Goal: Task Accomplishment & Management: Complete application form

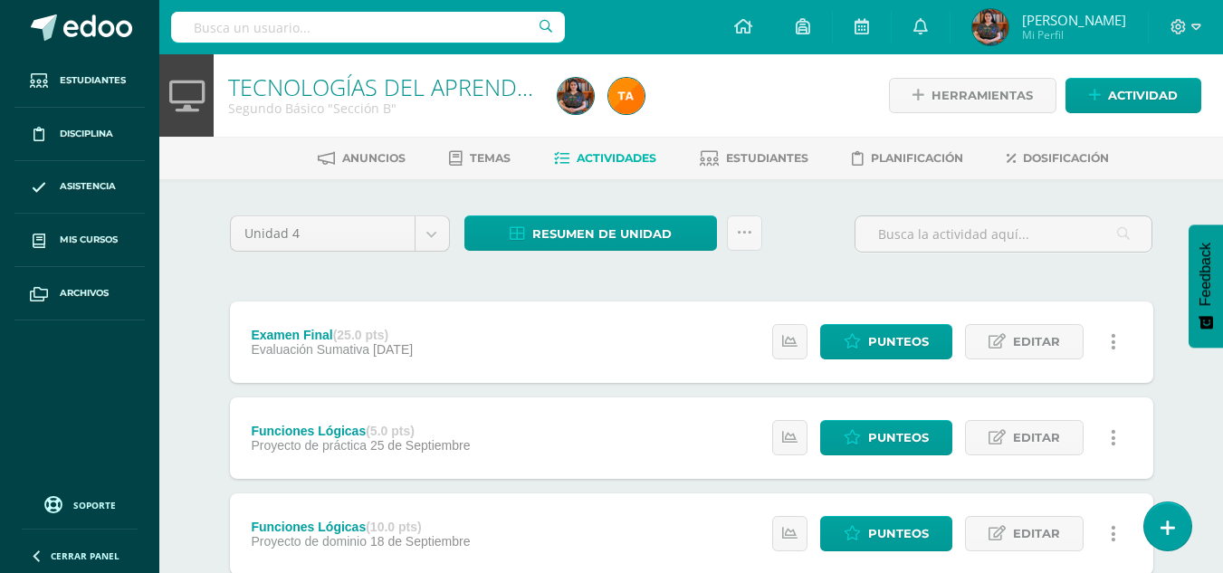
click at [652, 308] on div "Examen Final (25.0 pts) Evaluación Sumativa 09 de Octubre Estatus de Actividad:…" at bounding box center [692, 342] width 924 height 81
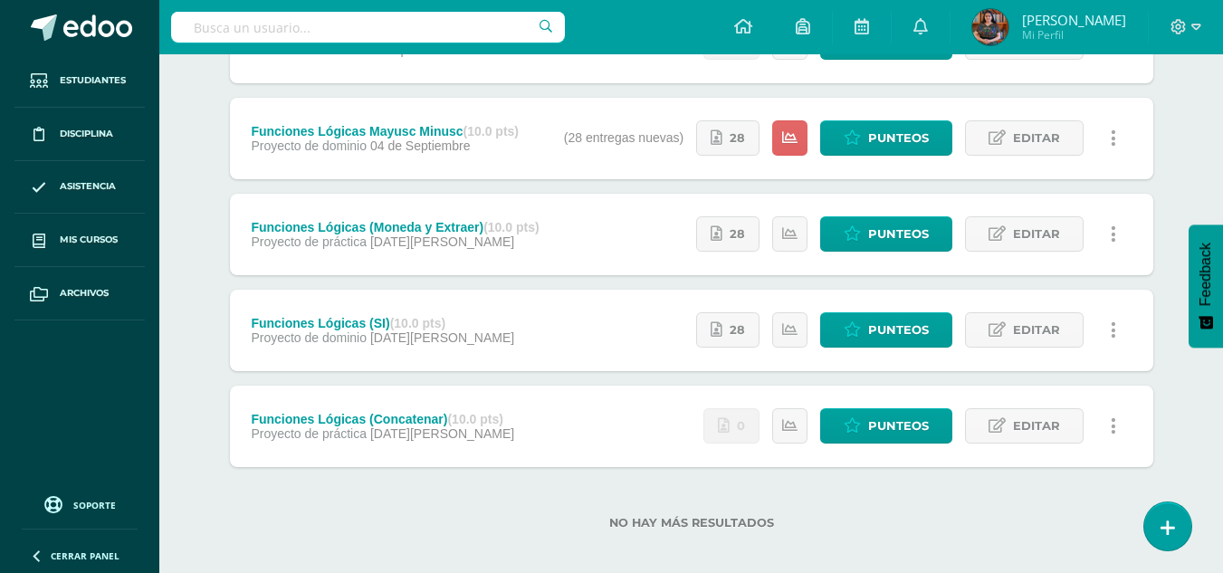
scroll to position [639, 0]
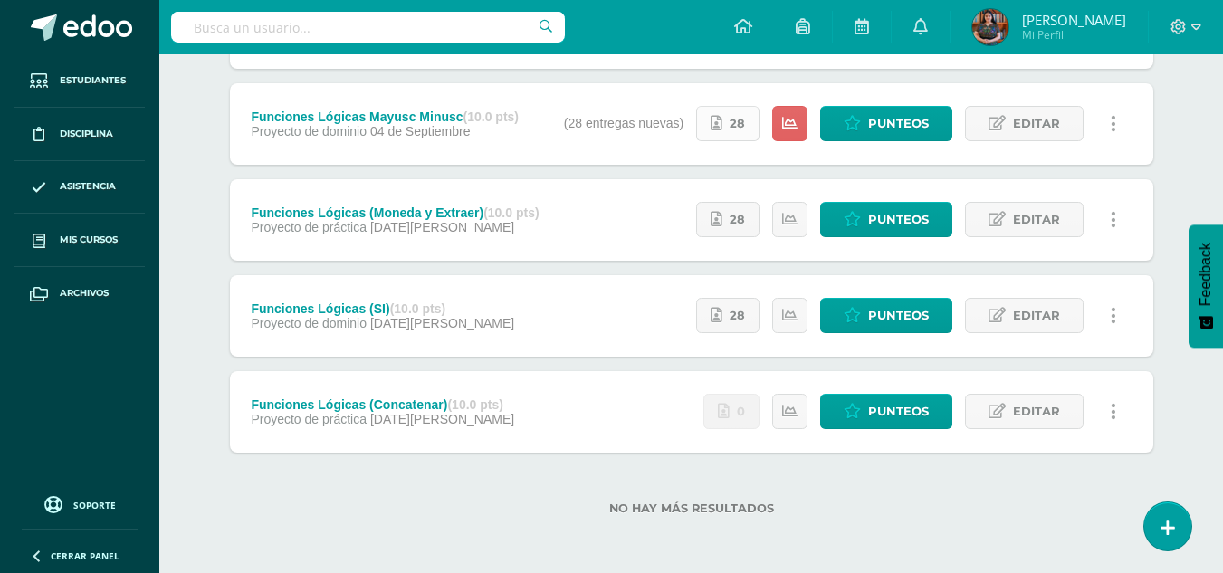
click at [743, 129] on span "28" at bounding box center [737, 124] width 15 height 34
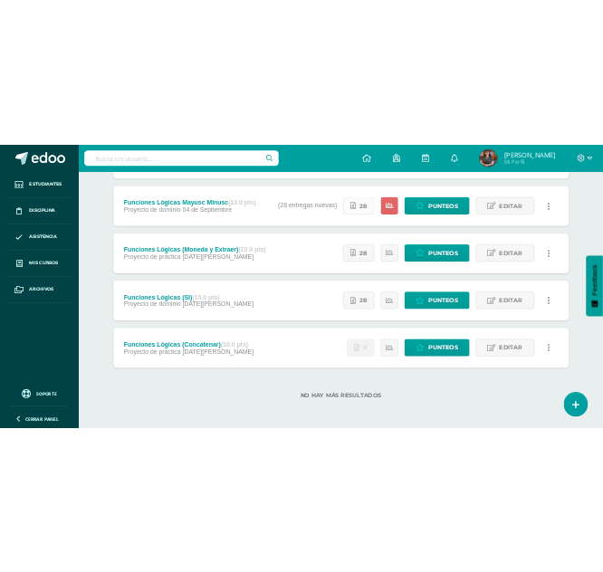
scroll to position [738, 0]
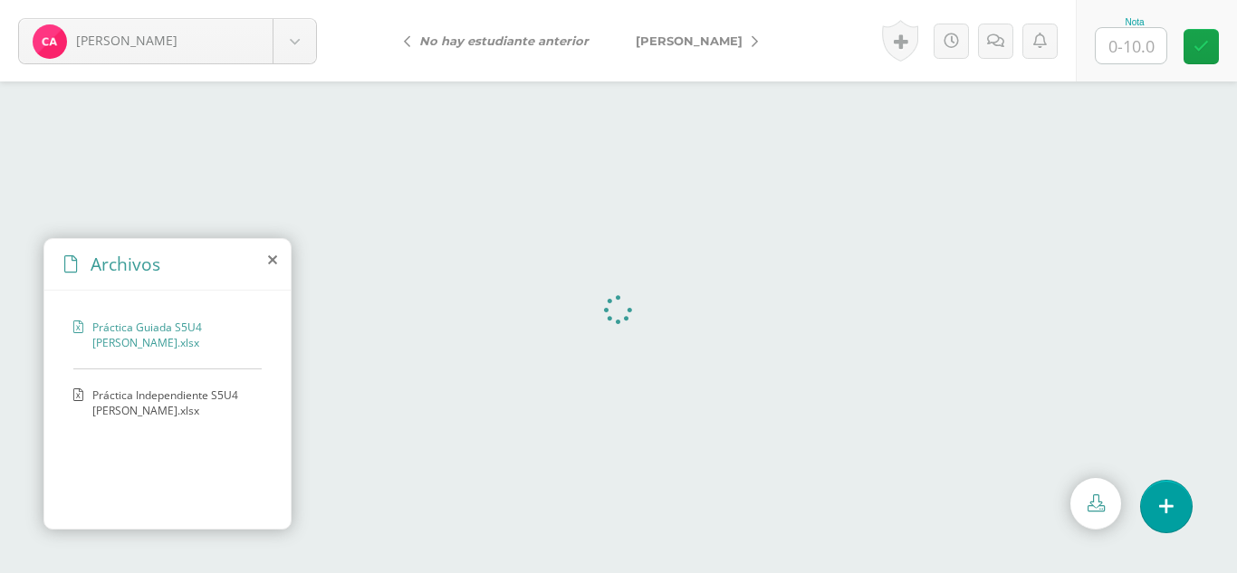
click at [268, 262] on icon at bounding box center [272, 260] width 9 height 14
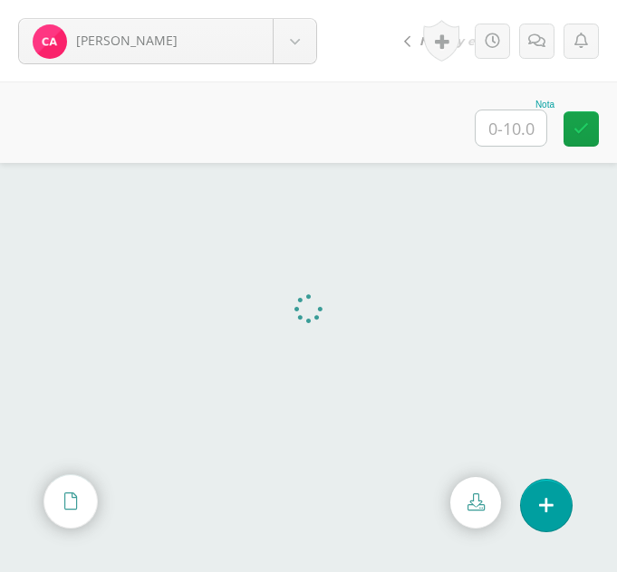
click at [499, 134] on input "text" at bounding box center [510, 127] width 71 height 35
type input "10"
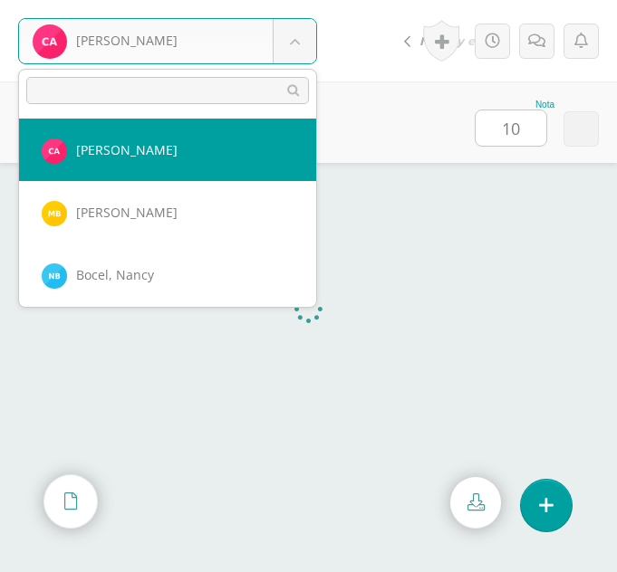
click at [312, 0] on body "Ajcojón, Clara Ajcojón, Clara Bocel, Marta Bocel, Nancy Bonilla, Bárbara Chiyal…" at bounding box center [308, 0] width 617 height 0
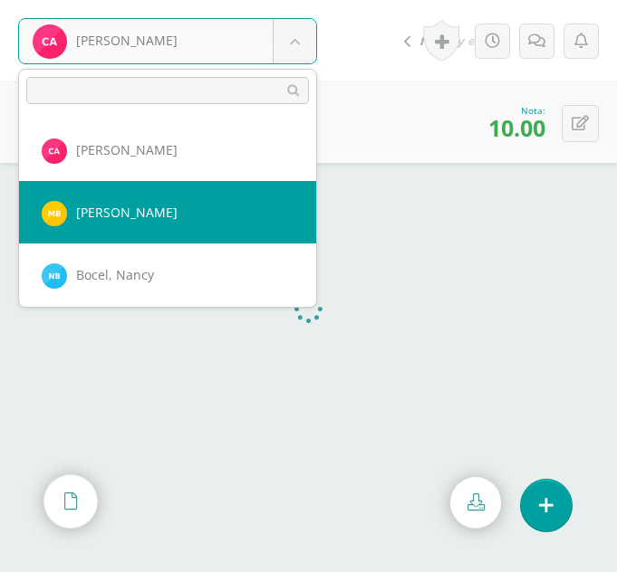
select select "359"
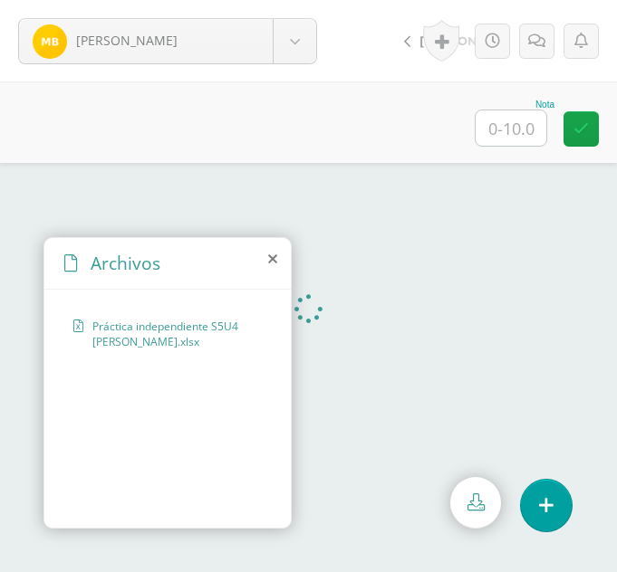
drag, startPoint x: 271, startPoint y: 272, endPoint x: 274, endPoint y: 261, distance: 11.5
click at [274, 261] on icon at bounding box center [272, 259] width 9 height 14
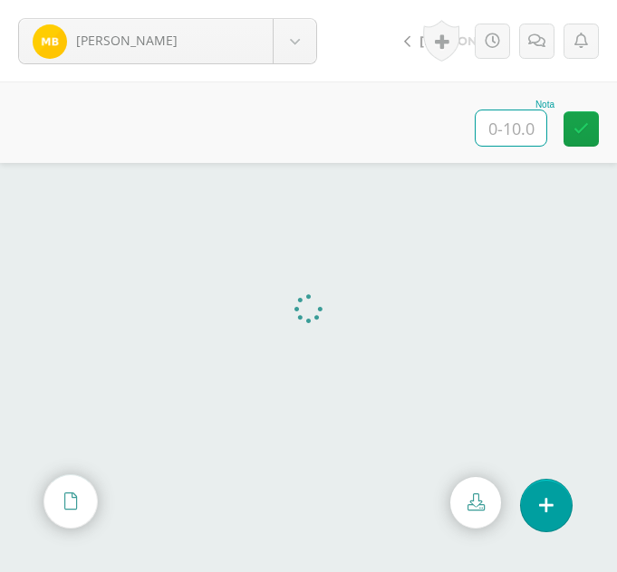
click at [526, 113] on input "text" at bounding box center [510, 127] width 71 height 35
type input "10"
click at [302, 0] on body "[PERSON_NAME] [PERSON_NAME] [PERSON_NAME] [PERSON_NAME][GEOGRAPHIC_DATA] [PERSO…" at bounding box center [308, 0] width 617 height 0
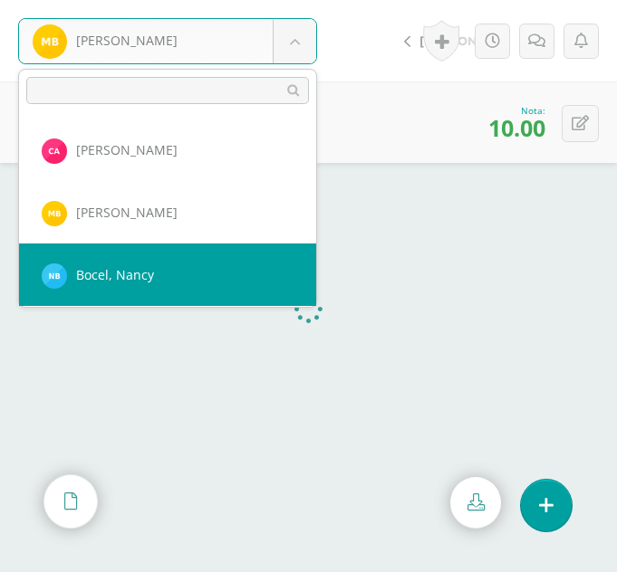
select select "292"
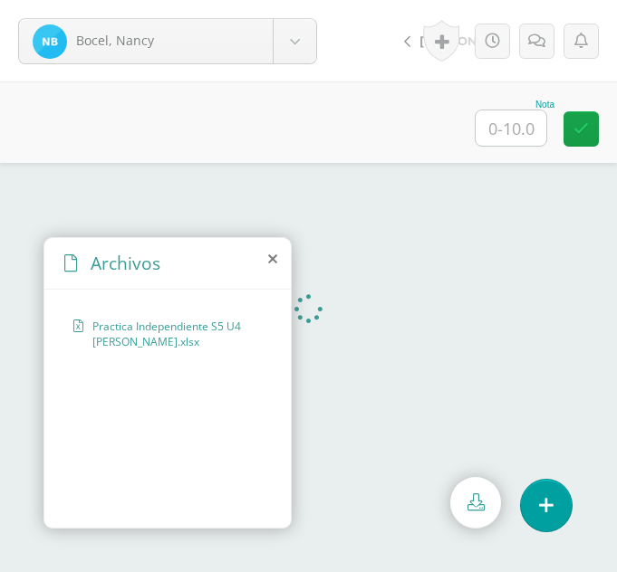
click at [271, 254] on icon at bounding box center [272, 259] width 9 height 14
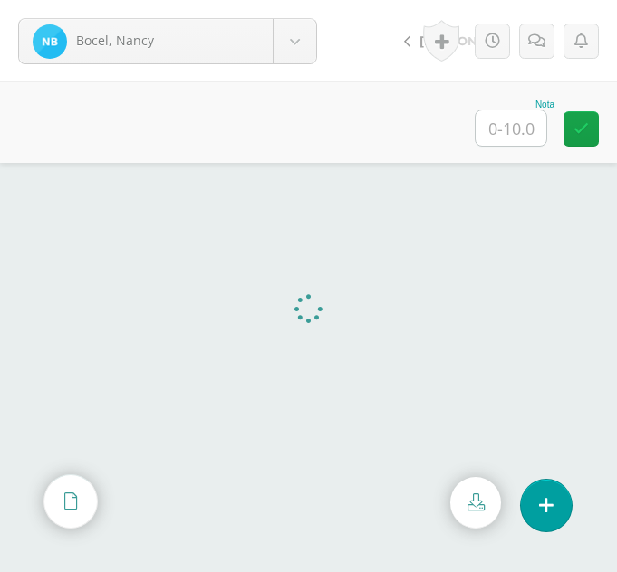
click at [524, 131] on input "text" at bounding box center [510, 127] width 71 height 35
type input "10"
click at [281, 0] on body "Bocel, Nancy Ajcojón, Clara Bocel, Marta Bocel, Nancy Bonilla, Bárbara Chiyal, …" at bounding box center [308, 0] width 617 height 0
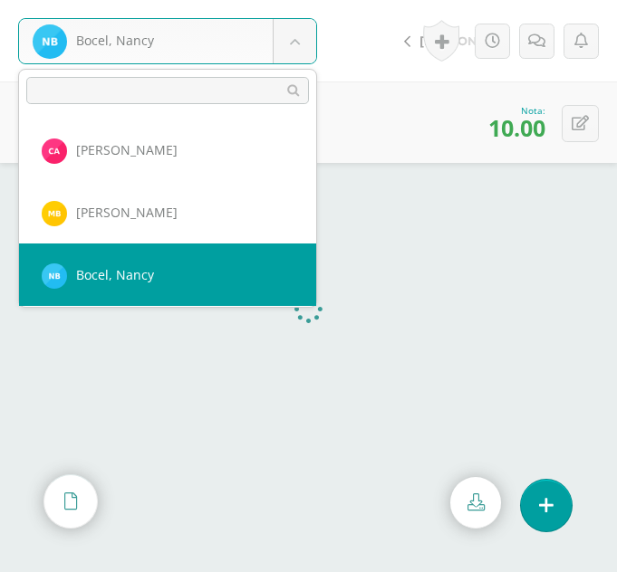
scroll to position [62, 0]
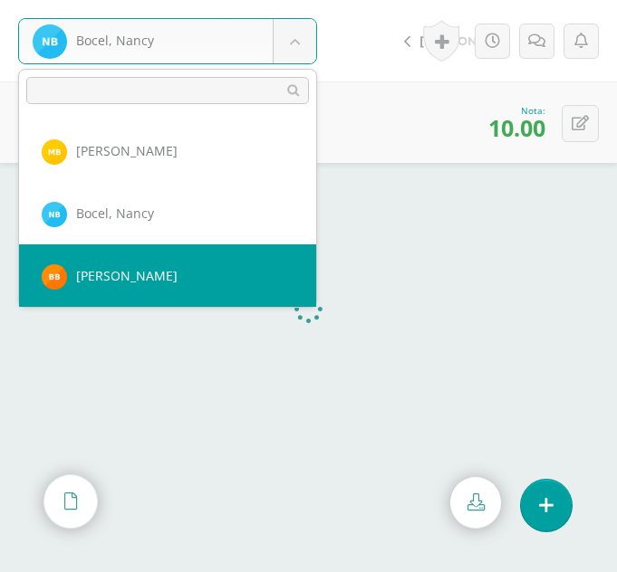
select select "313"
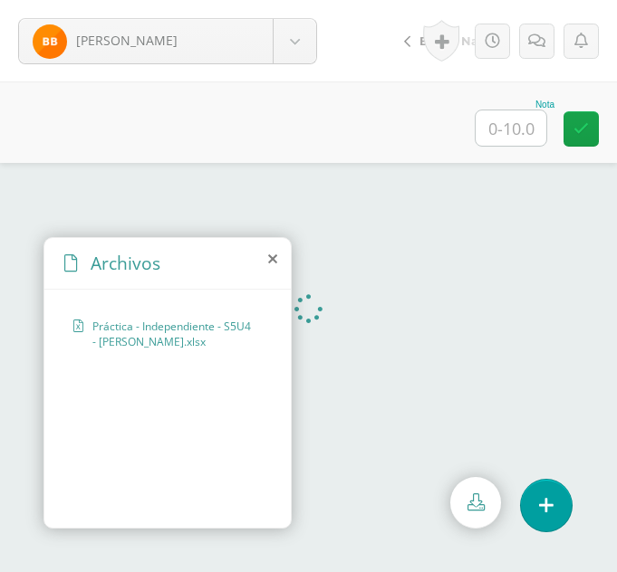
click at [268, 258] on icon at bounding box center [272, 259] width 9 height 14
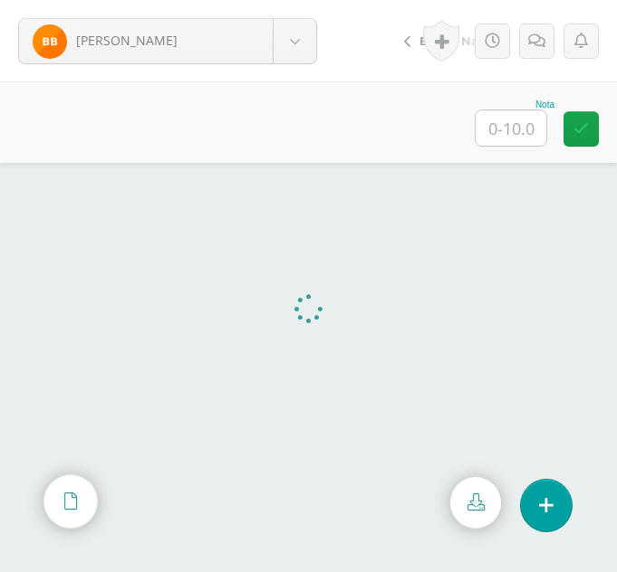
click at [504, 127] on input "text" at bounding box center [510, 127] width 71 height 35
type input "10"
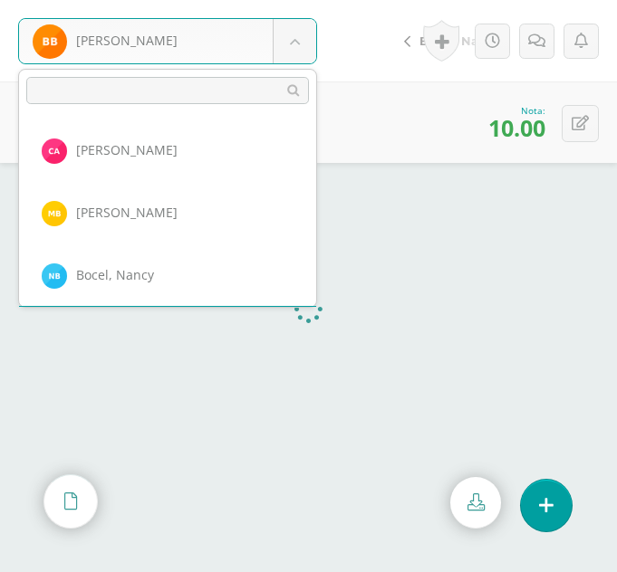
click at [290, 0] on body "Bonilla, Bárbara Ajcojón, Clara Bocel, Marta Bocel, Nancy Bonilla, Bárbara Chiy…" at bounding box center [308, 0] width 617 height 0
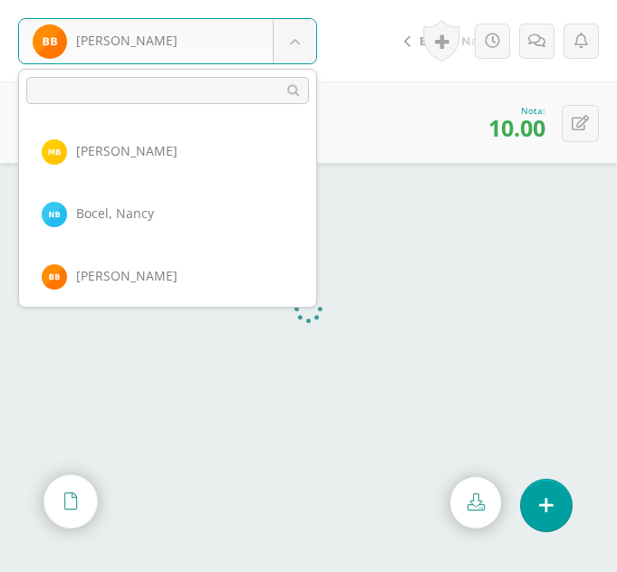
scroll to position [124, 0]
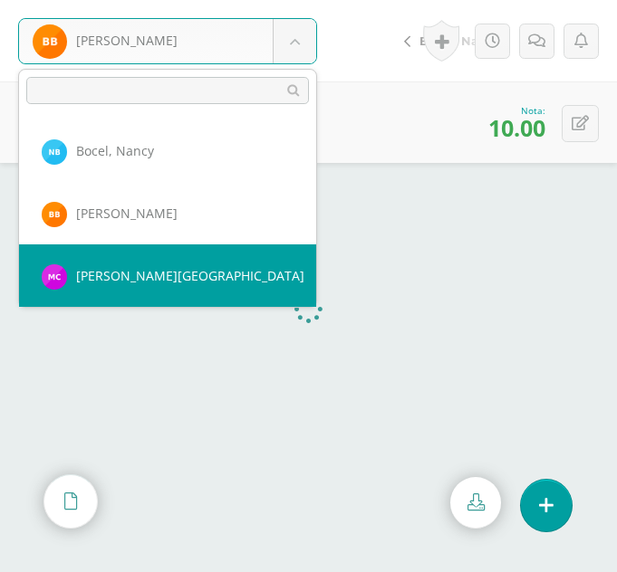
select select "314"
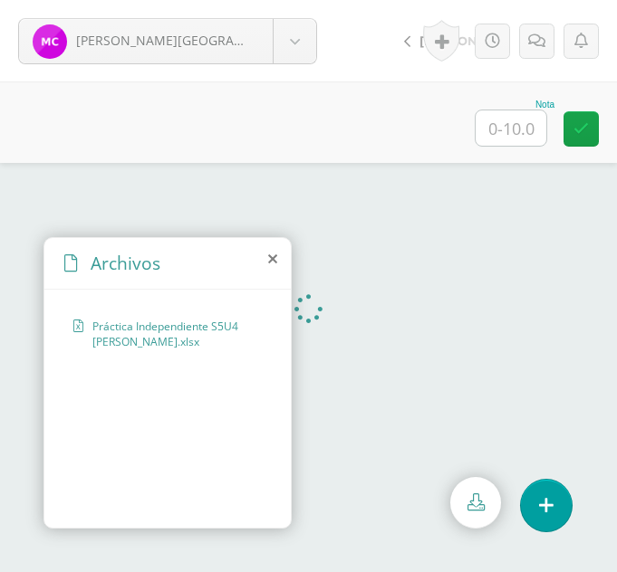
click at [269, 259] on icon at bounding box center [272, 259] width 9 height 14
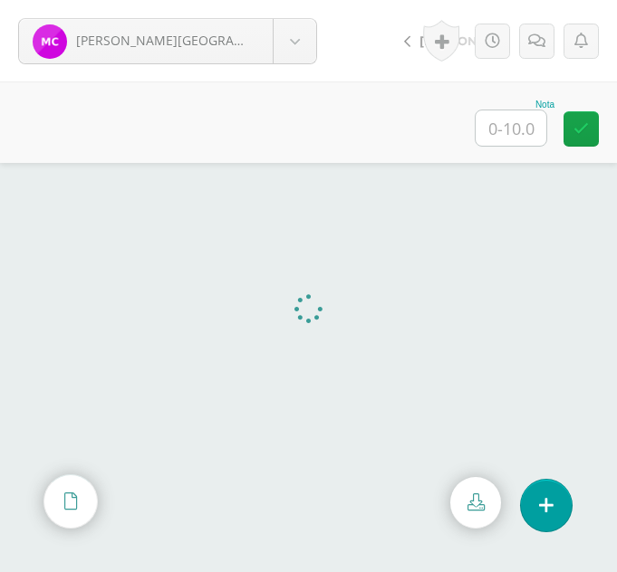
click at [497, 129] on input "text" at bounding box center [510, 127] width 71 height 35
type input "10"
click at [290, 0] on body "Chiyal, Melany Ajcojón, Clara Bocel, Marta Bocel, Nancy Bonilla, Bárbara Chiyal…" at bounding box center [308, 0] width 617 height 0
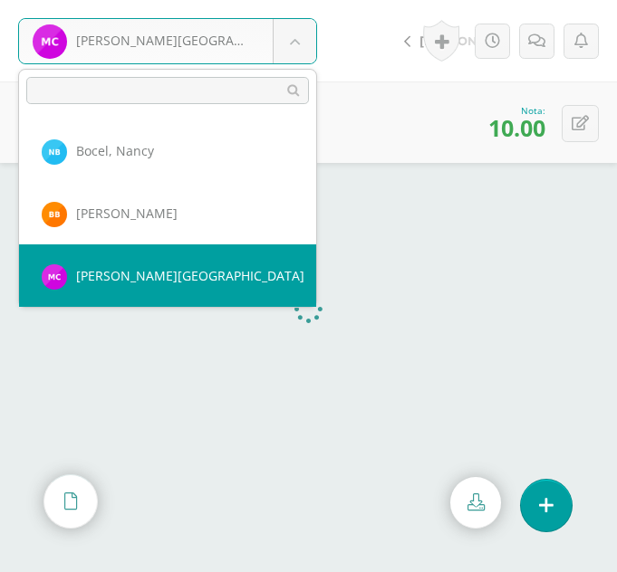
scroll to position [187, 0]
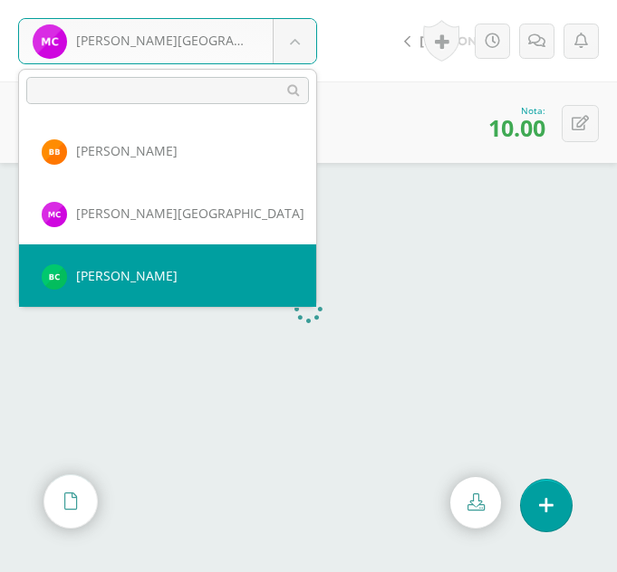
select select "315"
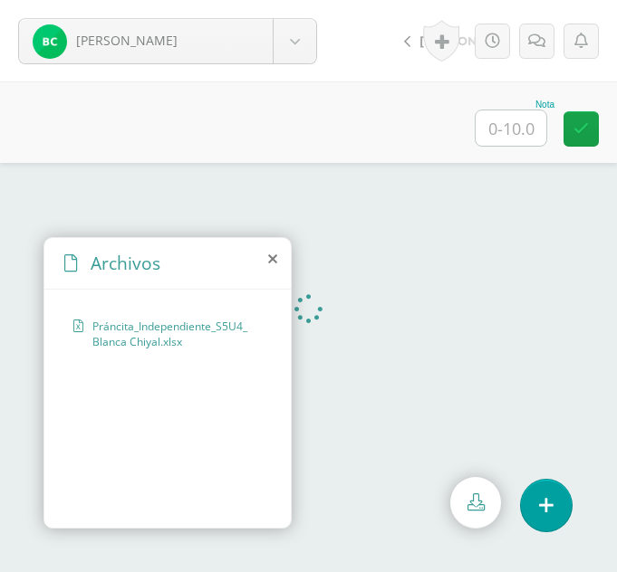
click at [271, 256] on icon at bounding box center [272, 259] width 9 height 14
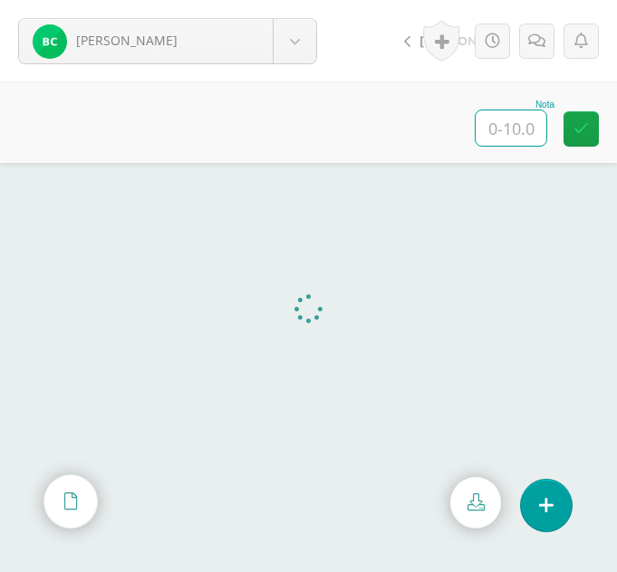
click at [517, 114] on input "text" at bounding box center [510, 127] width 71 height 35
type input "10"
click at [302, 0] on body "Chiyal, Blanca Ajcojón, Clara Bocel, Marta Bocel, Nancy Bonilla, Bárbara Chiyal…" at bounding box center [308, 0] width 617 height 0
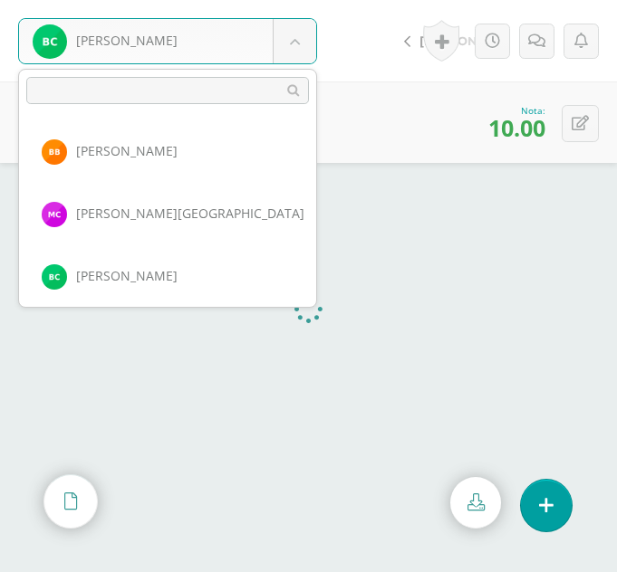
scroll to position [249, 0]
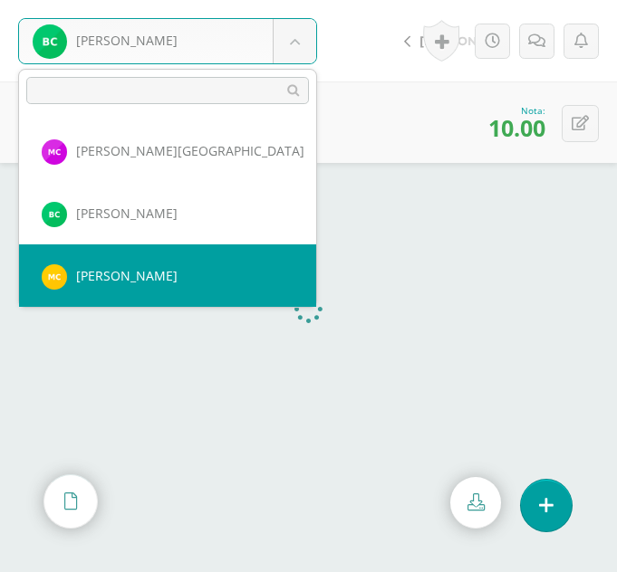
select select "328"
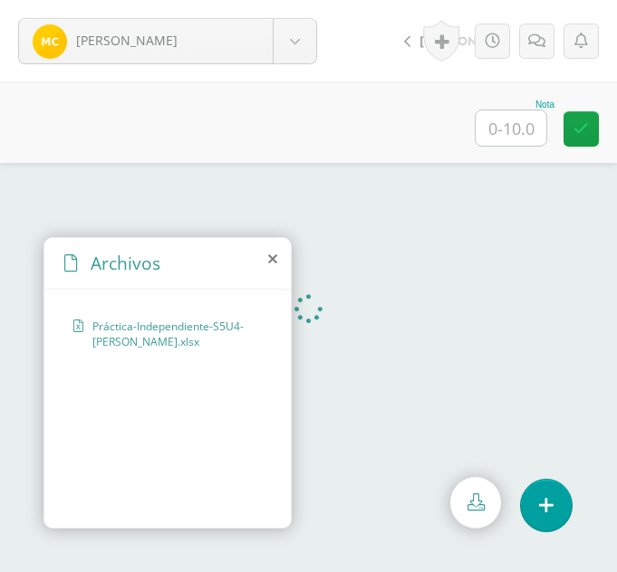
click at [273, 264] on icon at bounding box center [272, 259] width 9 height 14
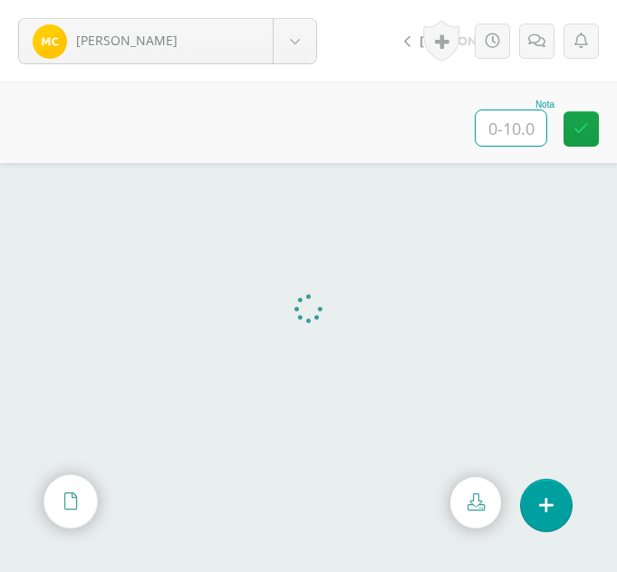
click at [511, 114] on input "text" at bounding box center [510, 127] width 71 height 35
type input "10"
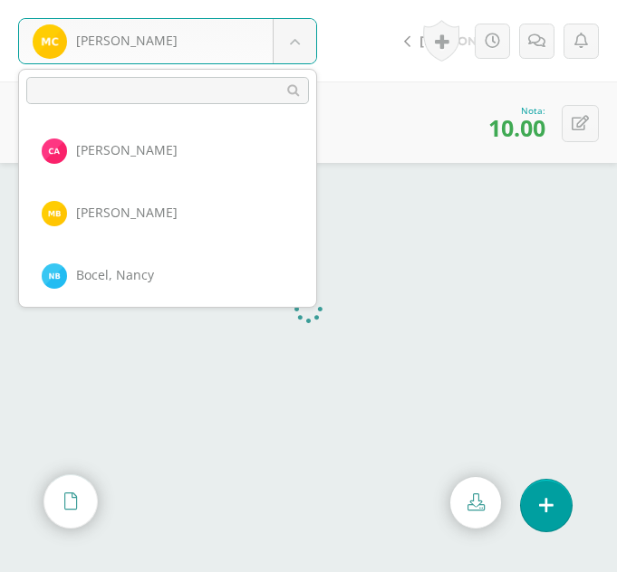
click at [302, 0] on body "Chopén, María Ajcojón, Clara Bocel, Marta Bocel, Nancy Bonilla, Bárbara Chiyal,…" at bounding box center [308, 0] width 617 height 0
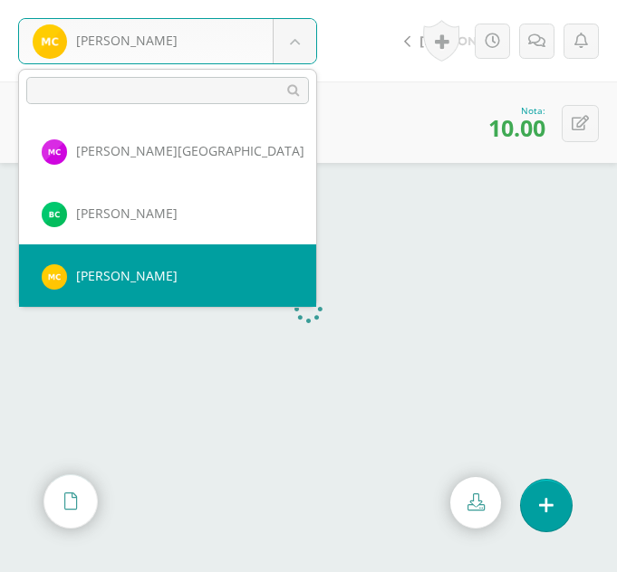
scroll to position [312, 0]
select select "346"
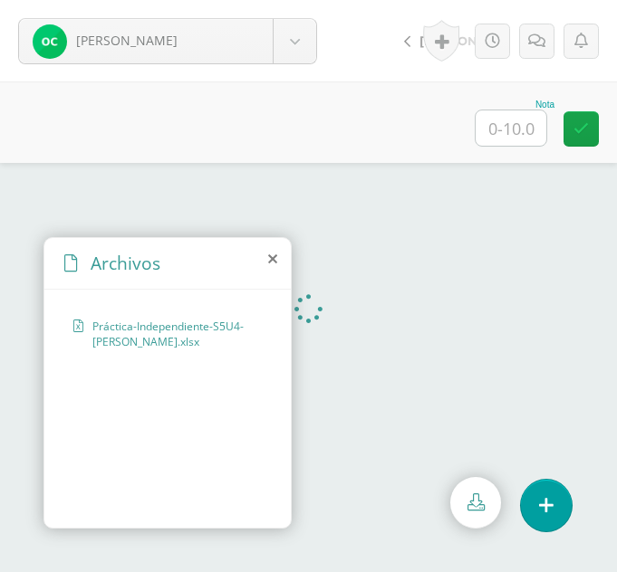
click at [274, 264] on icon at bounding box center [272, 259] width 9 height 14
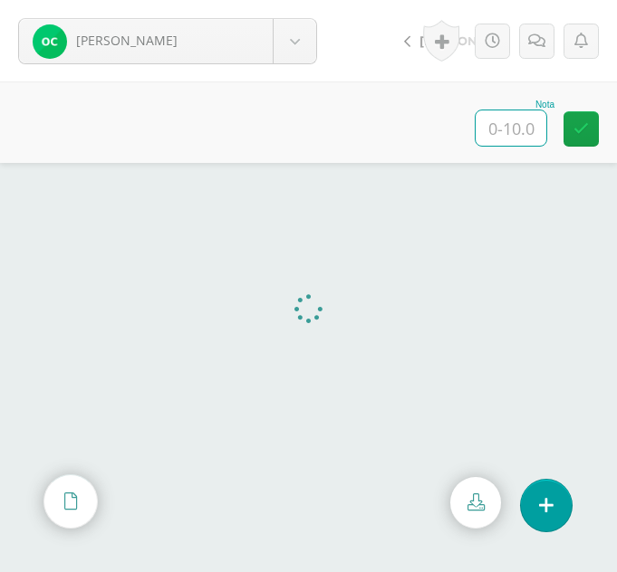
click at [518, 134] on input "text" at bounding box center [510, 127] width 71 height 35
type input "10"
click at [293, 0] on body "Cortéz, Olga Ajcojón, Clara Bocel, Marta Bocel, Nancy Bonilla, Bárbara Chiyal, …" at bounding box center [308, 0] width 617 height 0
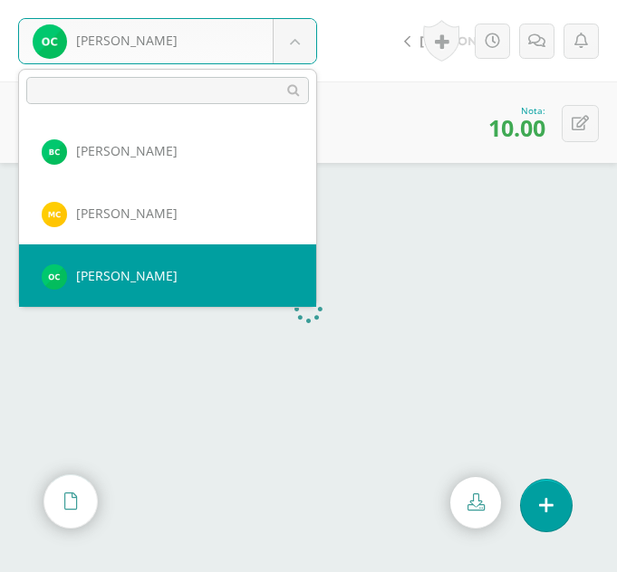
scroll to position [374, 0]
select select "318"
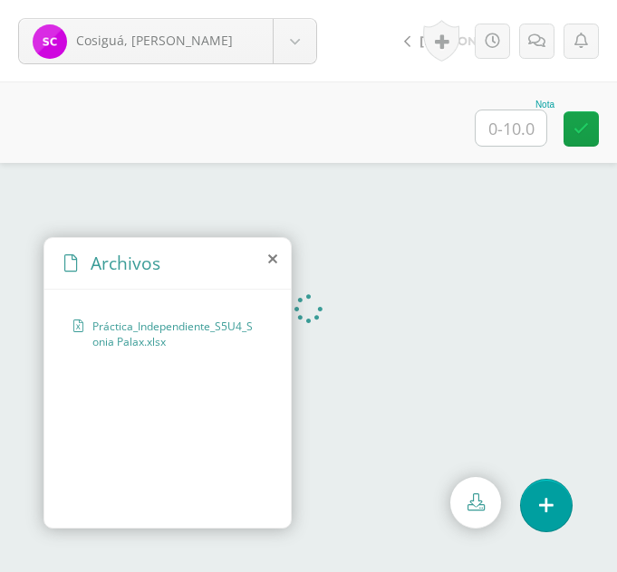
click at [274, 259] on icon at bounding box center [272, 259] width 9 height 14
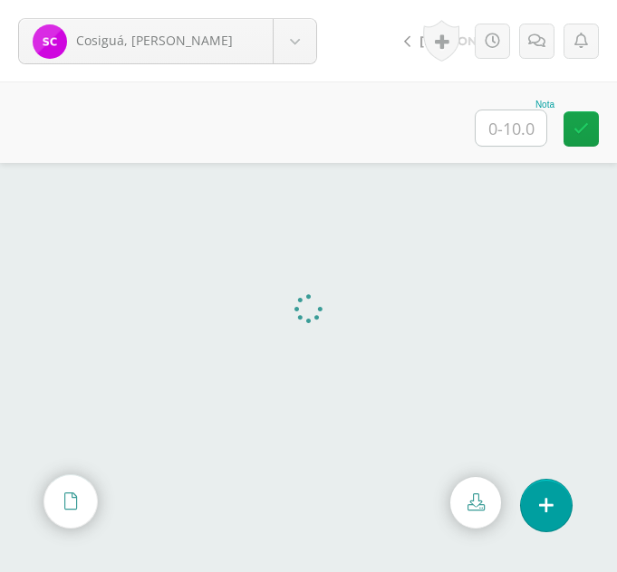
click at [513, 130] on input "text" at bounding box center [510, 127] width 71 height 35
type input "10"
click at [304, 0] on body "Cosiguá, Sonia Ajcojón, Clara Bocel, Marta Bocel, Nancy Bonilla, Bárbara Chiyal…" at bounding box center [308, 0] width 617 height 0
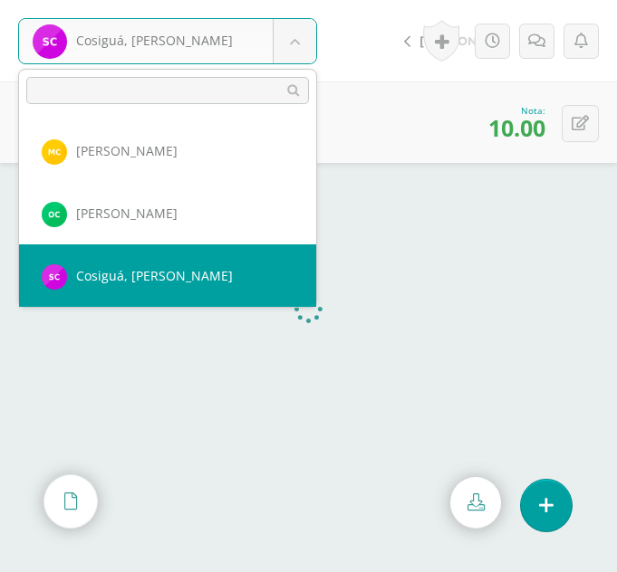
scroll to position [436, 0]
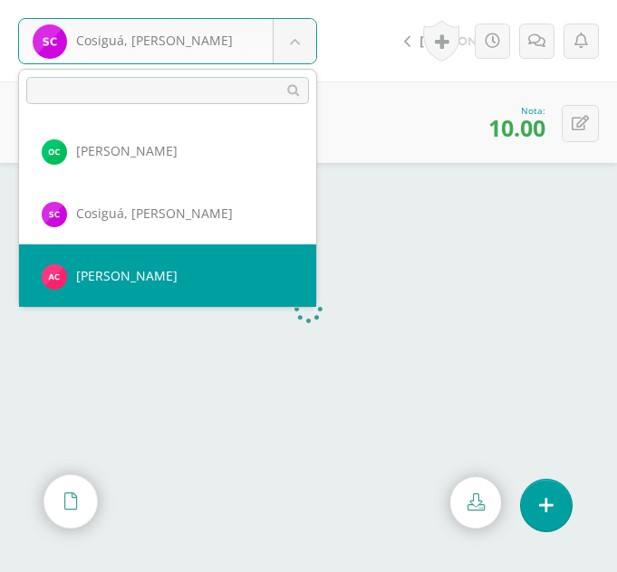
select select "371"
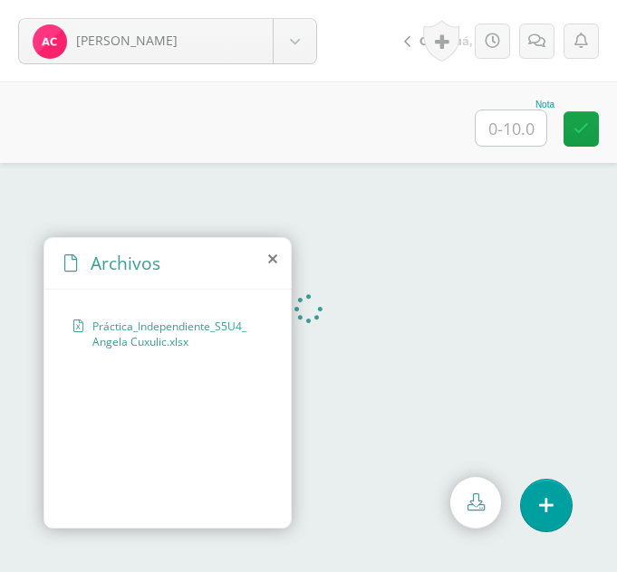
click at [274, 256] on icon at bounding box center [272, 259] width 9 height 14
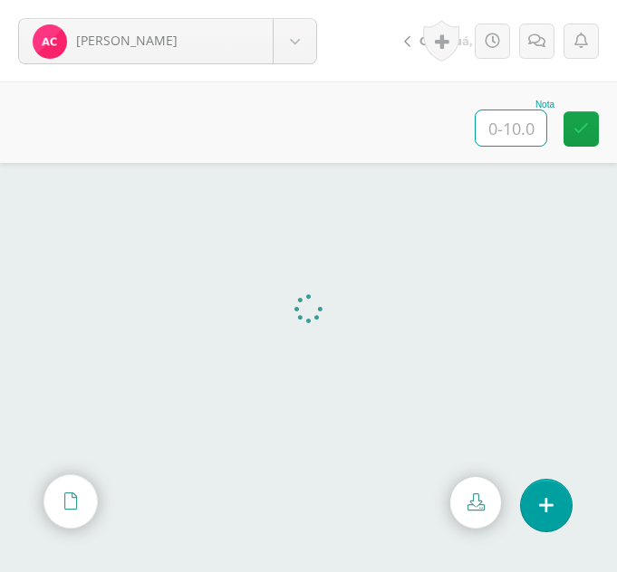
click at [511, 125] on input "text" at bounding box center [510, 127] width 71 height 35
type input "10"
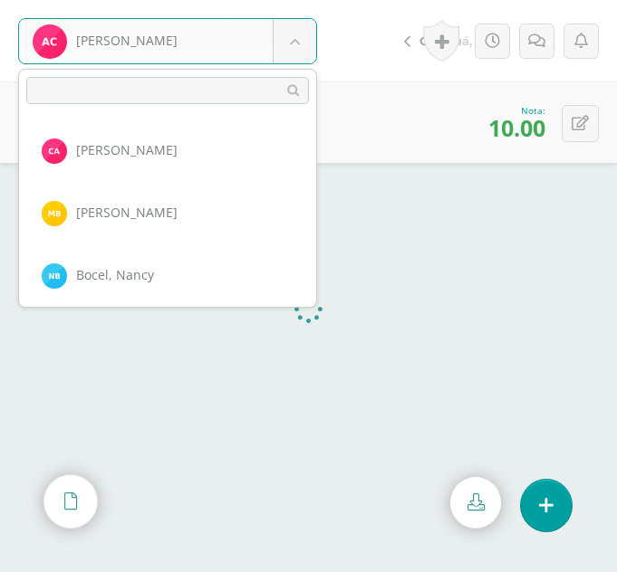
click at [301, 0] on body "Cuxulic, Angela Ajcojón, Clara Bocel, Marta Bocel, Nancy Bonilla, Bárbara Chiya…" at bounding box center [308, 0] width 617 height 0
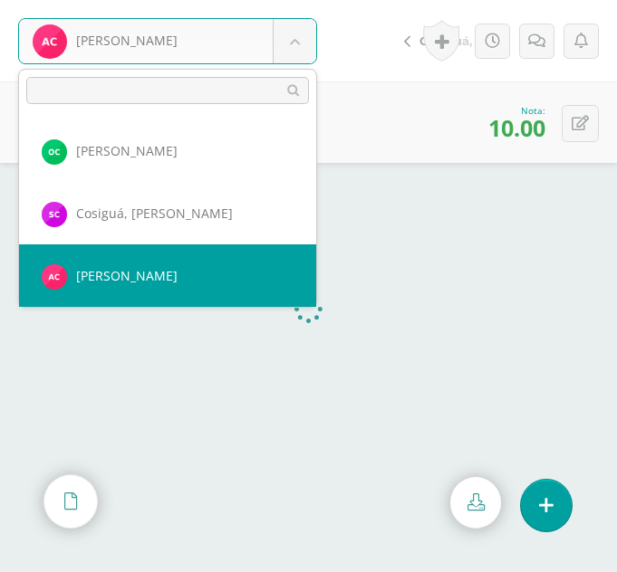
scroll to position [499, 0]
select select "300"
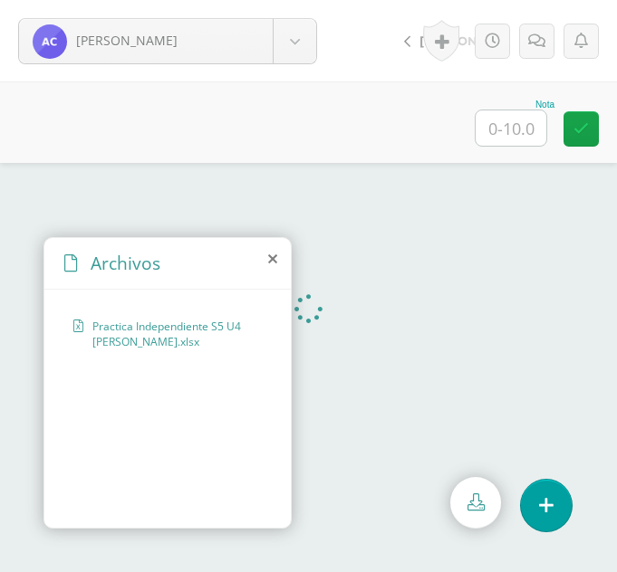
click at [273, 255] on icon at bounding box center [272, 259] width 9 height 14
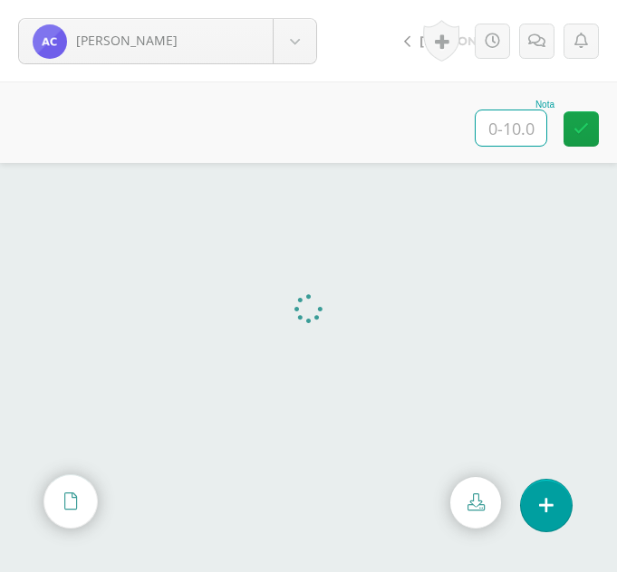
click at [523, 126] on input "text" at bounding box center [510, 127] width 71 height 35
type input "10"
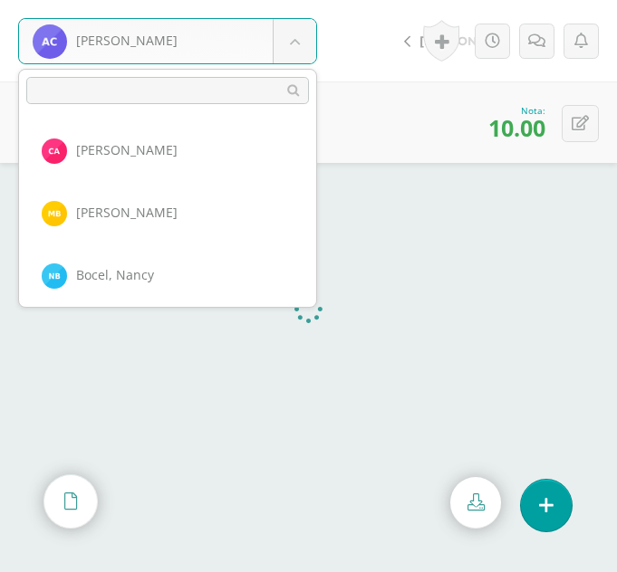
click at [300, 0] on body "[PERSON_NAME] [PERSON_NAME] [PERSON_NAME], [GEOGRAPHIC_DATA][PERSON_NAME] [GEOG…" at bounding box center [308, 0] width 617 height 0
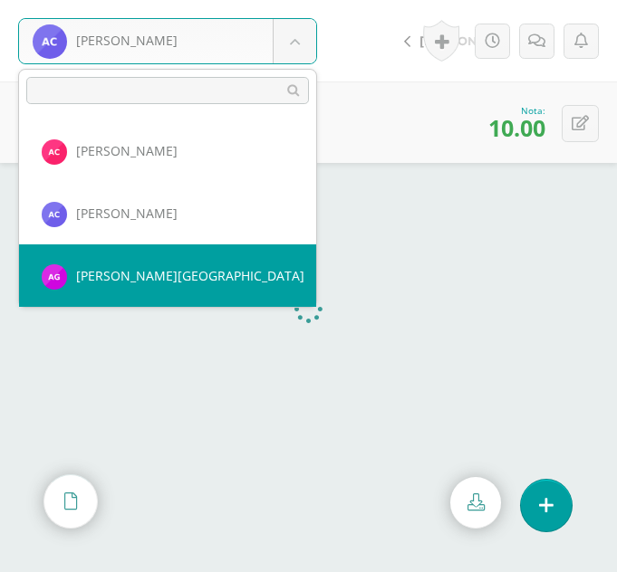
select select "378"
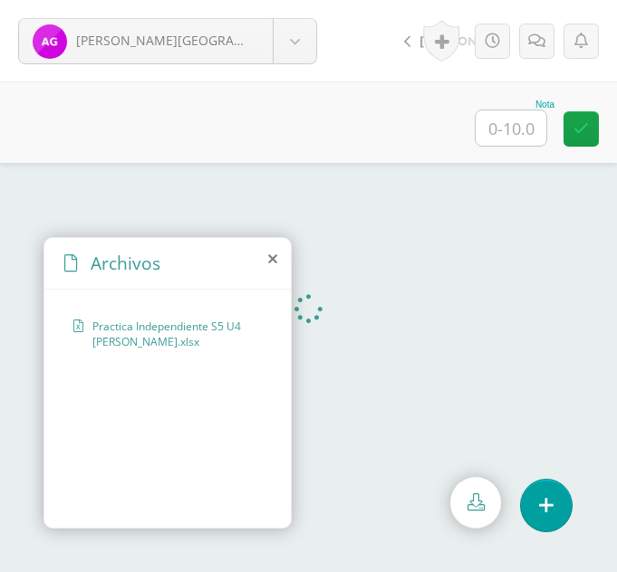
click at [269, 258] on icon at bounding box center [272, 259] width 9 height 14
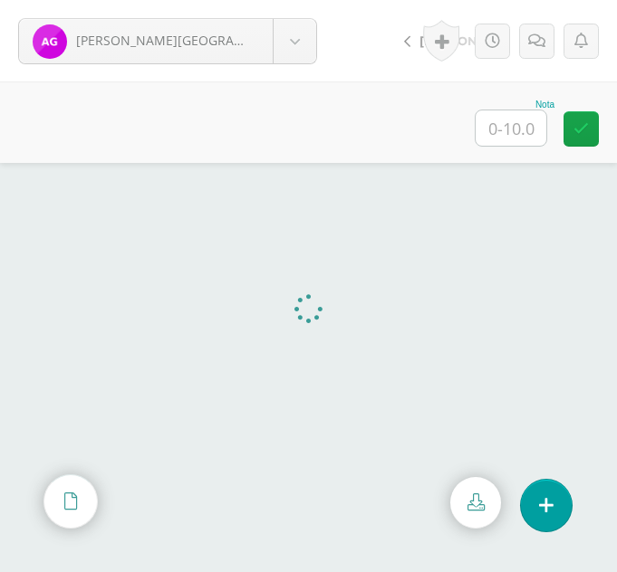
click at [502, 128] on input "text" at bounding box center [510, 127] width 71 height 35
type input "10"
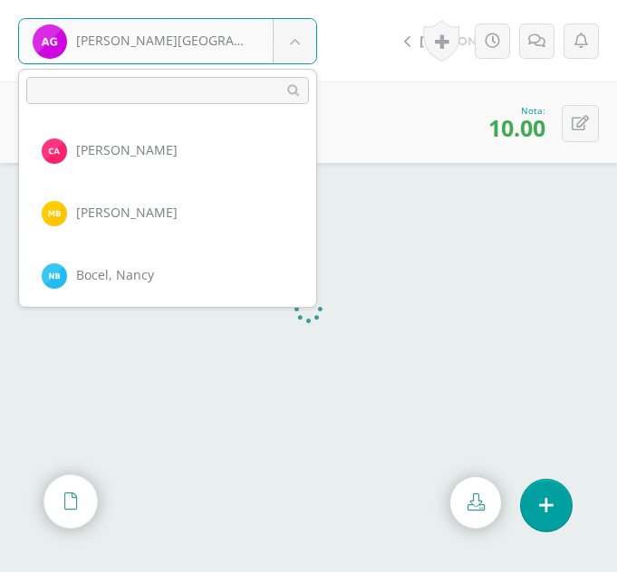
click at [303, 0] on body "González, Alba Ajcojón, Clara Bocel, Marta Bocel, Nancy Bonilla, Bárbara Chiyal…" at bounding box center [308, 0] width 617 height 0
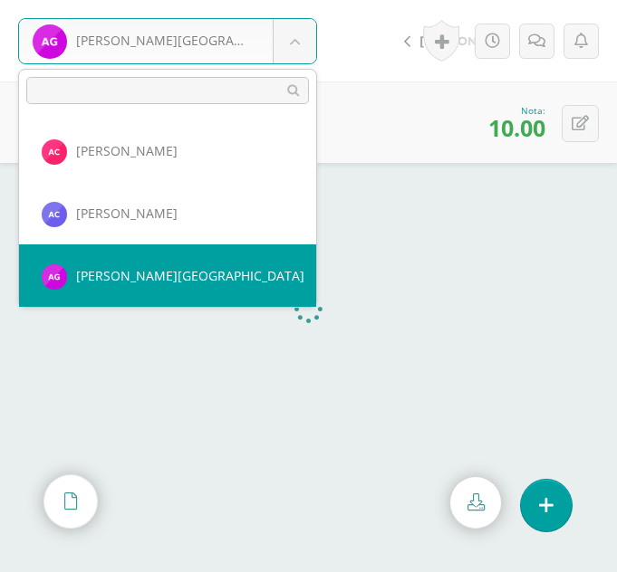
scroll to position [624, 0]
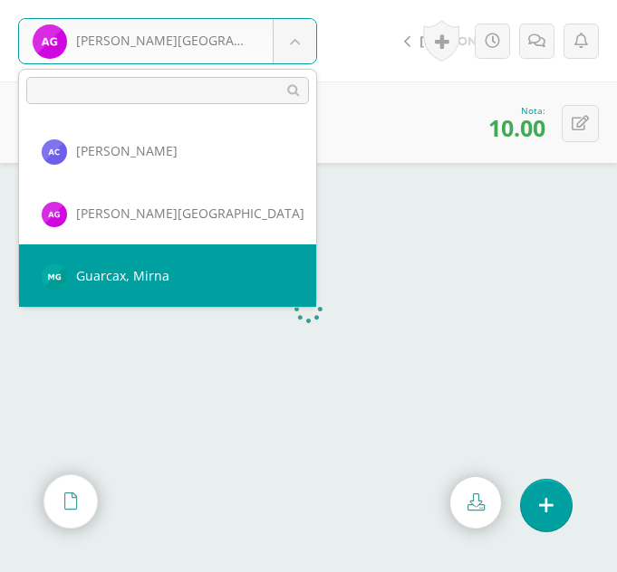
select select "356"
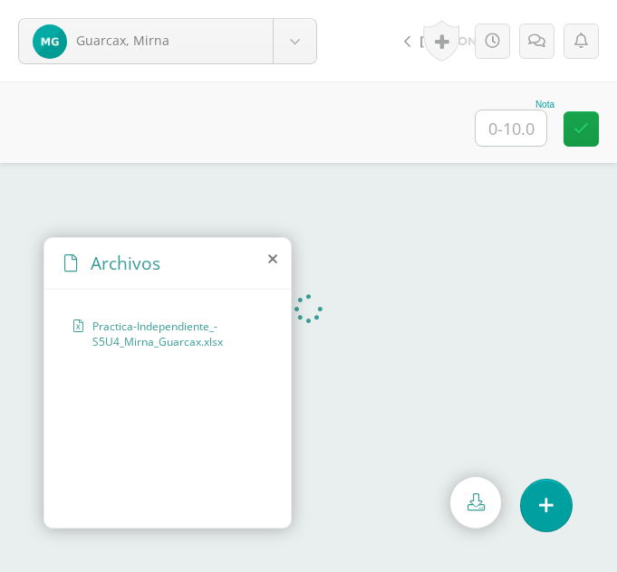
click at [269, 258] on icon at bounding box center [272, 259] width 9 height 14
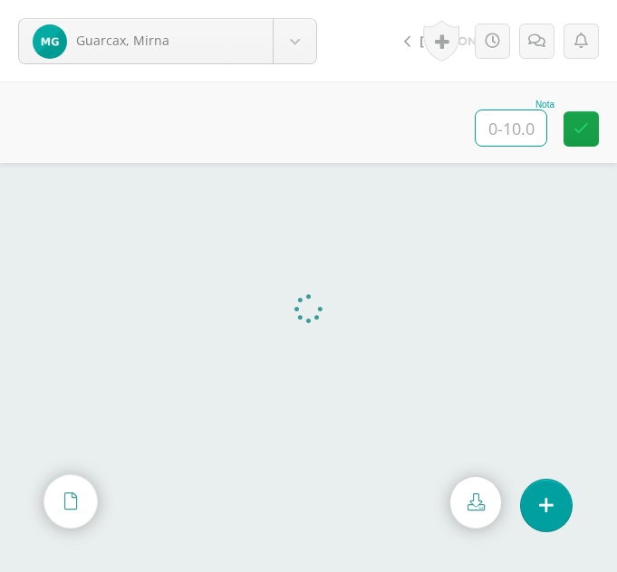
click at [493, 129] on input "text" at bounding box center [510, 127] width 71 height 35
type input "10"
click at [301, 0] on body "Guarcax, Mirna Ajcojón, Clara Bocel, Marta Bocel, Nancy Bonilla, Bárbara Chiyal…" at bounding box center [308, 0] width 617 height 0
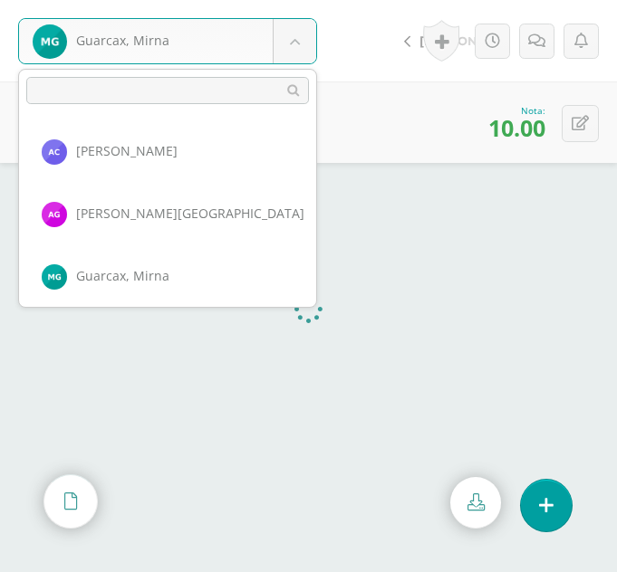
scroll to position [686, 0]
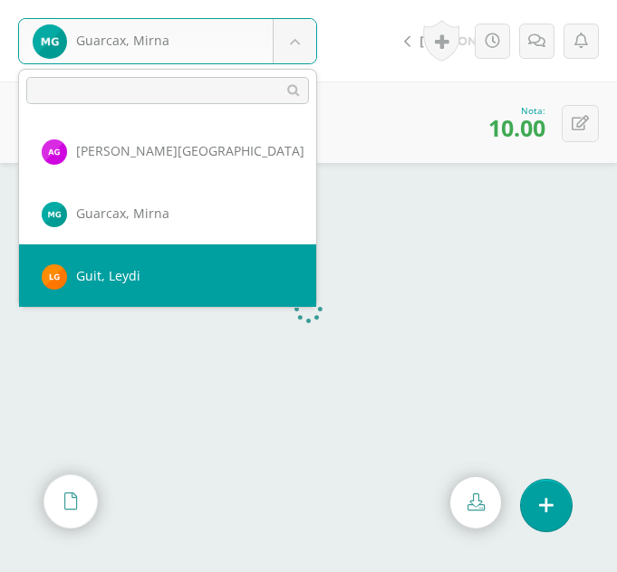
select select "319"
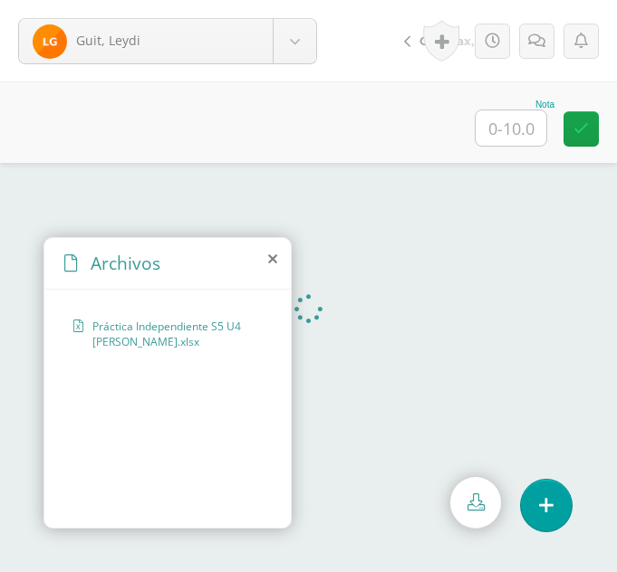
click at [270, 258] on icon at bounding box center [272, 259] width 9 height 14
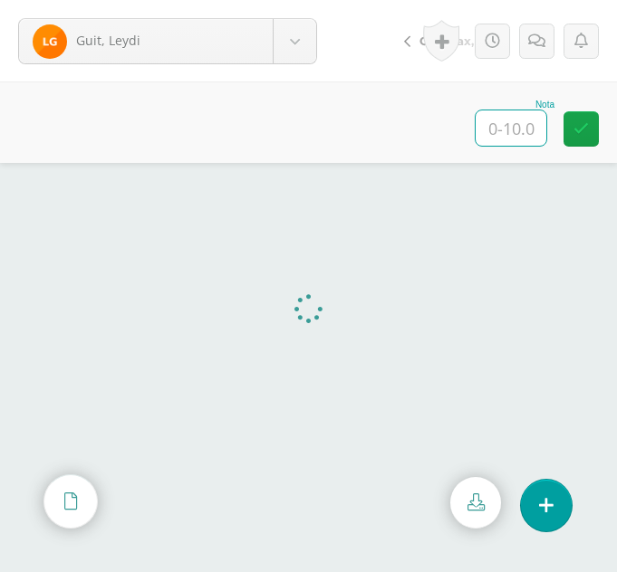
click at [527, 127] on input "text" at bounding box center [510, 127] width 71 height 35
type input "10"
click at [304, 0] on body "Guit, Leydi Ajcojón, Clara Bocel, Marta Bocel, Nancy Bonilla, Bárbara Chiyal, M…" at bounding box center [308, 0] width 617 height 0
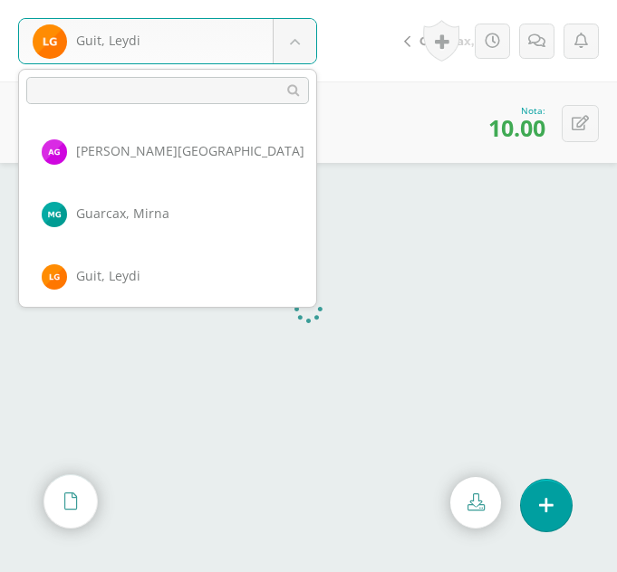
scroll to position [749, 0]
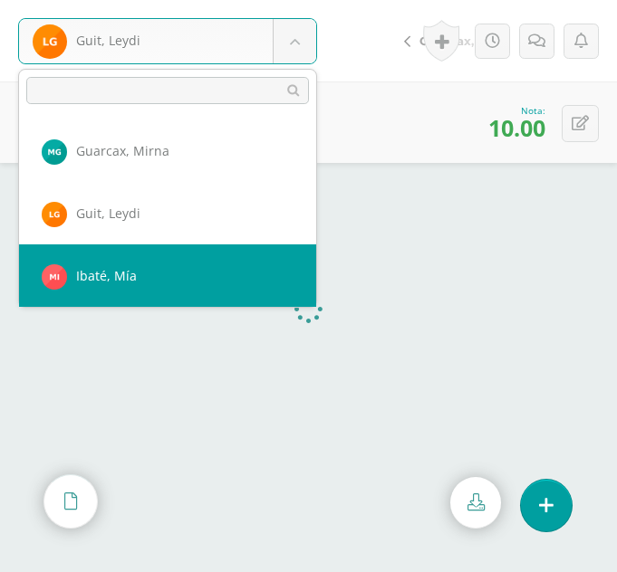
select select "376"
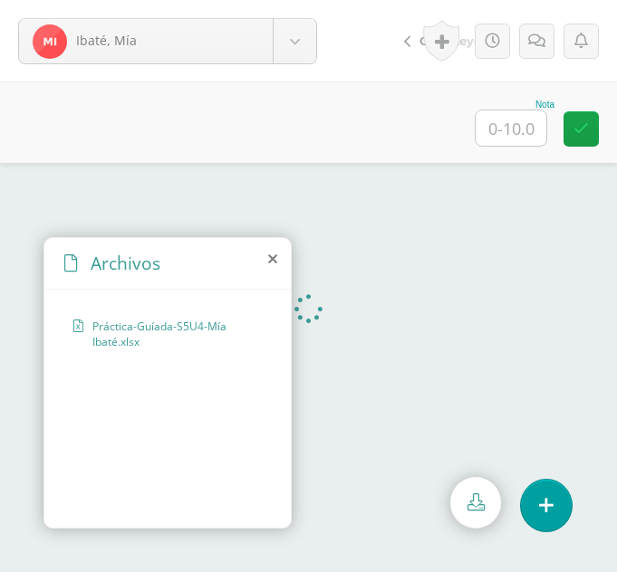
click at [273, 254] on icon at bounding box center [272, 259] width 9 height 14
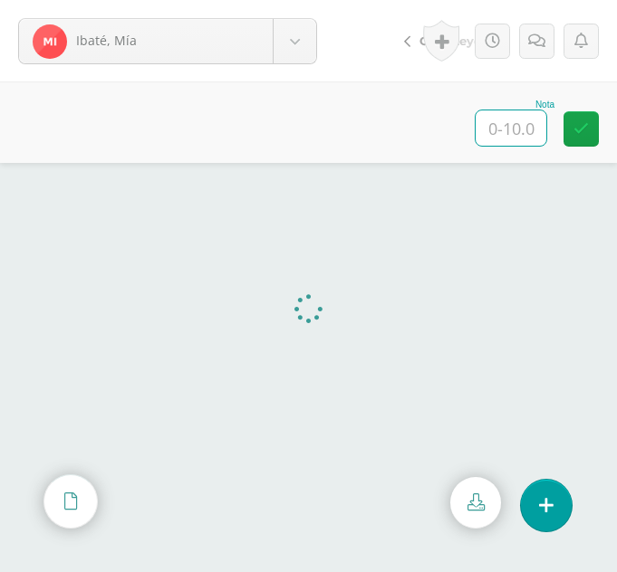
click at [528, 130] on input "text" at bounding box center [510, 127] width 71 height 35
type input "10"
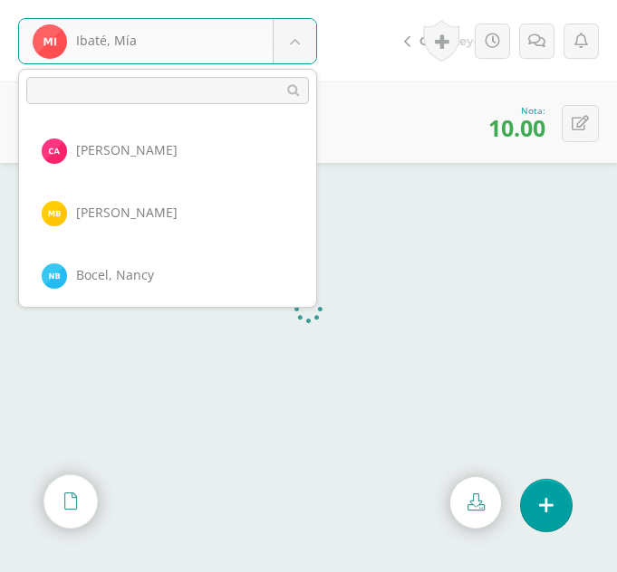
click at [303, 0] on body "Ibaté, Mía [PERSON_NAME] [PERSON_NAME], [GEOGRAPHIC_DATA][PERSON_NAME] [GEOGRAP…" at bounding box center [308, 0] width 617 height 0
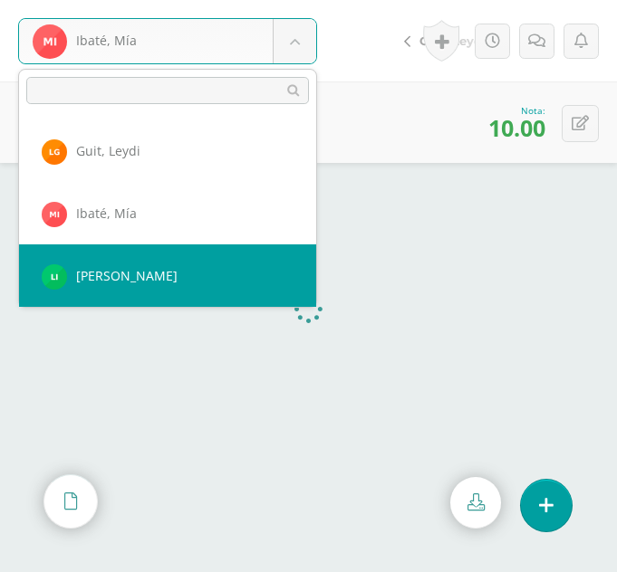
select select "320"
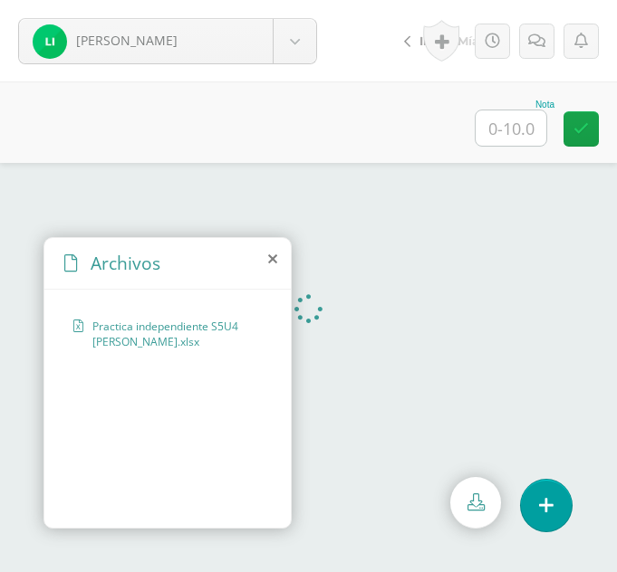
click at [270, 255] on icon at bounding box center [272, 259] width 9 height 14
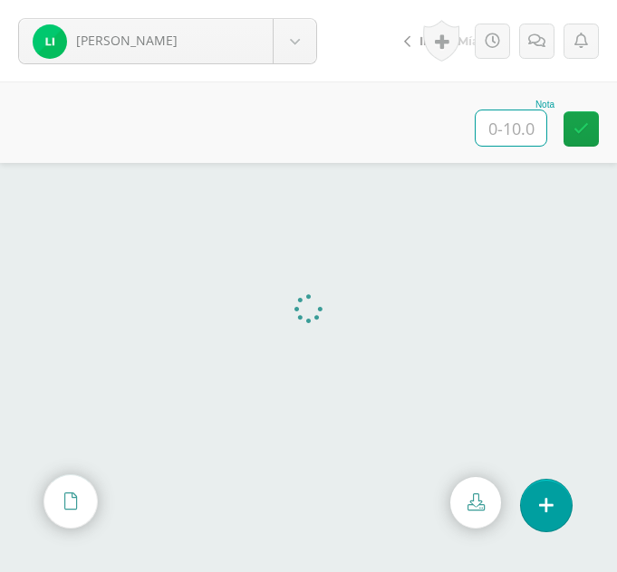
click at [522, 125] on input "text" at bounding box center [510, 127] width 71 height 35
type input "10"
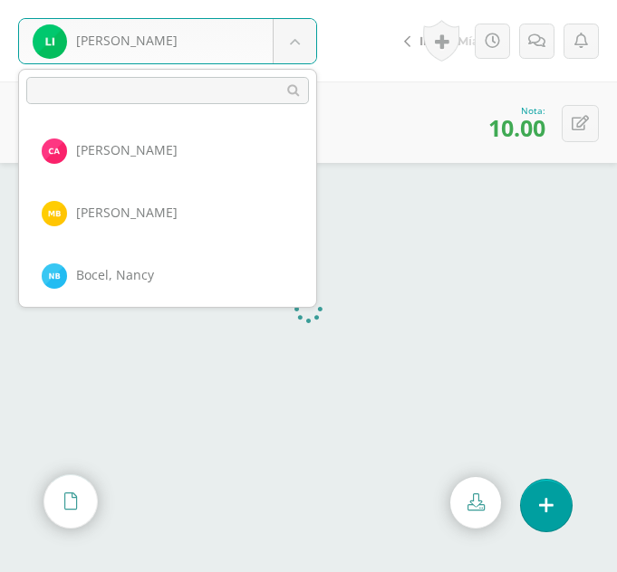
click at [278, 0] on body "[PERSON_NAME] [PERSON_NAME] [PERSON_NAME] [PERSON_NAME][GEOGRAPHIC_DATA] [PERSO…" at bounding box center [308, 0] width 617 height 0
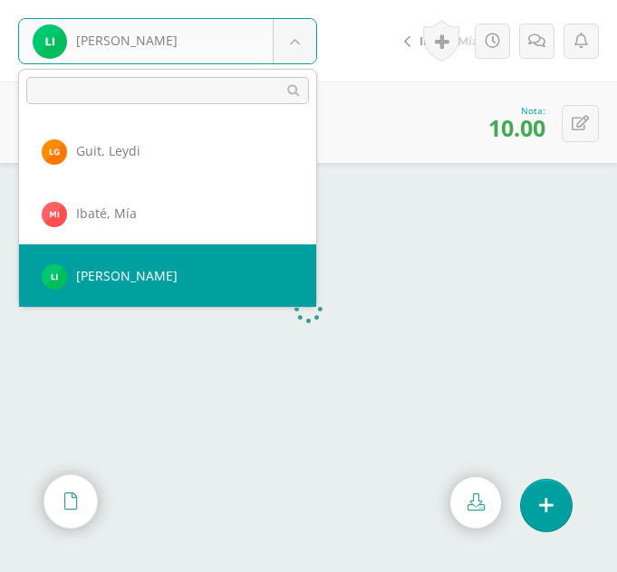
scroll to position [874, 0]
select select "374"
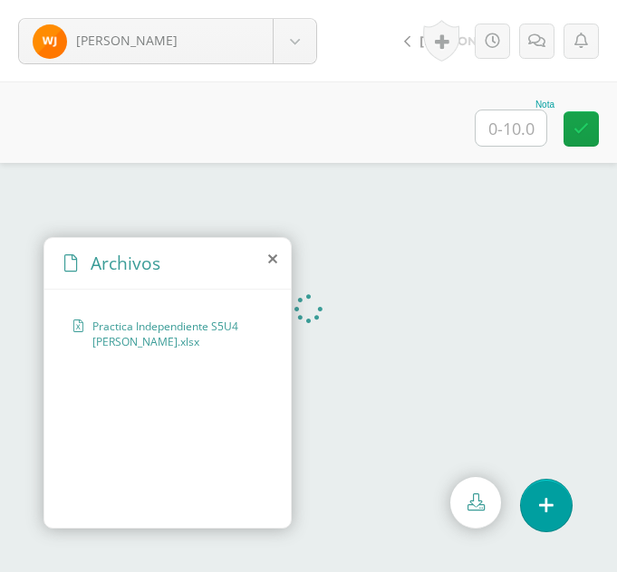
click at [273, 259] on icon at bounding box center [272, 259] width 9 height 14
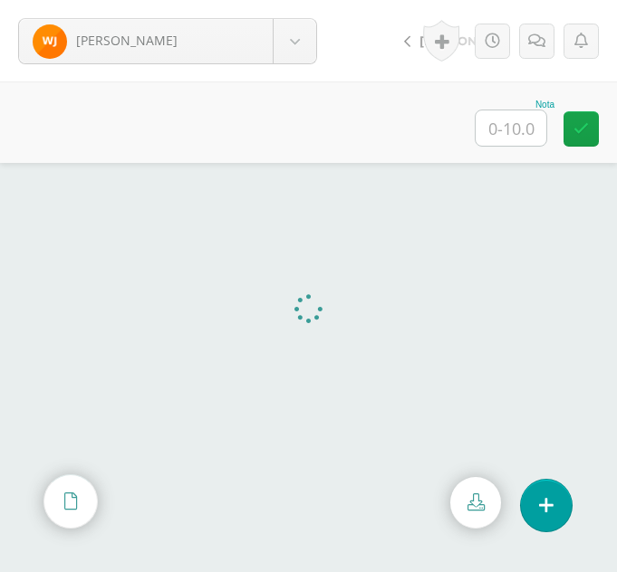
click at [518, 134] on input "text" at bounding box center [510, 127] width 71 height 35
type input "10"
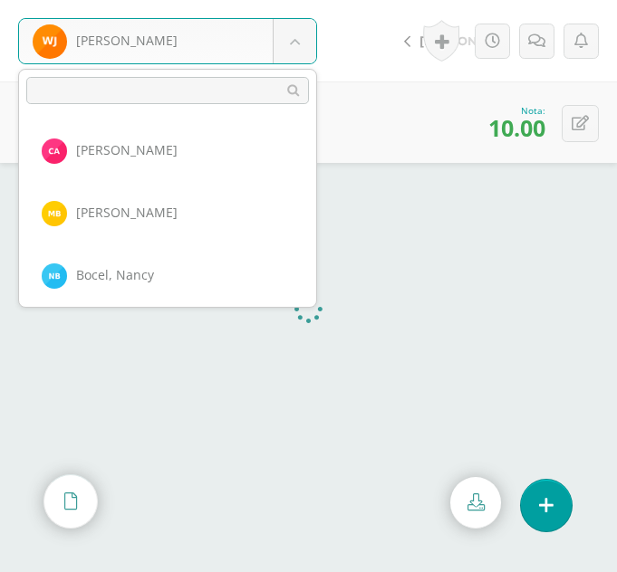
click at [309, 0] on body "Julajuj, Wendy Ajcojón, Clara Bocel, Marta Bocel, Nancy Bonilla, Bárbara Chiyal…" at bounding box center [308, 0] width 617 height 0
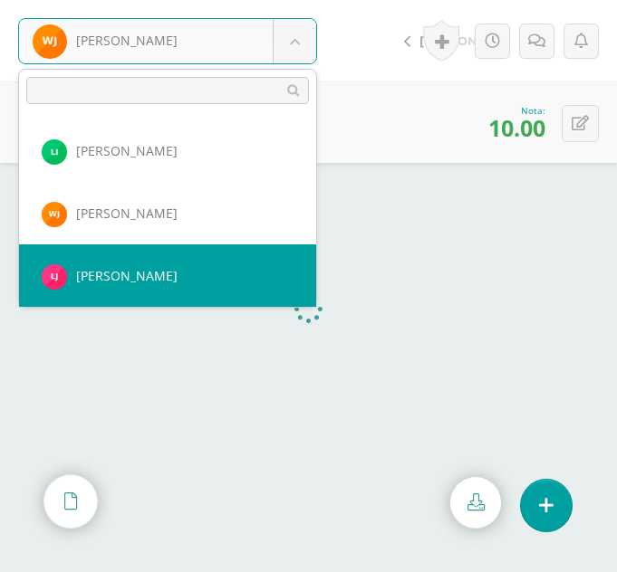
select select "343"
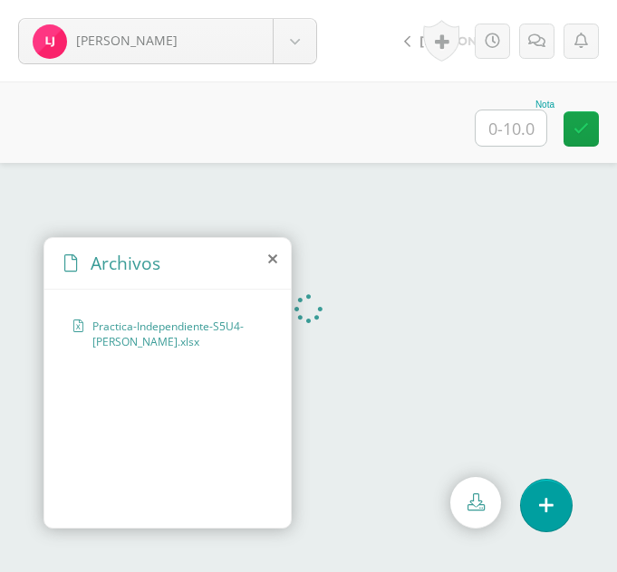
click at [269, 265] on icon at bounding box center [272, 259] width 9 height 14
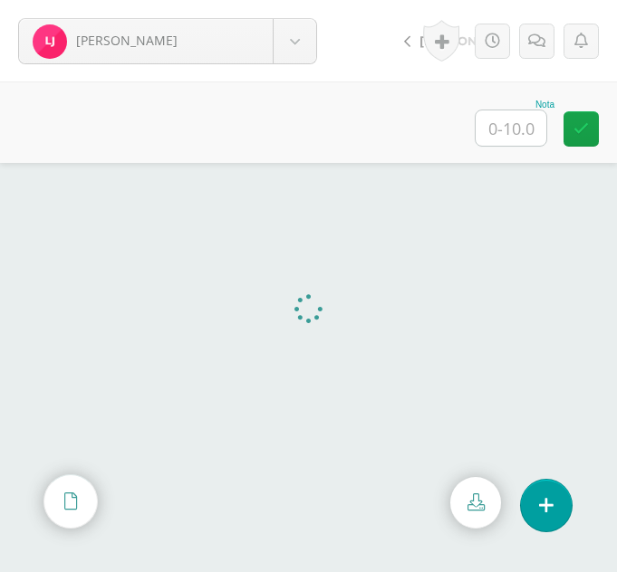
click at [530, 119] on input "text" at bounding box center [510, 127] width 71 height 35
type input "10"
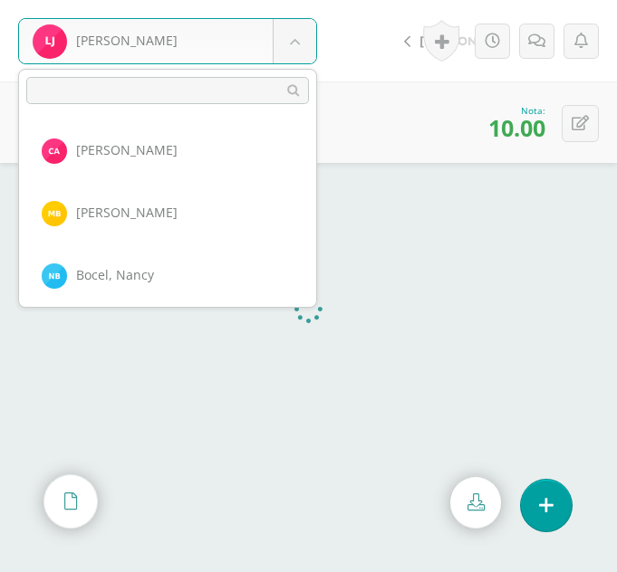
click at [302, 0] on body "Juracan, Laura Ajcojón, Clara Bocel, Marta Bocel, Nancy Bonilla, Bárbara Chiyal…" at bounding box center [308, 0] width 617 height 0
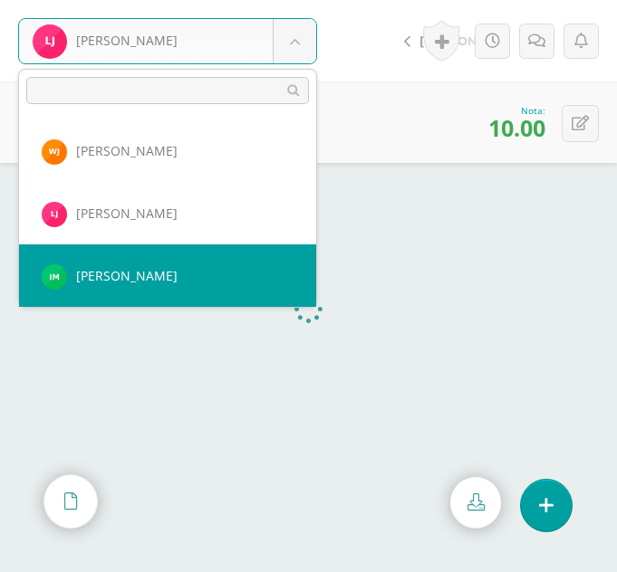
select select "355"
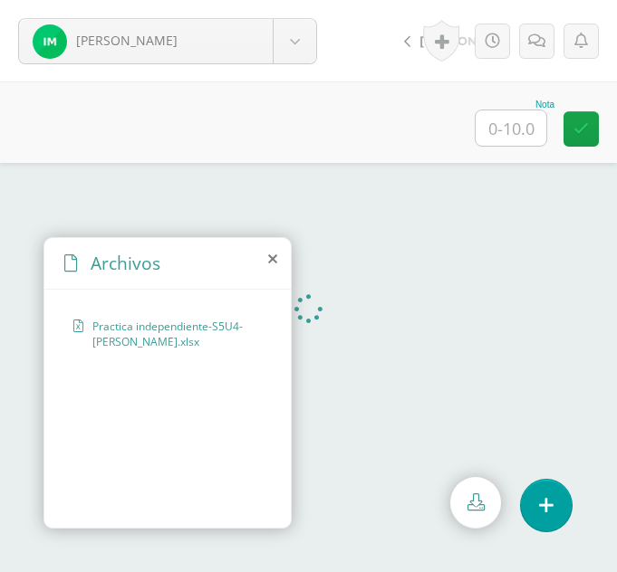
click at [272, 261] on icon at bounding box center [272, 259] width 9 height 14
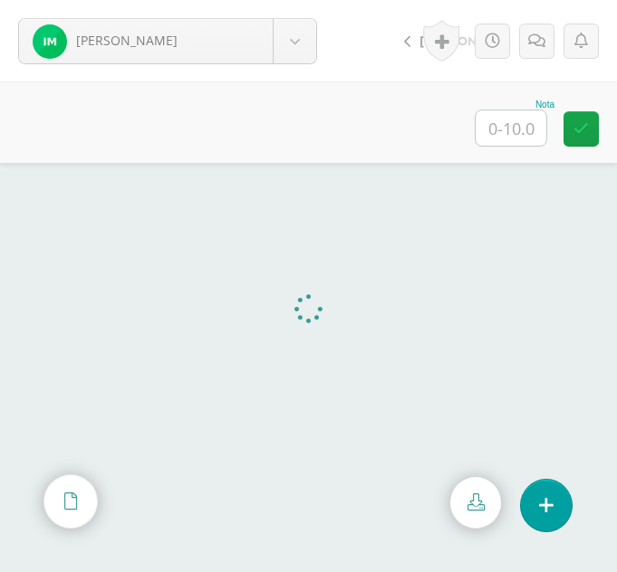
click at [496, 115] on input "text" at bounding box center [510, 127] width 71 height 35
type input "9"
click at [547, 40] on link at bounding box center [536, 41] width 35 height 35
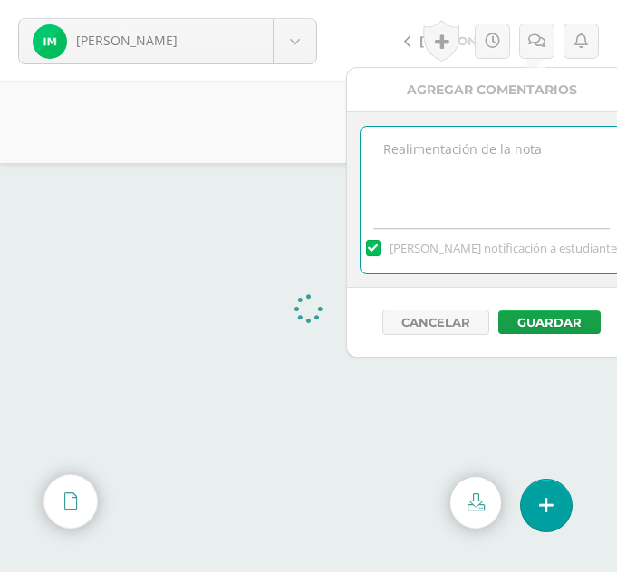
click at [472, 164] on textarea at bounding box center [491, 172] width 262 height 91
type textarea "Faltó un valor absoluto"
click at [566, 325] on button "Guardar" at bounding box center [549, 323] width 102 height 24
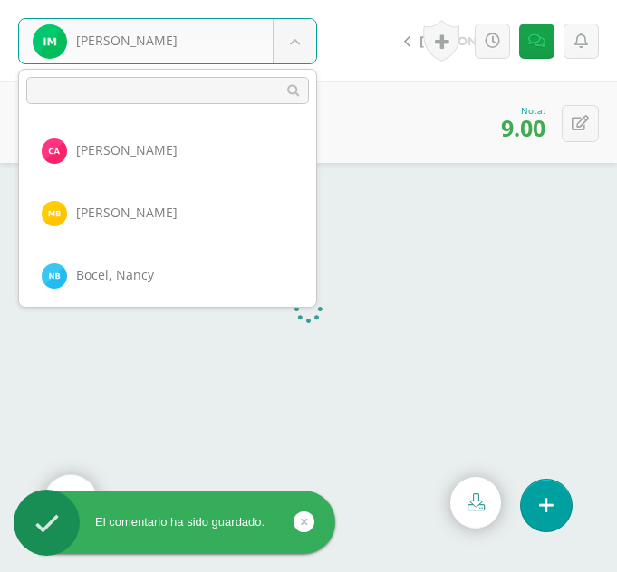
click at [292, 35] on body "El comentario ha sido [PERSON_NAME]. [PERSON_NAME] [PERSON_NAME], [PERSON_NAME]…" at bounding box center [308, 286] width 617 height 572
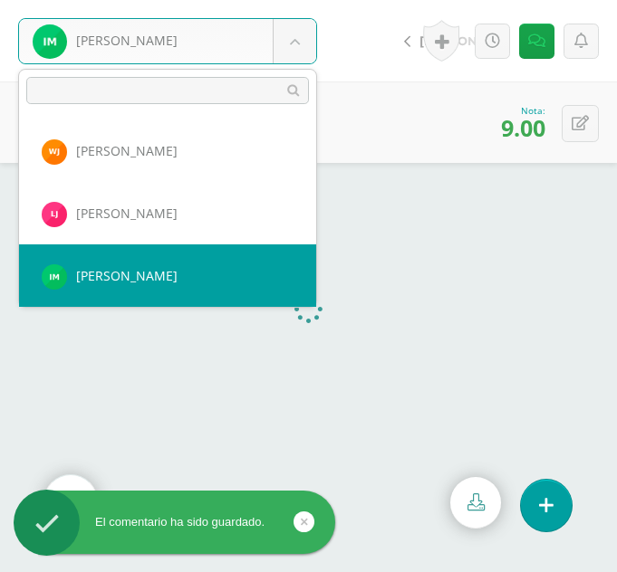
scroll to position [1061, 0]
select select "321"
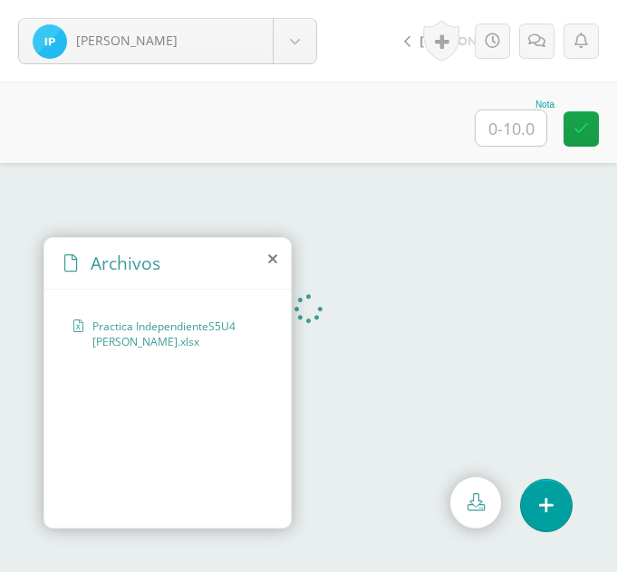
click at [271, 258] on icon at bounding box center [272, 259] width 9 height 14
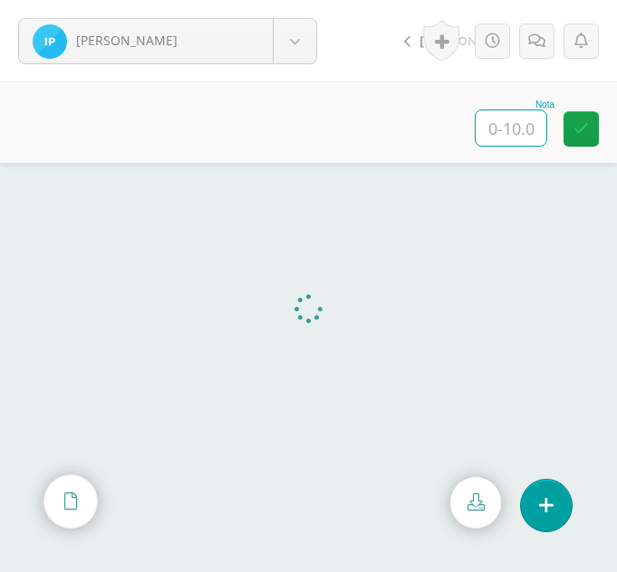
click at [507, 131] on input "text" at bounding box center [510, 127] width 71 height 35
type input "0"
type input "10"
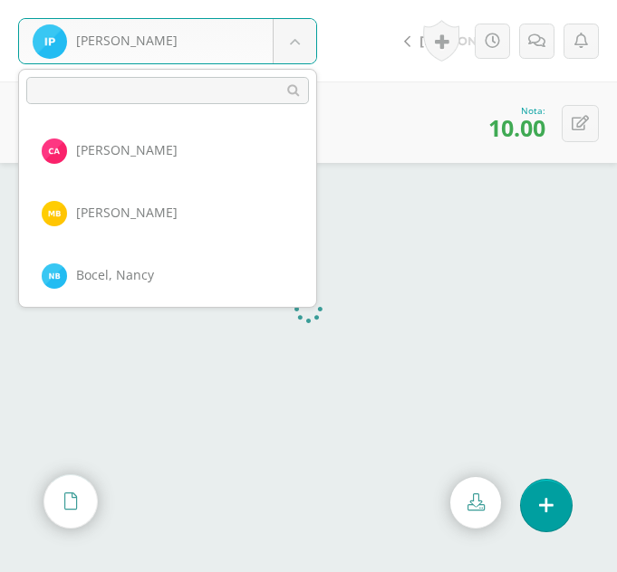
click at [283, 0] on body "Pablo, Ingrid Ajcojón, Clara Bocel, Marta Bocel, Nancy Bonilla, Bárbara Chiyal,…" at bounding box center [308, 0] width 617 height 0
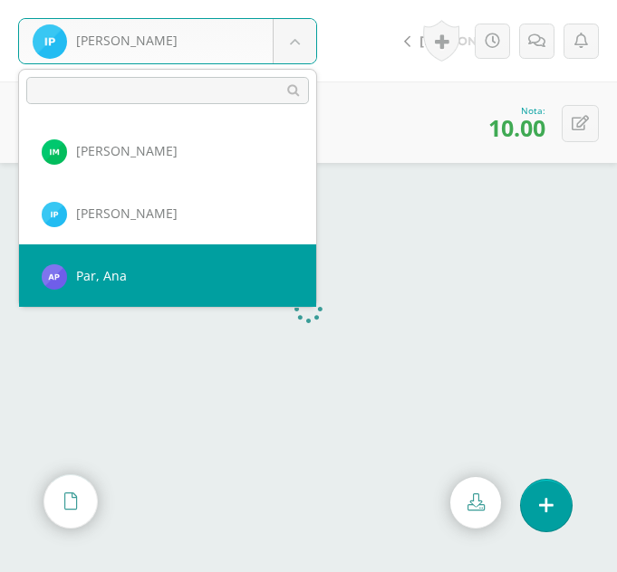
select select "302"
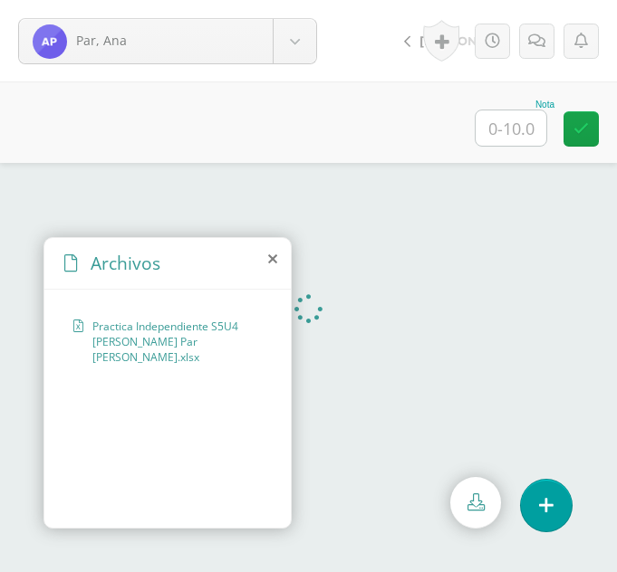
click at [273, 255] on icon at bounding box center [272, 259] width 9 height 14
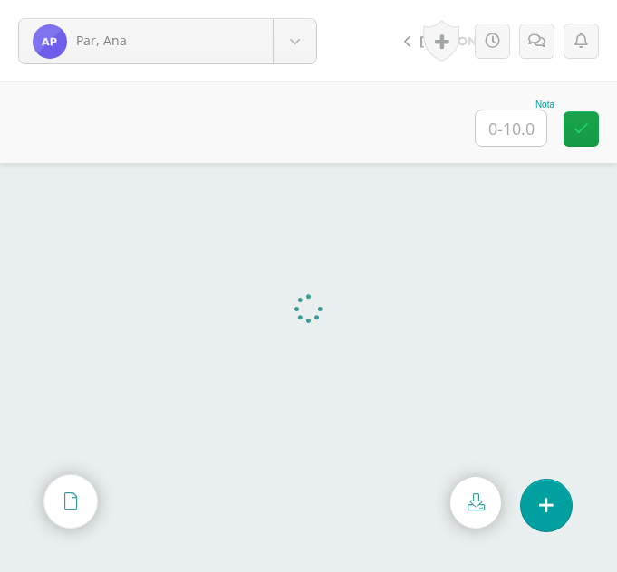
click at [537, 128] on input "text" at bounding box center [510, 127] width 71 height 35
type input "9"
click at [539, 48] on icon at bounding box center [536, 41] width 17 height 15
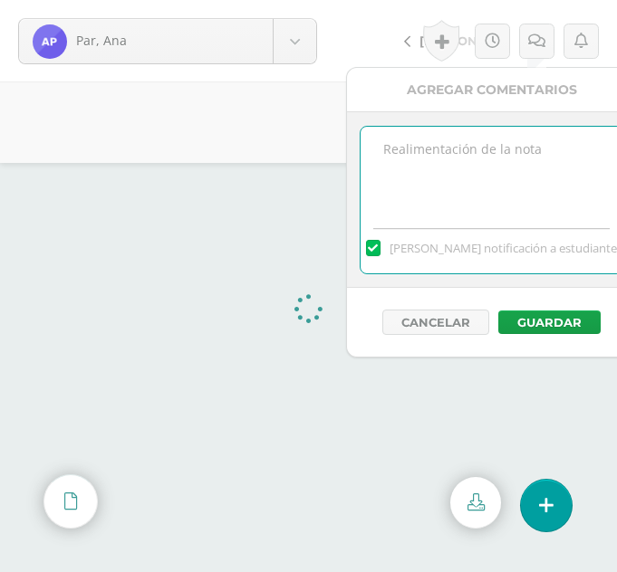
click at [469, 168] on textarea at bounding box center [491, 172] width 262 height 91
type textarea "Faltó un valor absoluto"
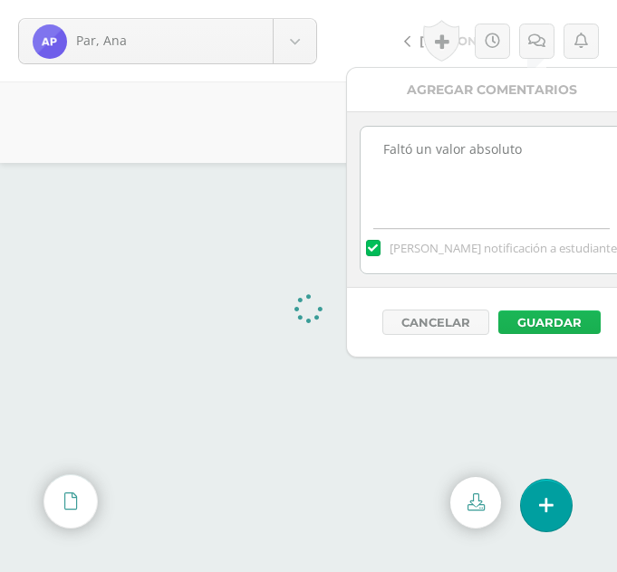
click at [545, 326] on button "Guardar" at bounding box center [549, 323] width 102 height 24
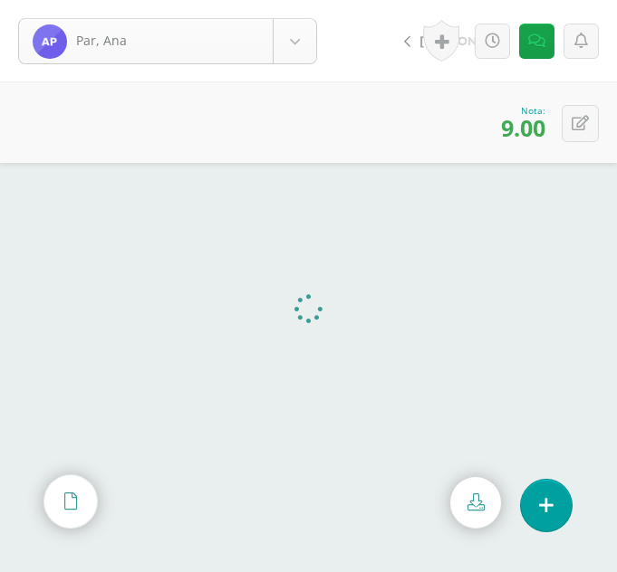
click at [298, 62] on body "El comentario ha sido guardado. Par, Ana Ajcojón, Clara Bocel, Marta Bocel, Nan…" at bounding box center [308, 286] width 617 height 572
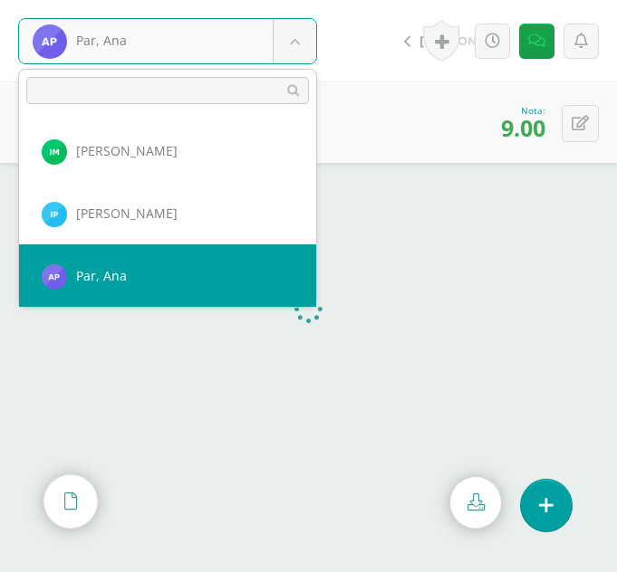
scroll to position [1186, 0]
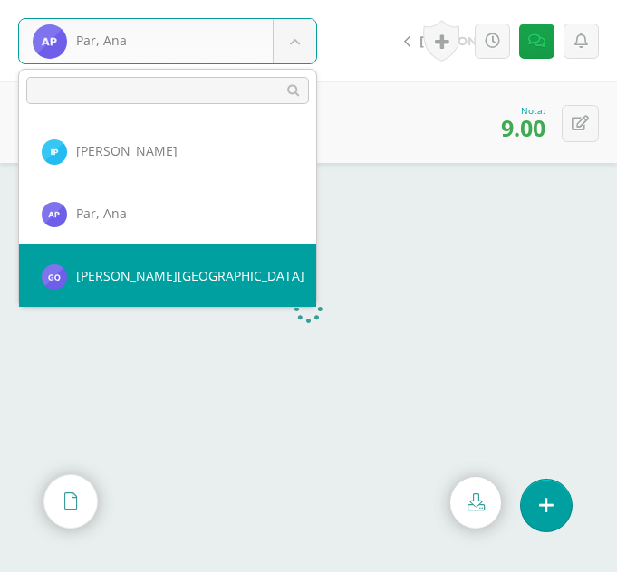
select select "326"
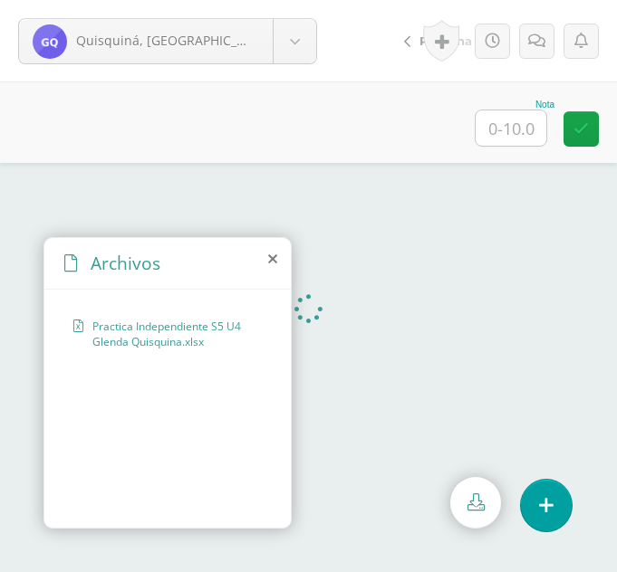
drag, startPoint x: 22, startPoint y: 407, endPoint x: 270, endPoint y: 255, distance: 290.6
click at [270, 255] on icon at bounding box center [272, 259] width 9 height 14
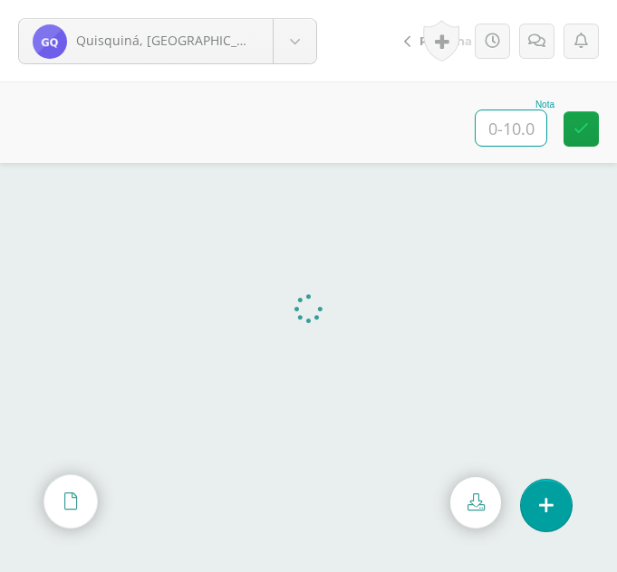
click at [507, 123] on input "text" at bounding box center [510, 127] width 71 height 35
type input "10"
click at [302, 0] on body "Quisquiná, [GEOGRAPHIC_DATA] [PERSON_NAME] [PERSON_NAME], [GEOGRAPHIC_DATA][PER…" at bounding box center [308, 0] width 617 height 0
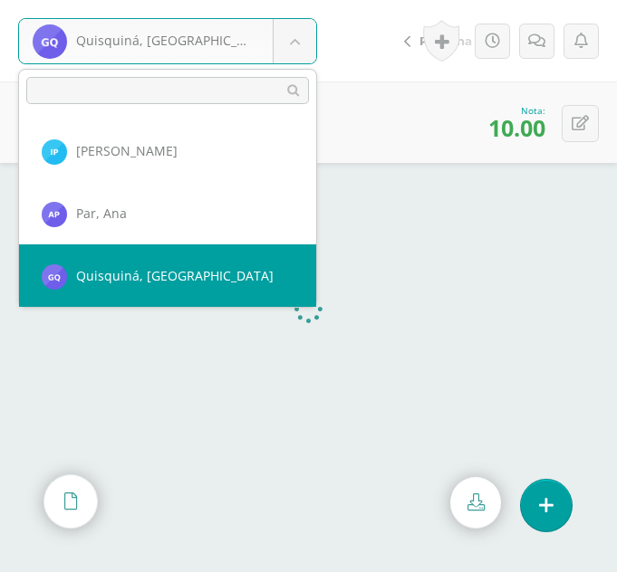
scroll to position [1249, 0]
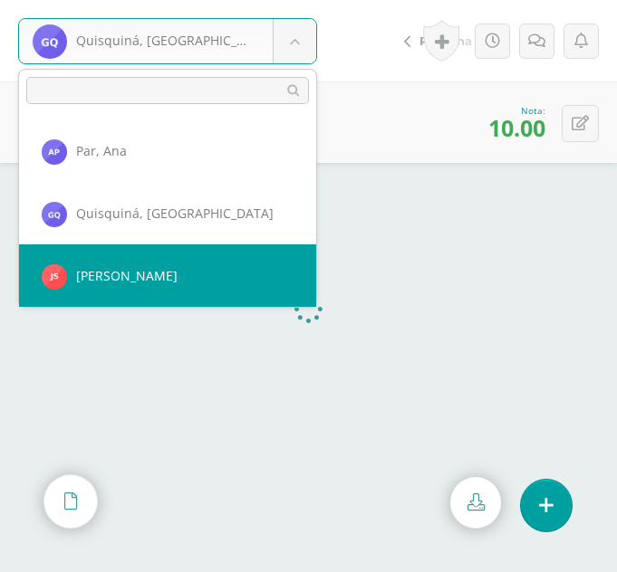
select select "373"
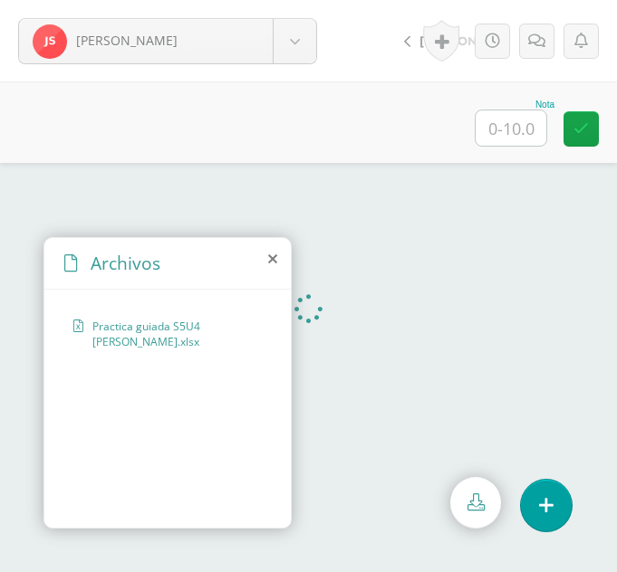
click at [273, 259] on icon at bounding box center [272, 259] width 9 height 14
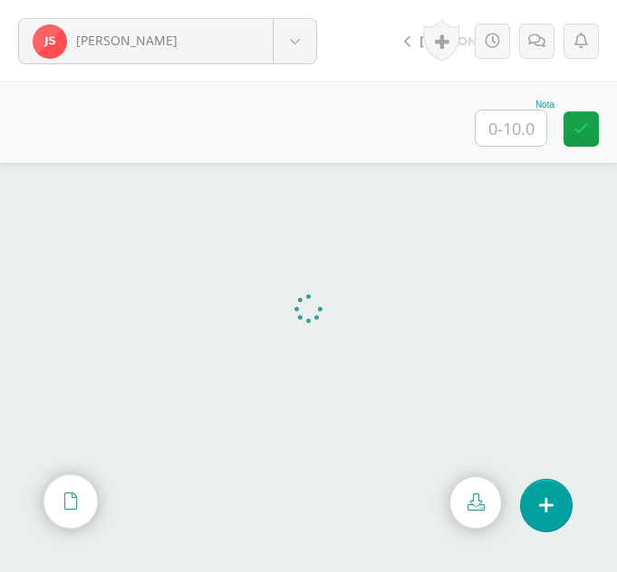
click at [525, 120] on input "text" at bounding box center [510, 127] width 71 height 35
type input "9"
click at [537, 50] on link at bounding box center [536, 41] width 35 height 35
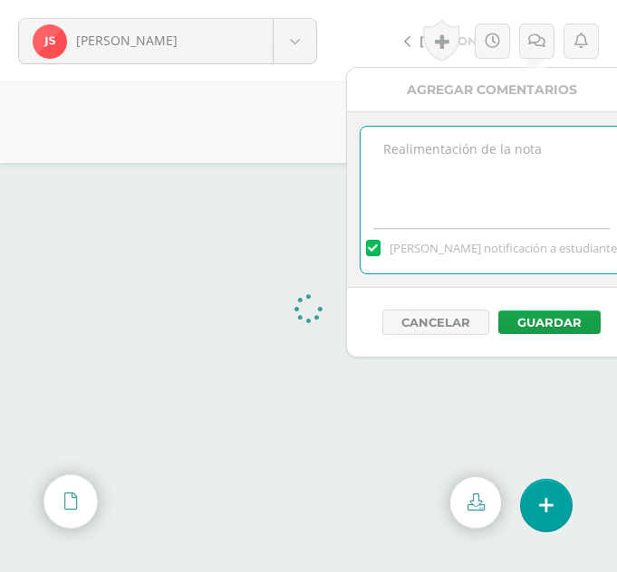
click at [447, 199] on textarea at bounding box center [491, 172] width 262 height 91
type textarea "Faltó una cantidad en el valor absoluto"
click at [531, 321] on button "Guardar" at bounding box center [549, 323] width 102 height 24
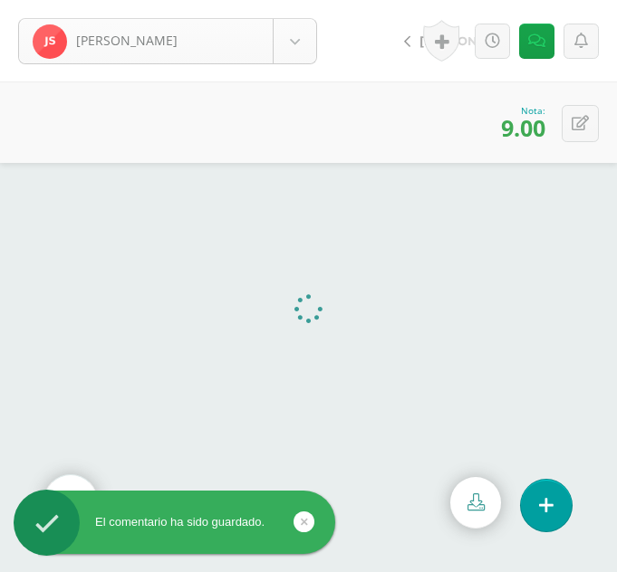
click at [284, 37] on body "El comentario ha sido guardado. Saloj, Jessica Ajcojón, Clara Bocel, Marta Boce…" at bounding box center [308, 286] width 617 height 572
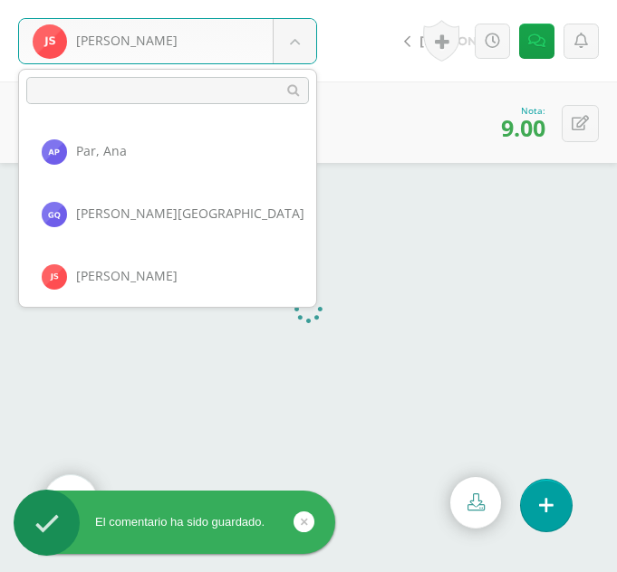
scroll to position [1311, 0]
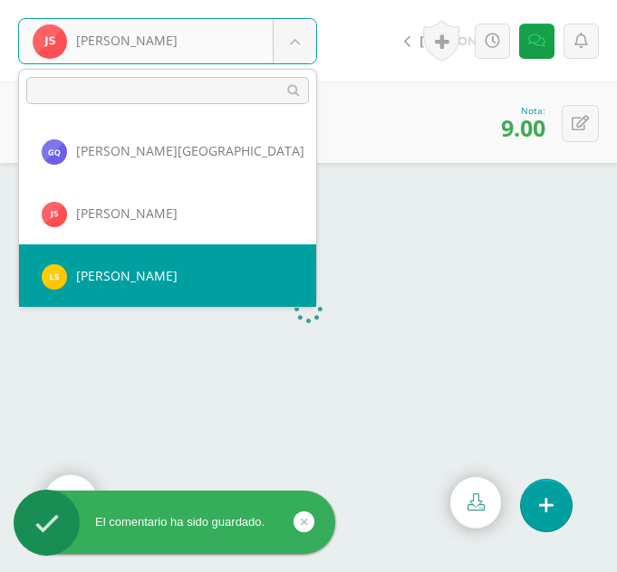
select select "322"
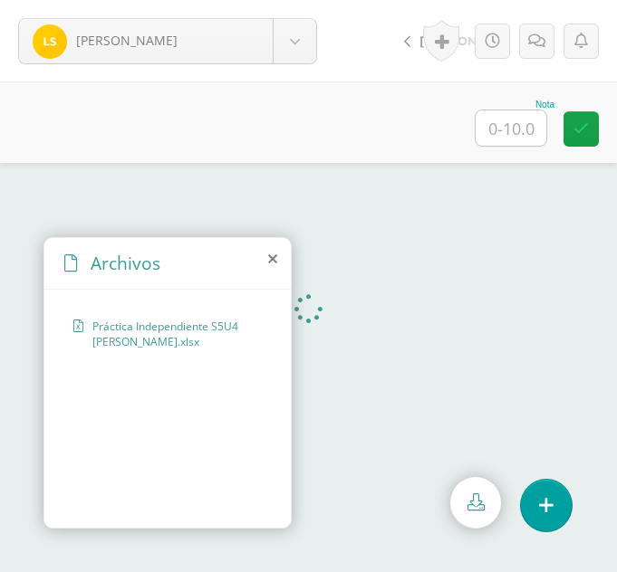
click at [272, 254] on icon at bounding box center [272, 259] width 9 height 14
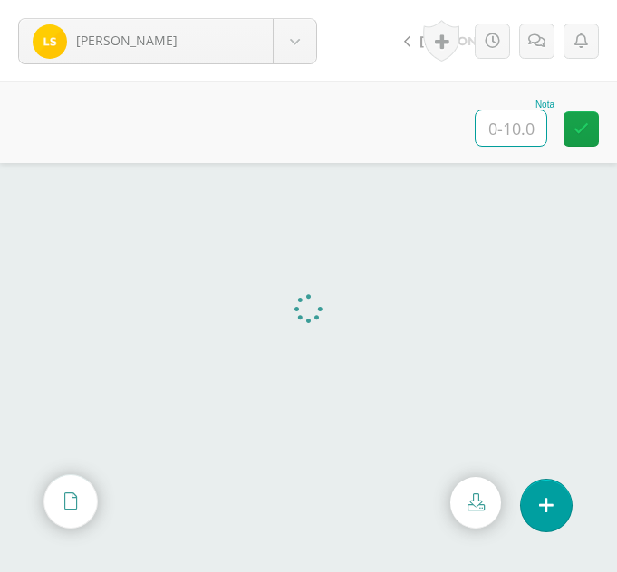
click at [523, 125] on input "text" at bounding box center [510, 127] width 71 height 35
type input "10"
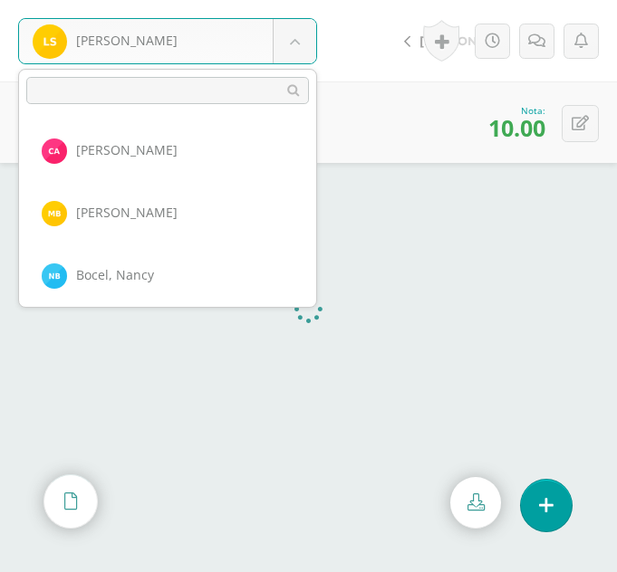
click at [300, 0] on body "Solís, Lidia Ajcojón, Clara Bocel, Marta Bocel, Nancy Bonilla, Bárbara Chiyal, …" at bounding box center [308, 0] width 617 height 0
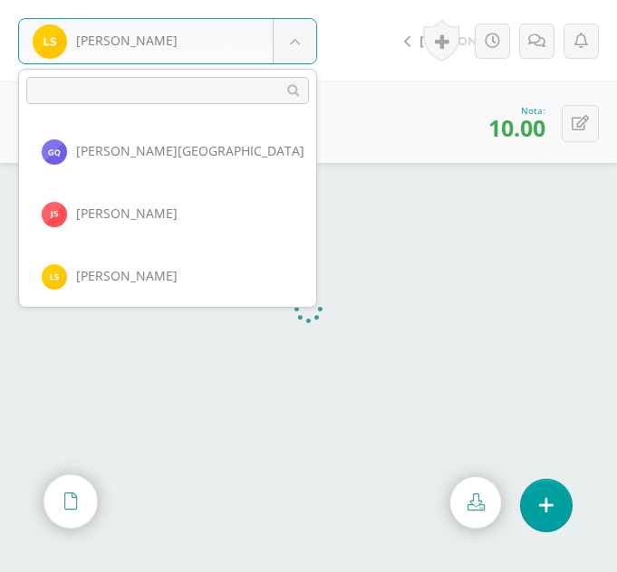
scroll to position [1374, 0]
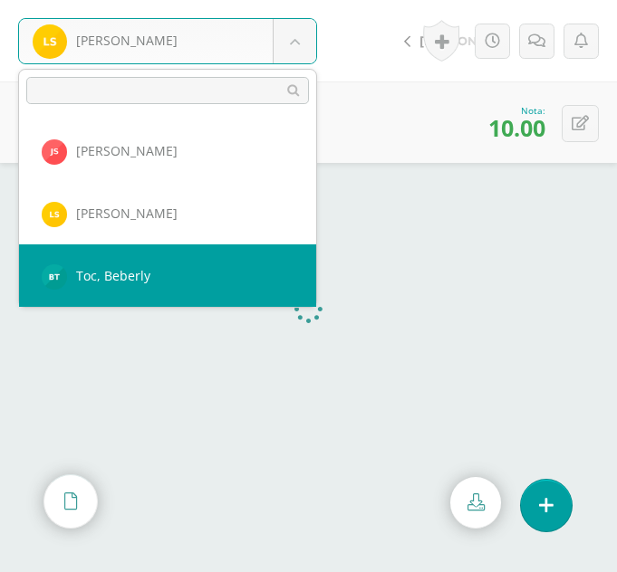
select select "349"
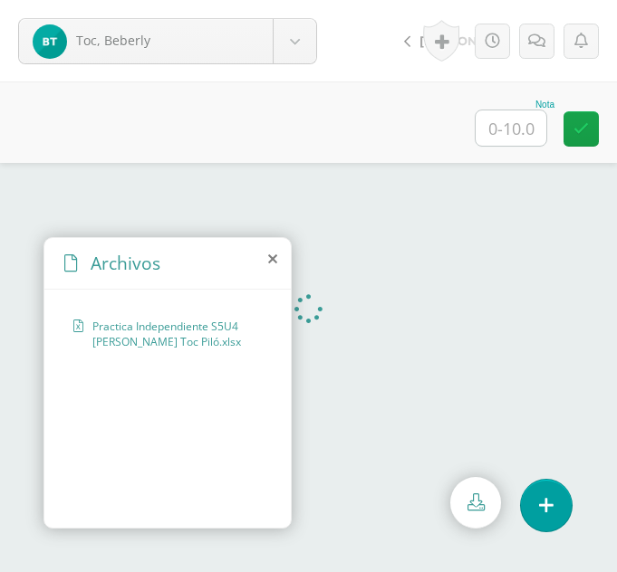
click at [273, 261] on icon at bounding box center [272, 259] width 9 height 14
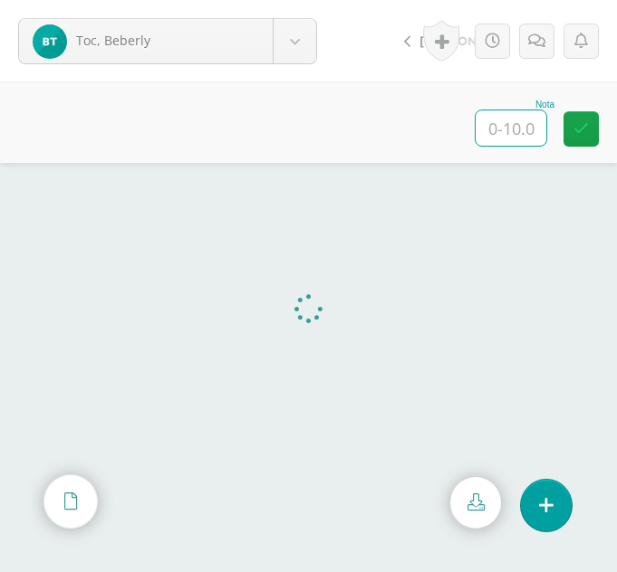
click at [495, 136] on input "text" at bounding box center [510, 127] width 71 height 35
type input "10"
click at [297, 0] on body "Toc, Beberly [PERSON_NAME] [PERSON_NAME], [GEOGRAPHIC_DATA][PERSON_NAME] [GEOGR…" at bounding box center [308, 0] width 617 height 0
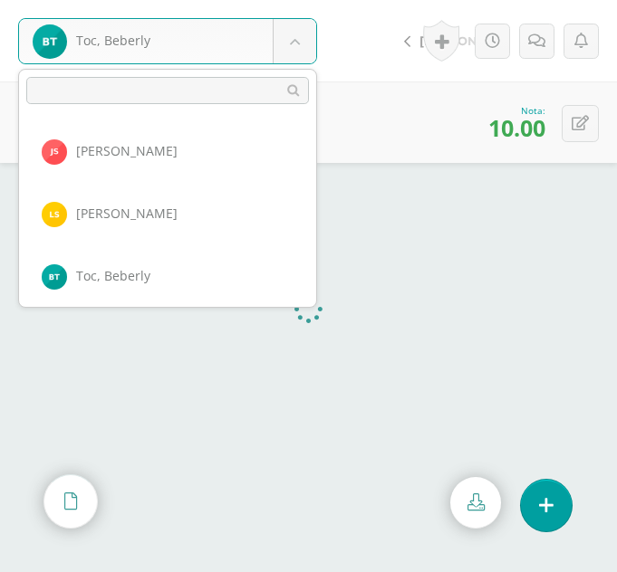
scroll to position [1436, 0]
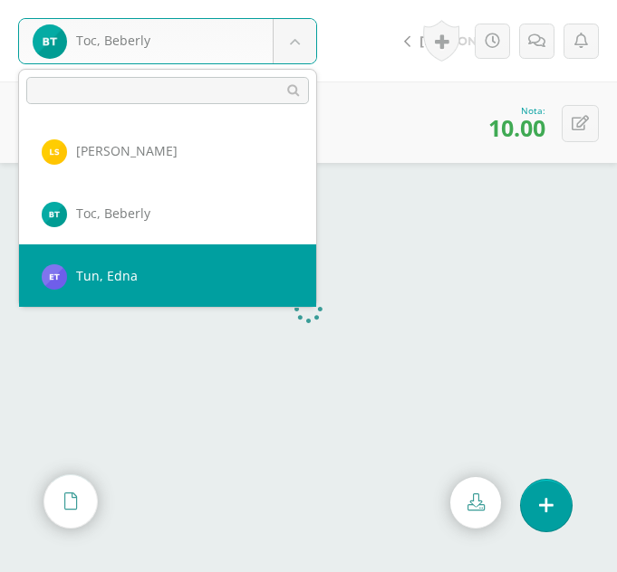
select select "333"
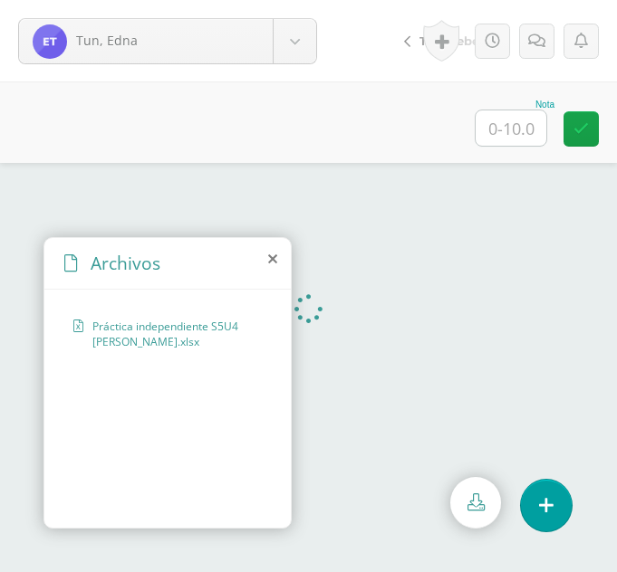
click at [267, 257] on div "Archivos" at bounding box center [167, 264] width 246 height 52
click at [268, 259] on icon at bounding box center [272, 259] width 9 height 14
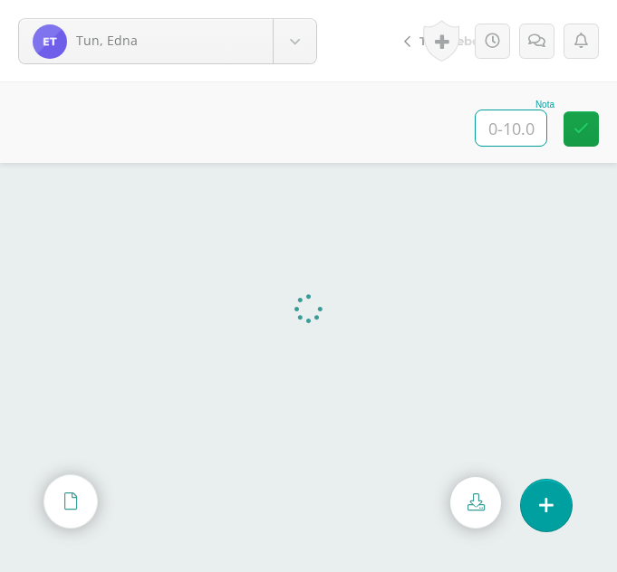
click at [501, 130] on input "text" at bounding box center [510, 127] width 71 height 35
type input "10"
click at [301, 0] on body "Tun, Edna [PERSON_NAME] [PERSON_NAME], [GEOGRAPHIC_DATA][PERSON_NAME] [GEOGRAPH…" at bounding box center [308, 0] width 617 height 0
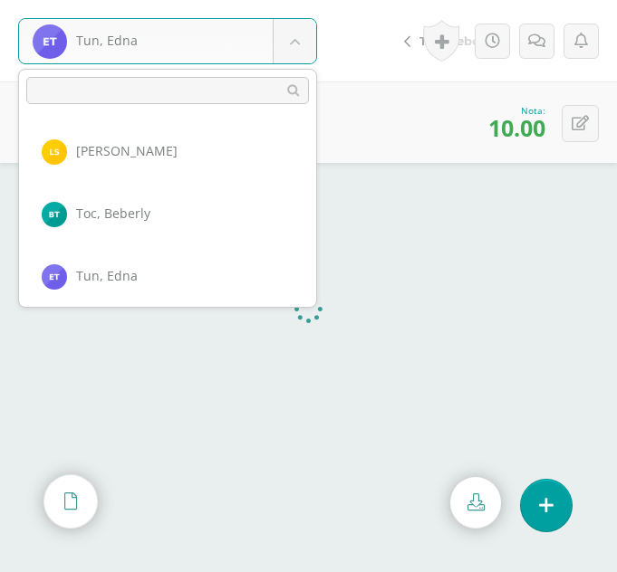
scroll to position [1499, 0]
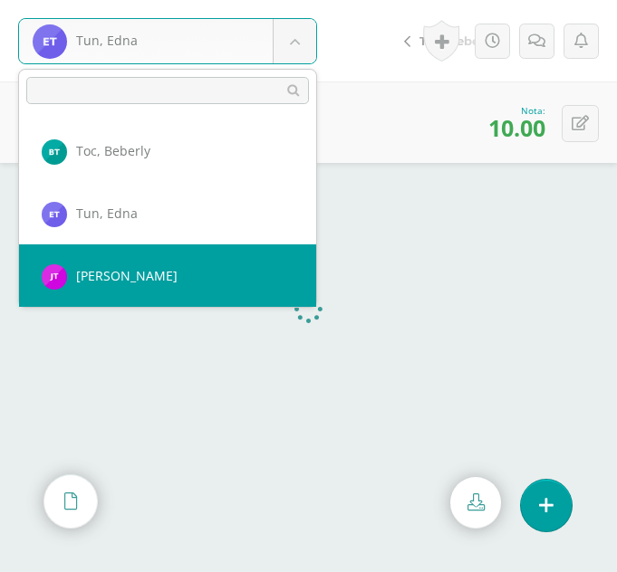
select select "324"
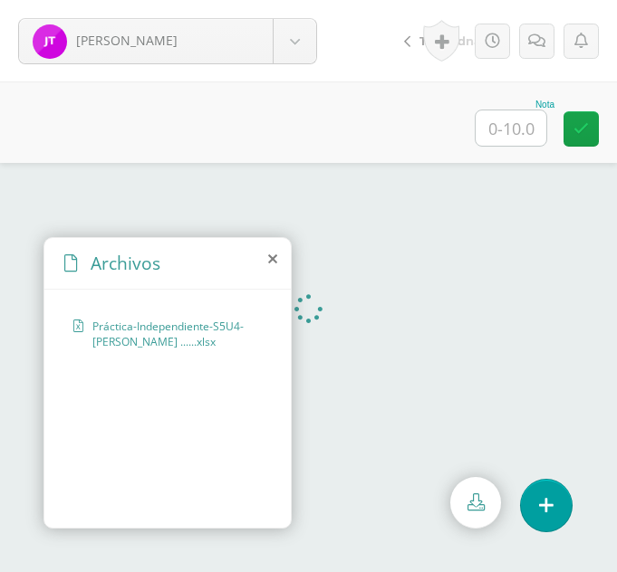
click at [270, 261] on icon at bounding box center [272, 259] width 9 height 14
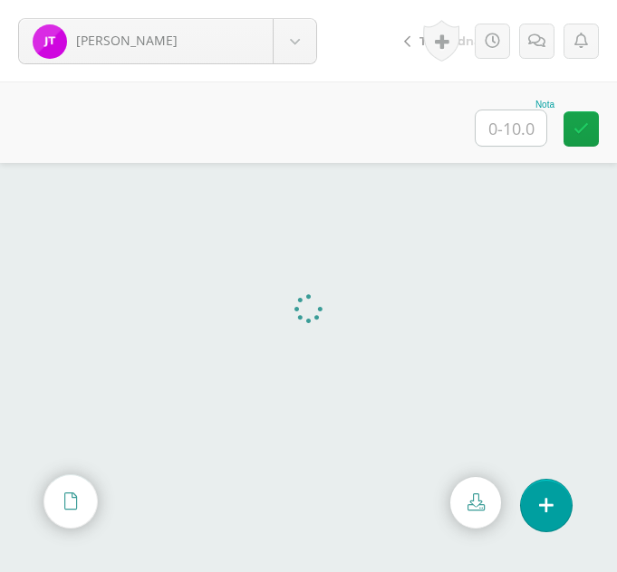
click at [505, 129] on input "text" at bounding box center [510, 127] width 71 height 35
type input "10"
click at [297, 0] on body "[PERSON_NAME] [PERSON_NAME] [PERSON_NAME][GEOGRAPHIC_DATA] [PERSON_NAME] [GEOGR…" at bounding box center [308, 0] width 617 height 0
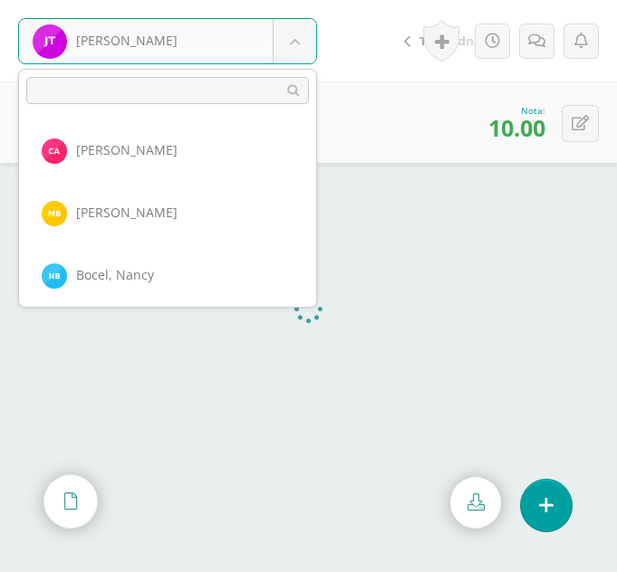
scroll to position [1561, 0]
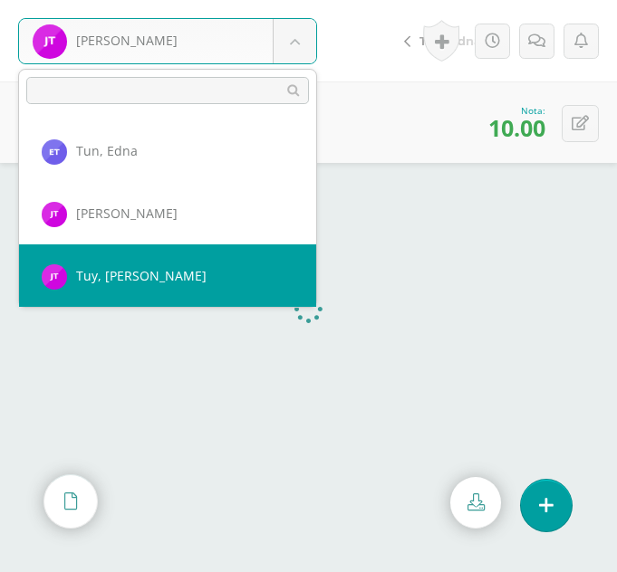
select select "325"
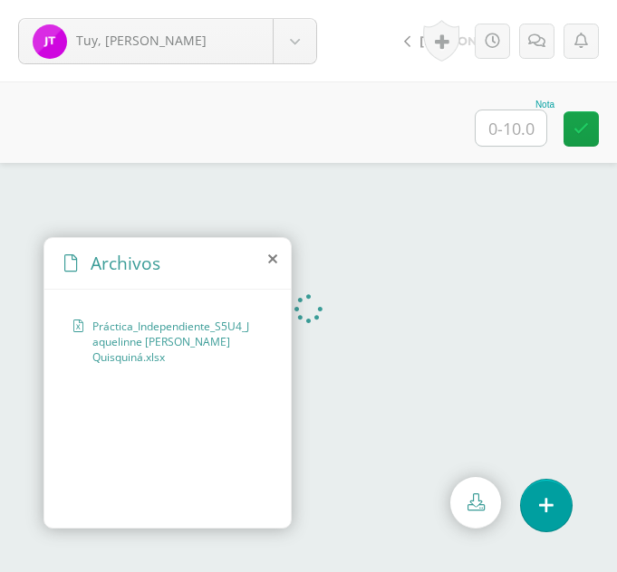
click at [272, 258] on icon at bounding box center [272, 259] width 9 height 14
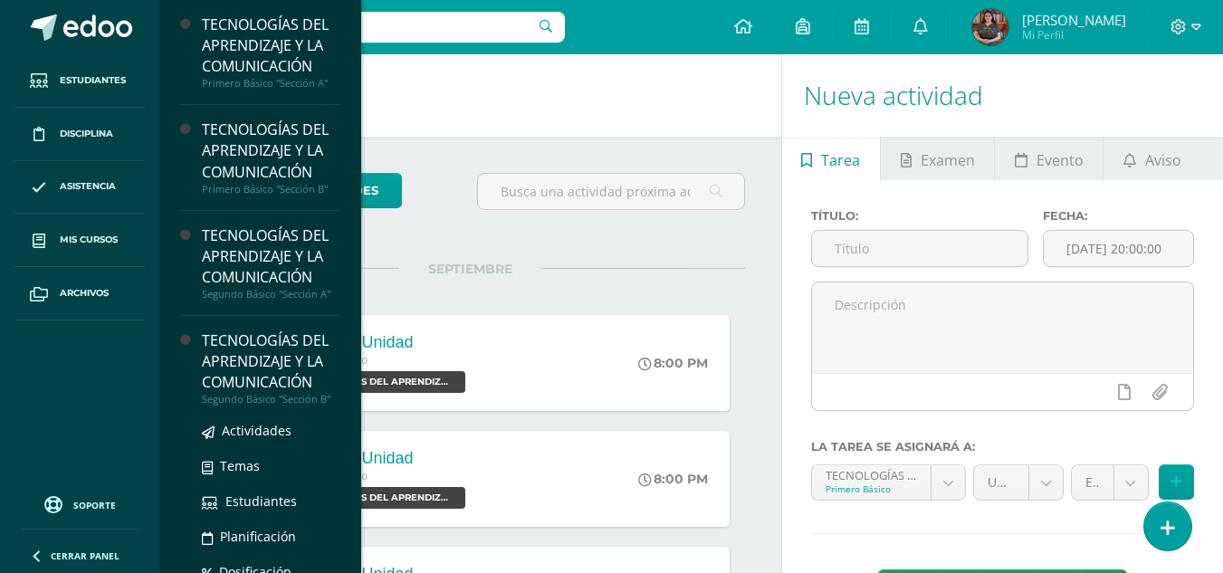
click at [288, 401] on div "Segundo Básico "Sección B"" at bounding box center [271, 399] width 138 height 13
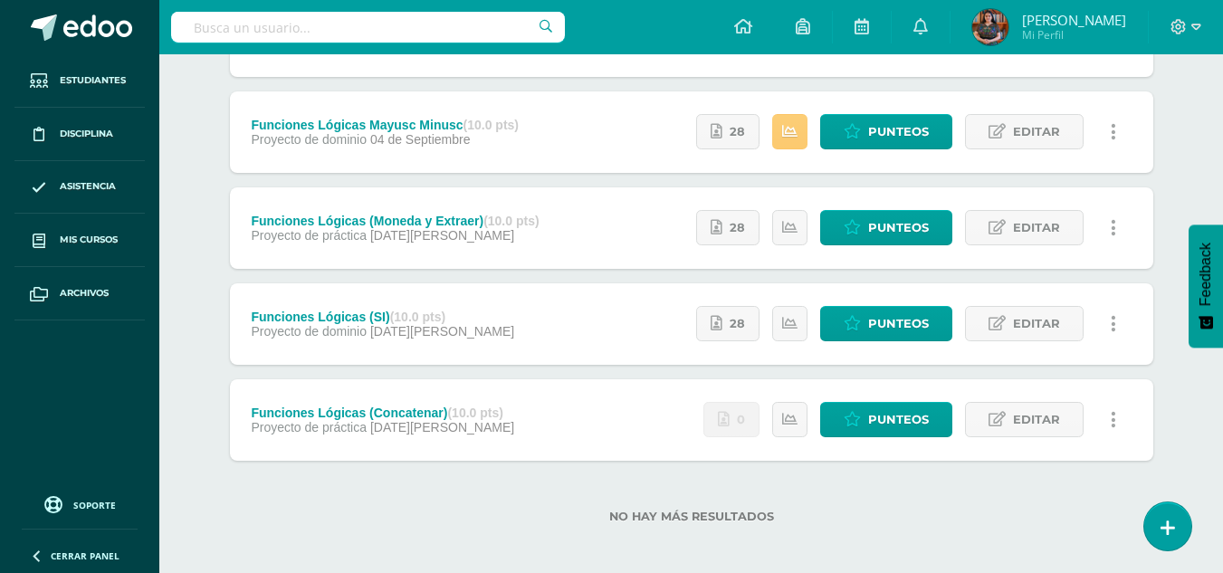
scroll to position [602, 0]
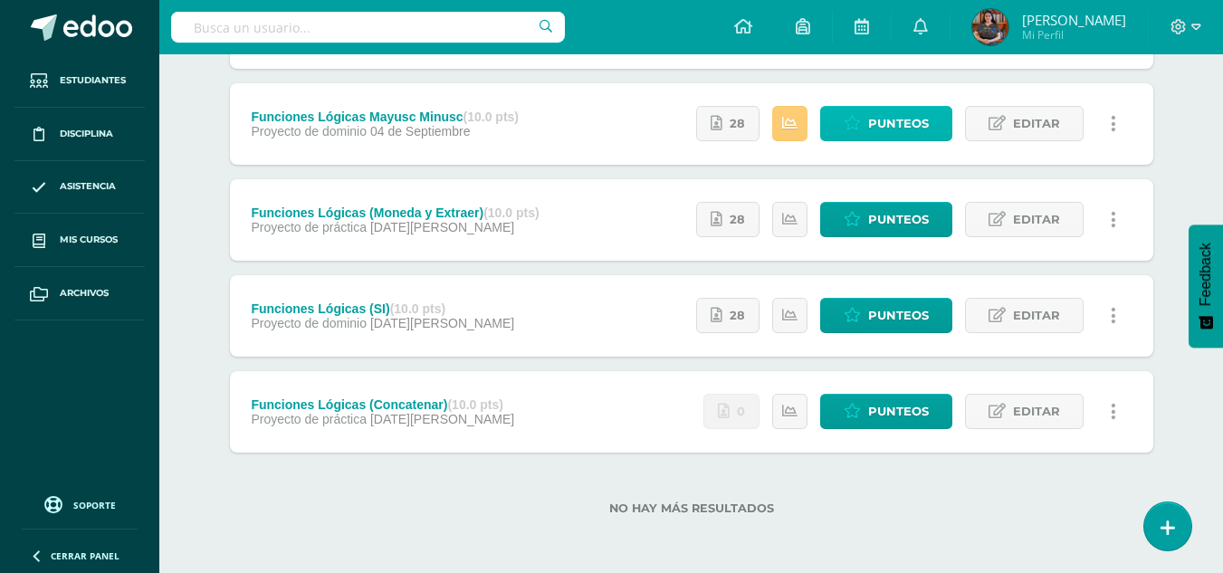
click at [883, 127] on span "Punteos" at bounding box center [898, 124] width 61 height 34
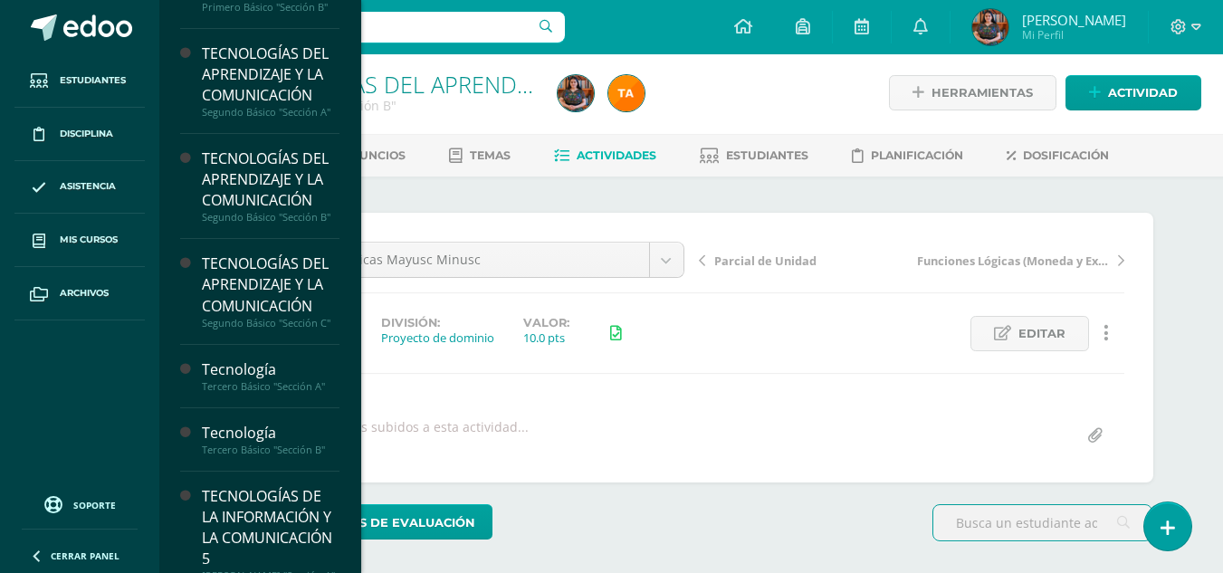
scroll to position [184, 0]
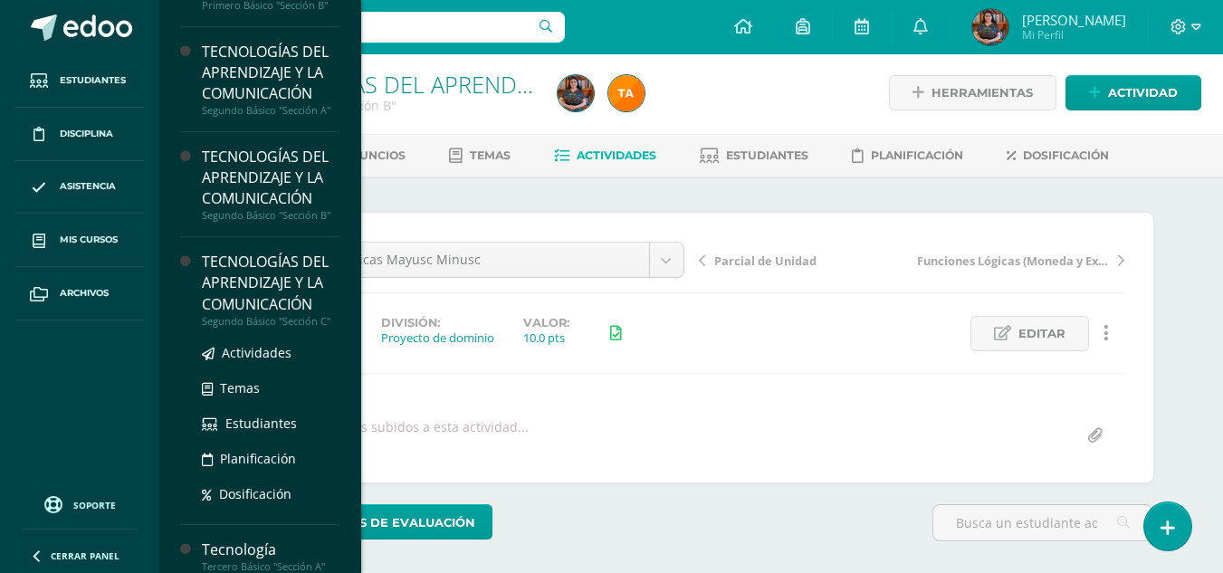
click at [258, 302] on div "TECNOLOGÍAS DEL APRENDIZAJE Y LA COMUNICACIÓN" at bounding box center [271, 283] width 138 height 62
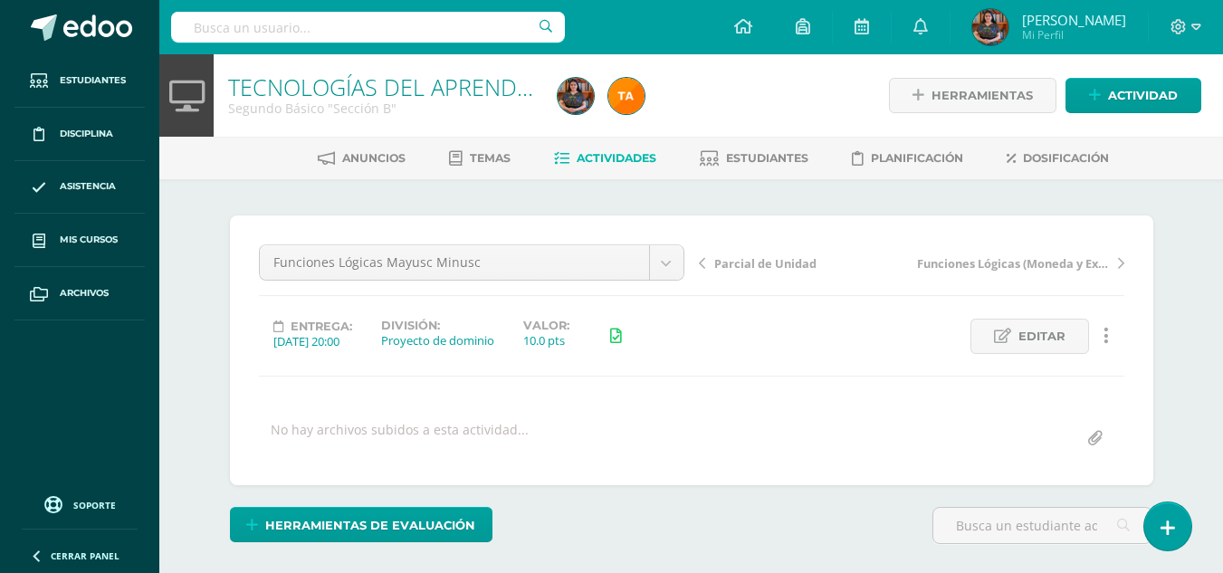
click at [1089, 436] on input "file" at bounding box center [1095, 438] width 35 height 35
type input "C:\fakepath\Mayusc B.xlsx"
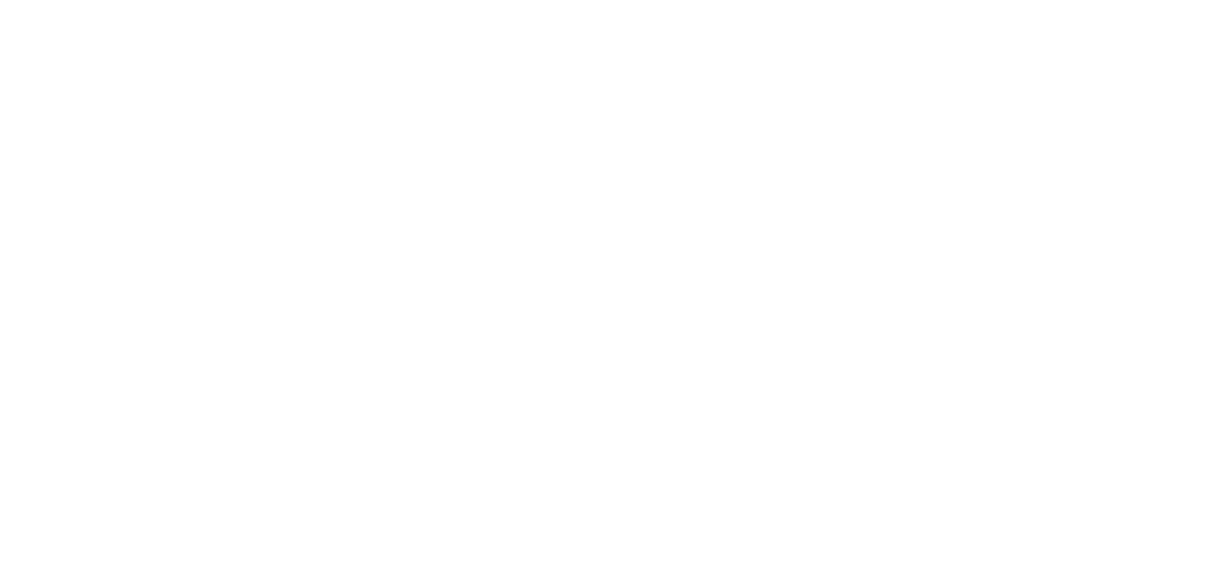
click at [0, 0] on html at bounding box center [0, 0] width 0 height 0
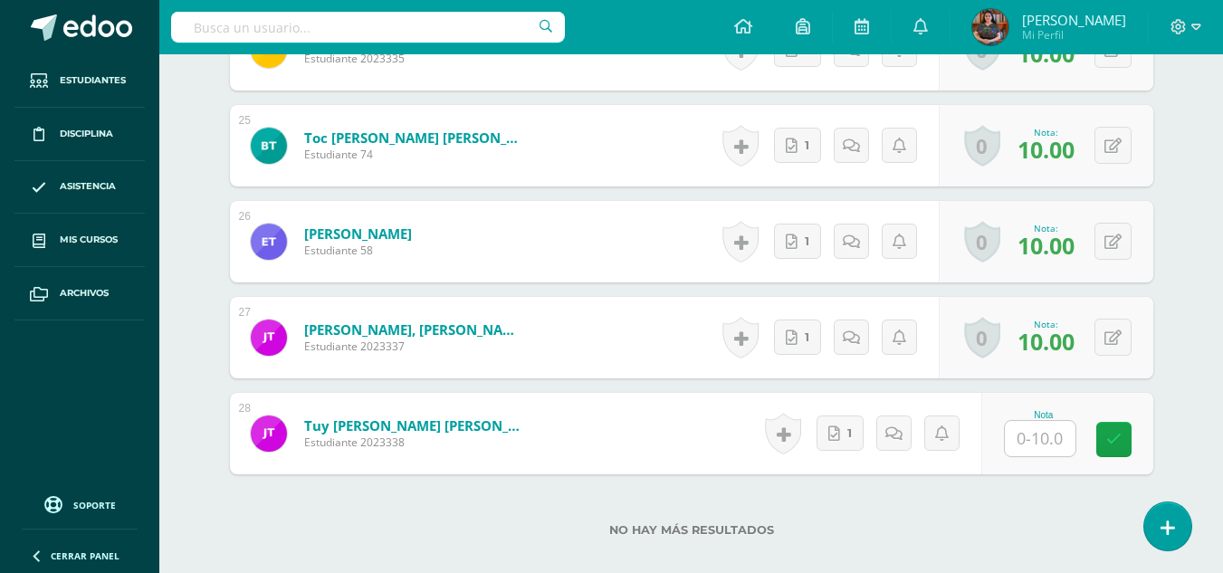
scroll to position [2863, 0]
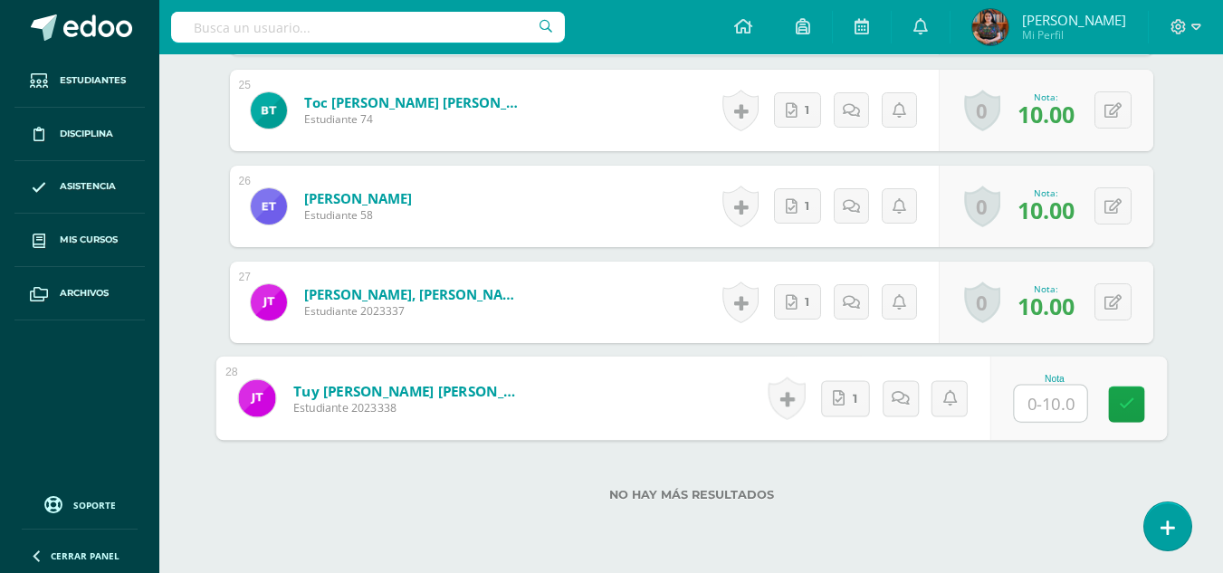
click at [1038, 394] on input "text" at bounding box center [1050, 404] width 72 height 36
type input "10"
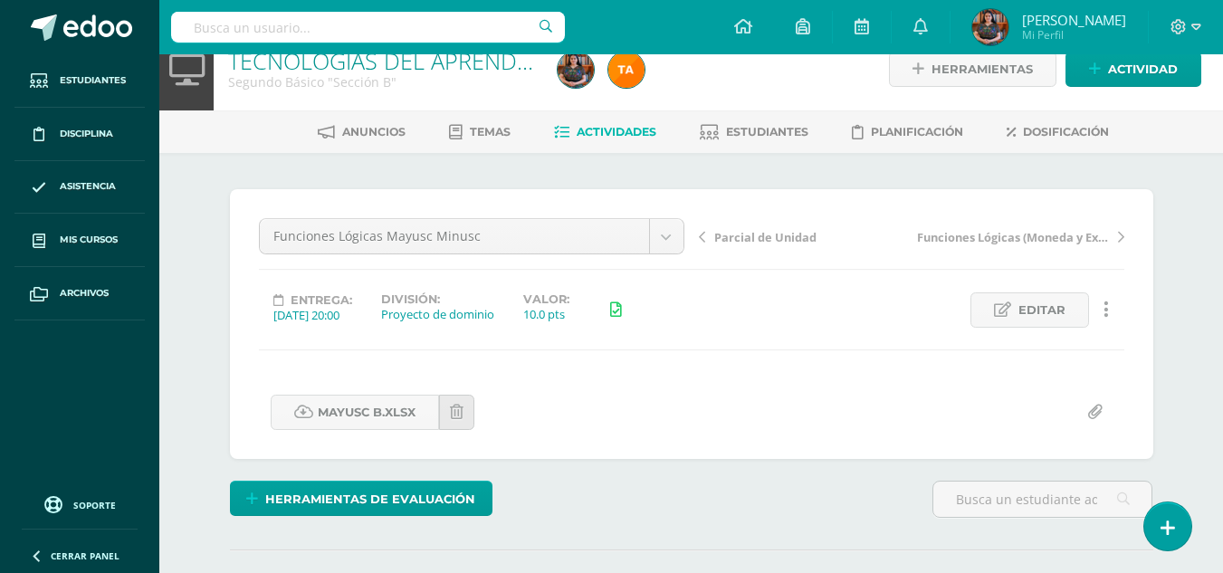
scroll to position [0, 0]
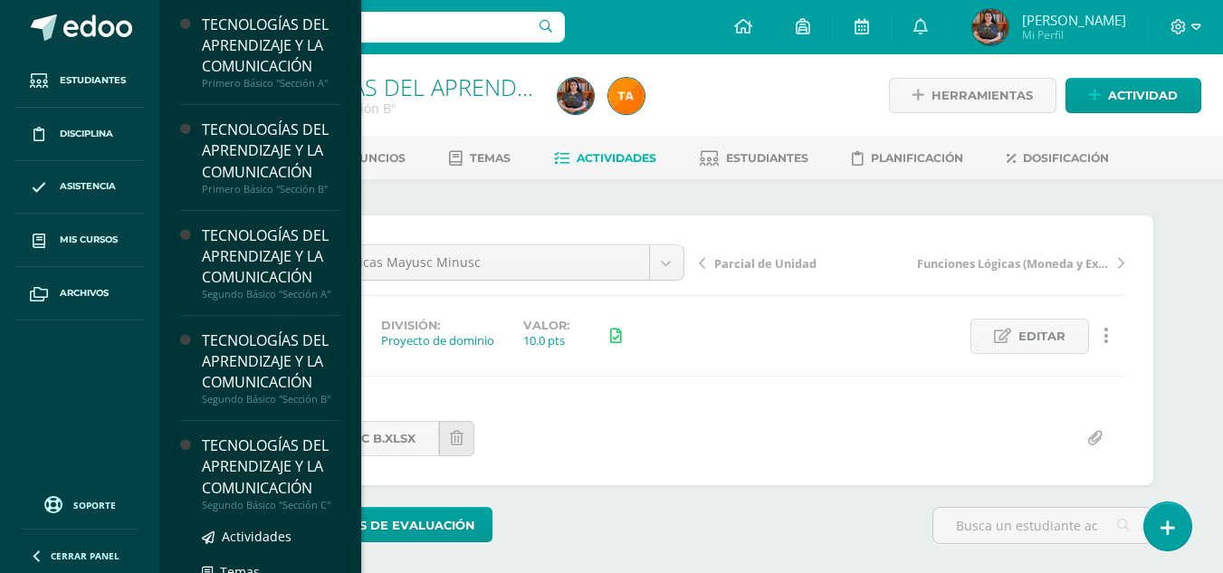
click at [226, 469] on div "TECNOLOGÍAS DEL APRENDIZAJE Y LA COMUNICACIÓN" at bounding box center [271, 467] width 138 height 62
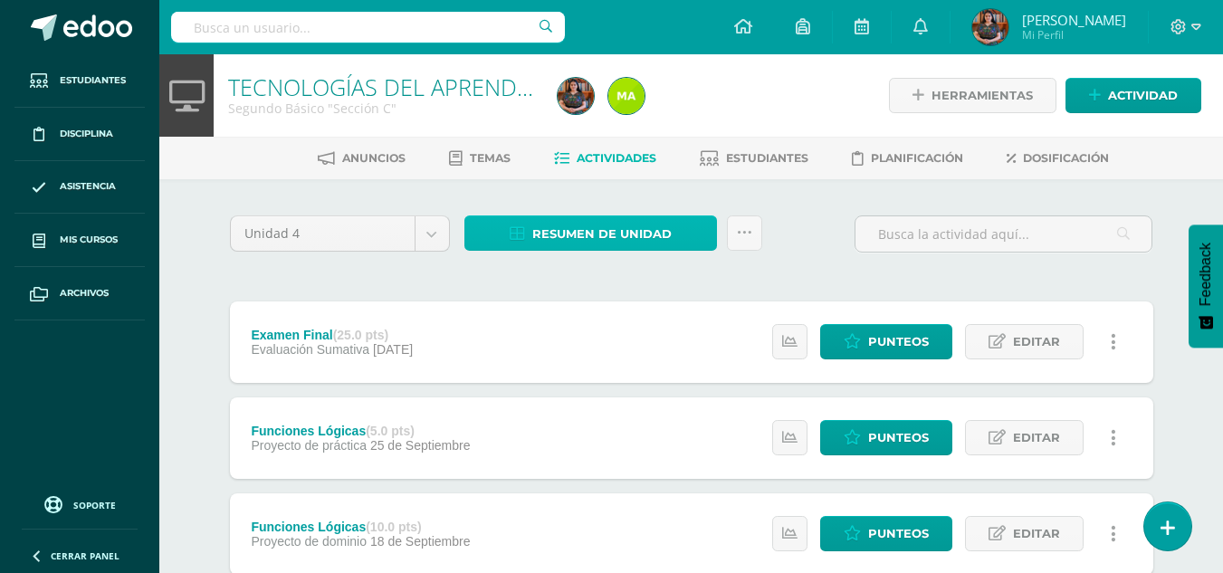
click at [662, 232] on span "Resumen de unidad" at bounding box center [601, 234] width 139 height 34
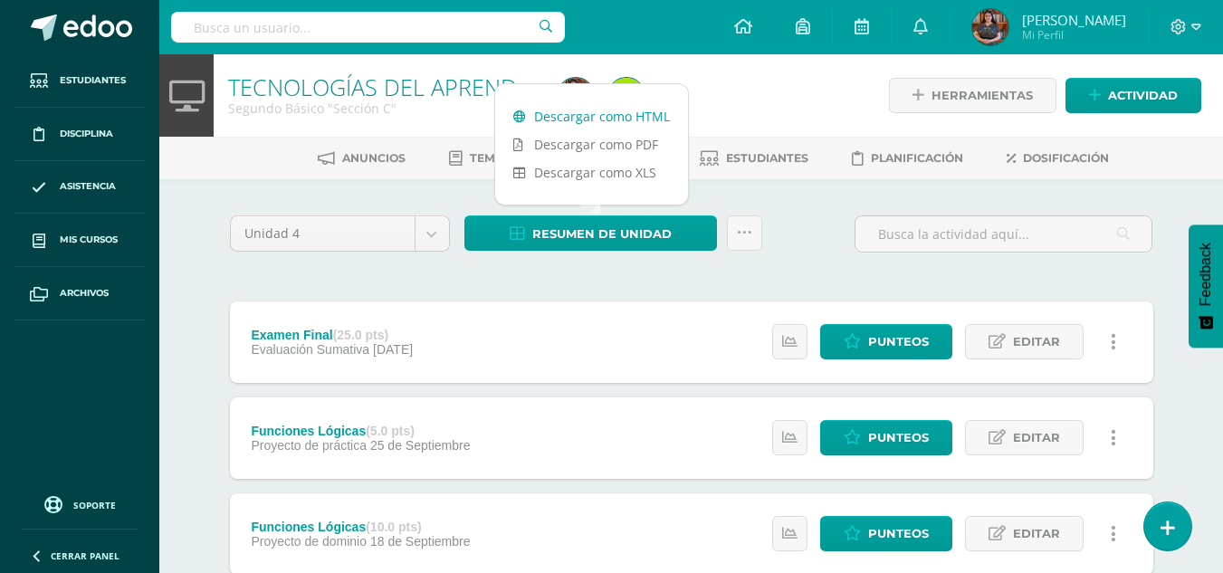
click at [622, 110] on link "Descargar como HTML" at bounding box center [591, 116] width 193 height 28
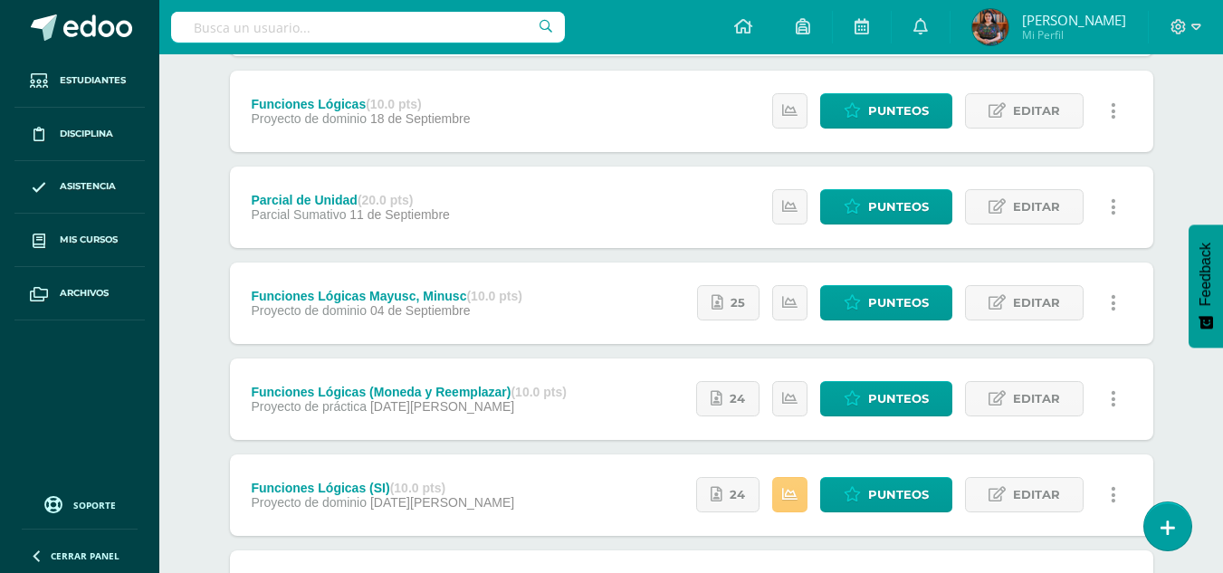
scroll to position [350, 0]
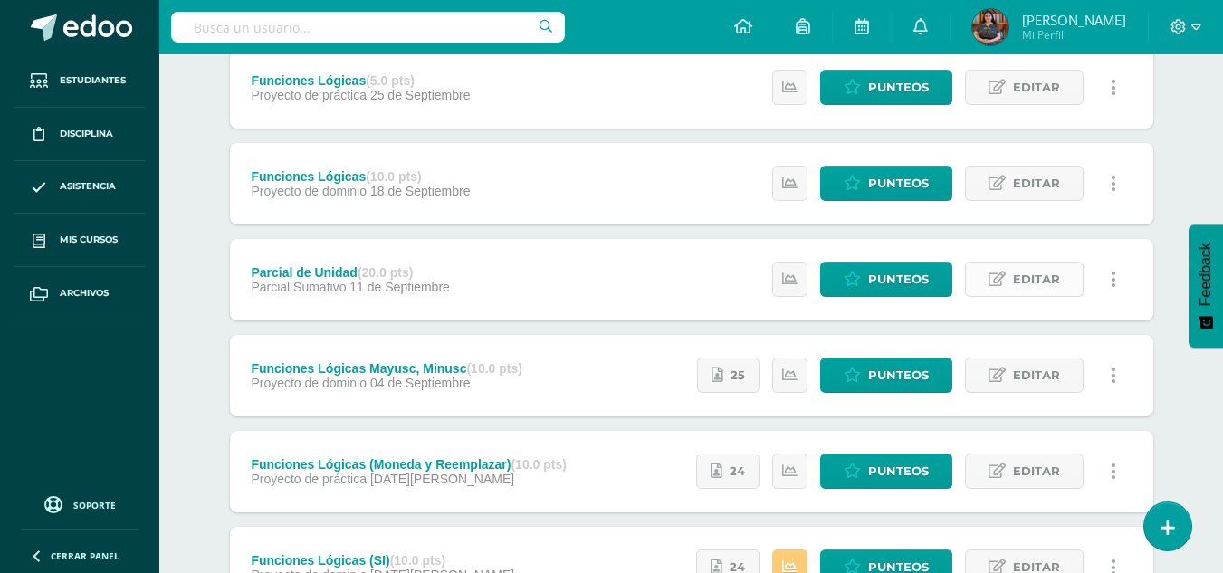
click at [1024, 270] on span "Editar" at bounding box center [1036, 280] width 47 height 34
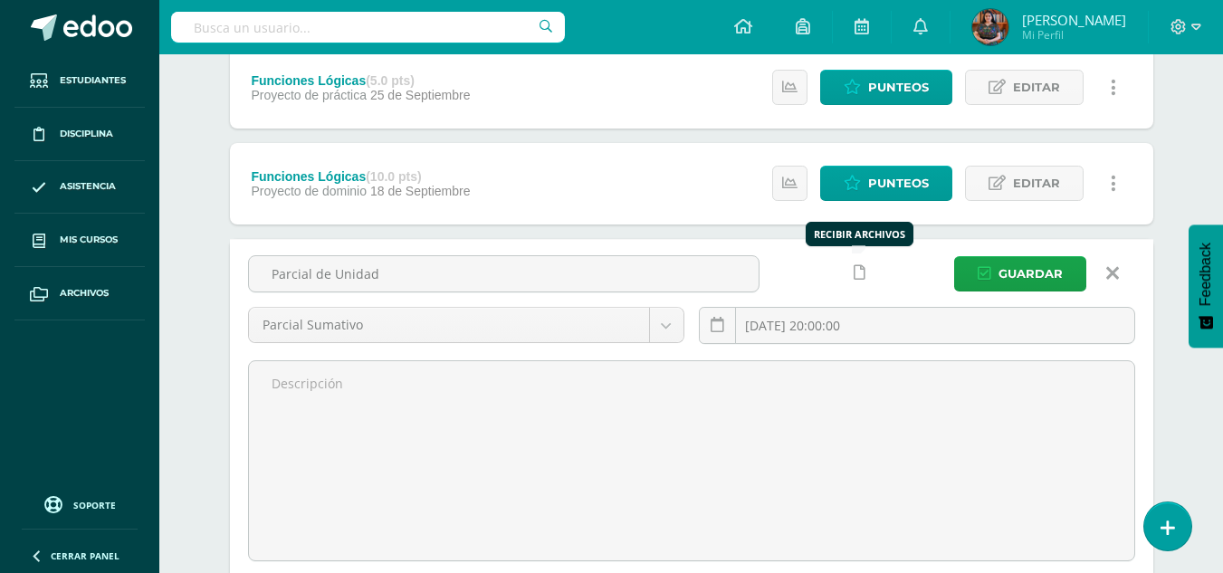
click at [864, 281] on link at bounding box center [859, 272] width 35 height 35
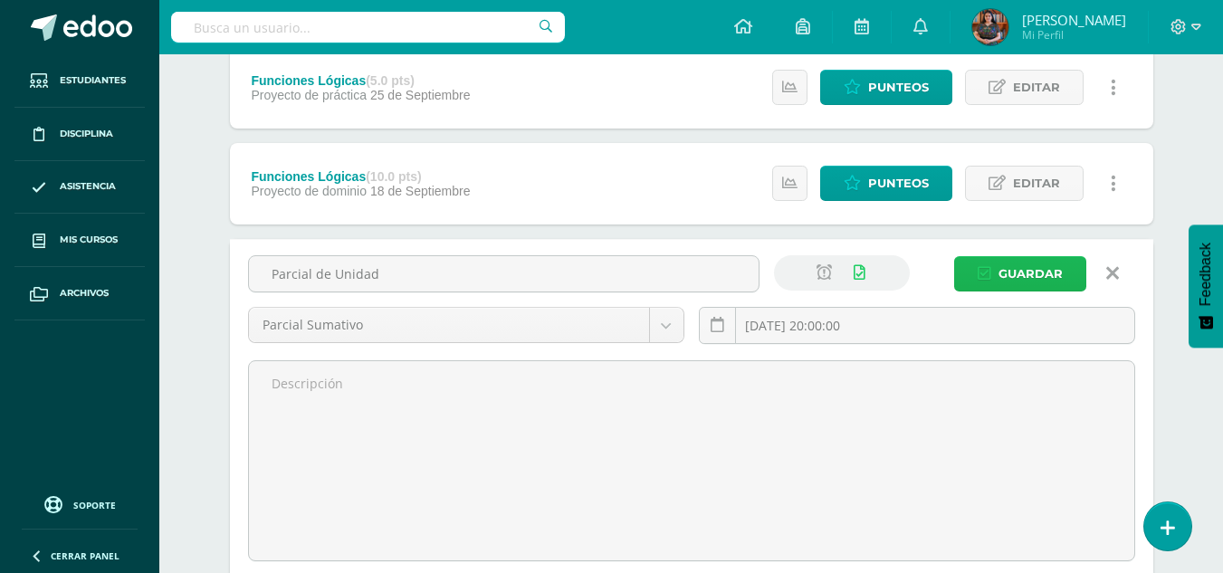
click at [987, 271] on icon "submit" at bounding box center [985, 273] width 14 height 15
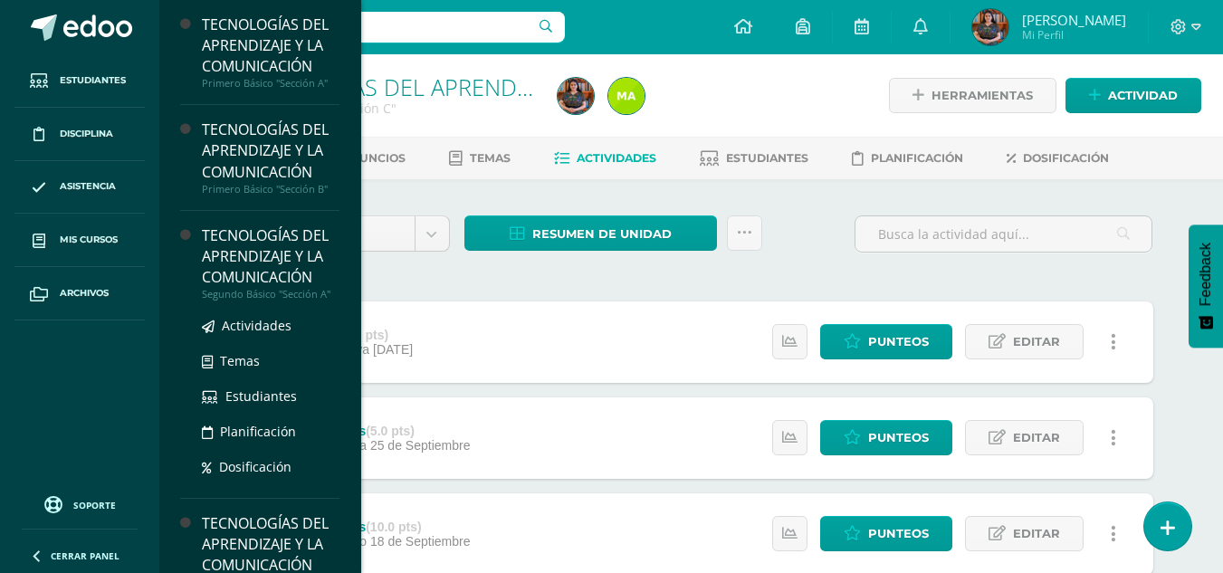
click at [306, 274] on div "TECNOLOGÍAS DEL APRENDIZAJE Y LA COMUNICACIÓN" at bounding box center [271, 256] width 138 height 62
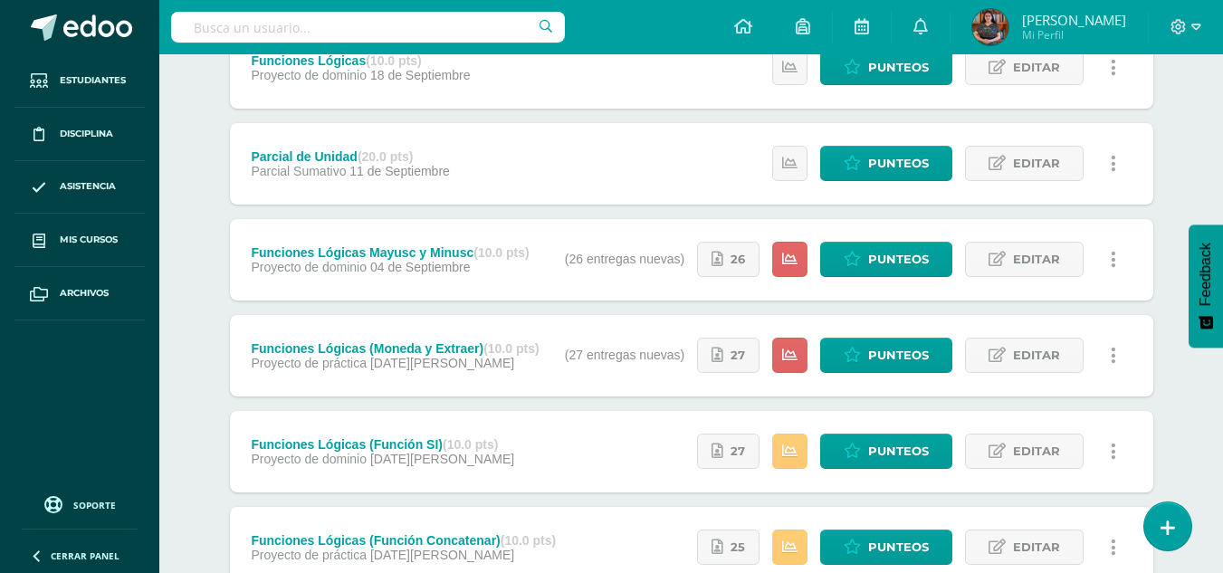
scroll to position [494, 0]
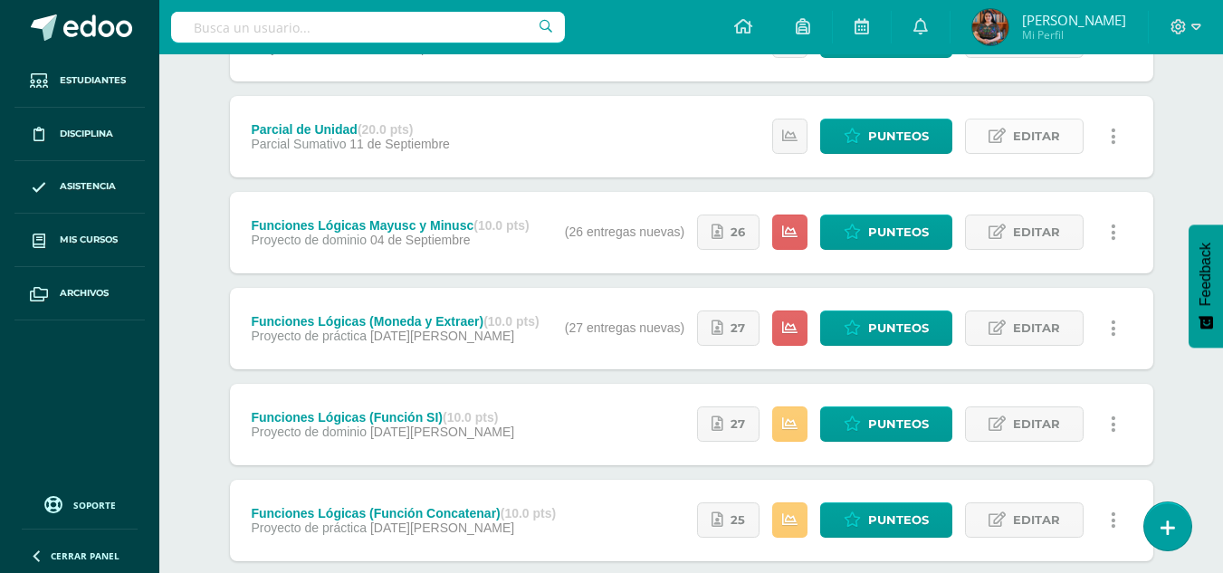
click at [1050, 143] on span "Editar" at bounding box center [1036, 137] width 47 height 34
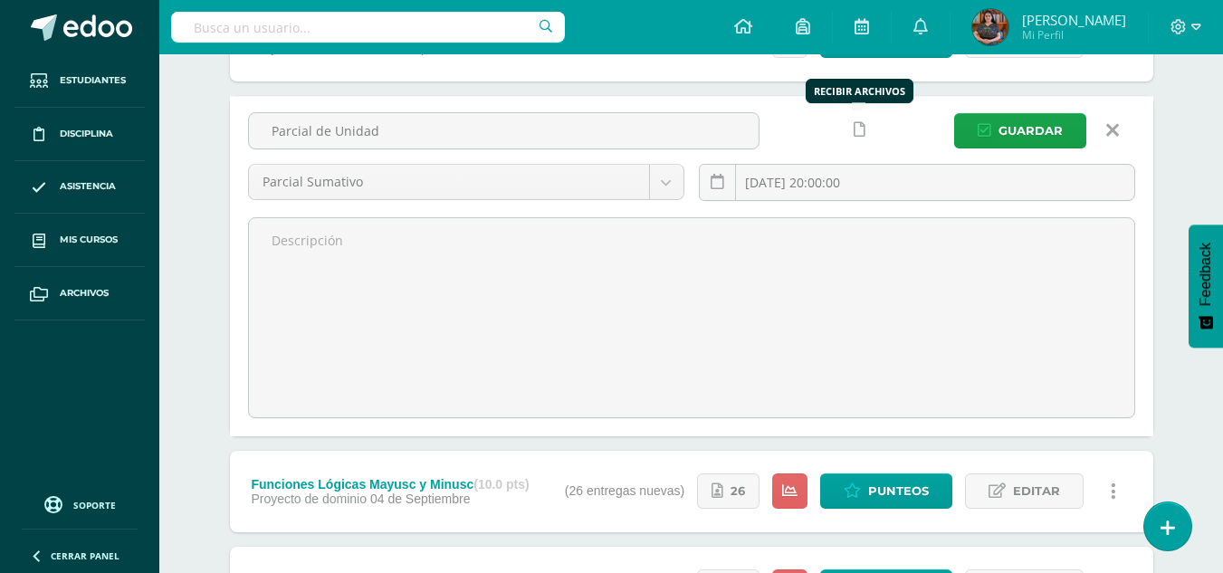
click at [860, 127] on icon at bounding box center [860, 129] width 12 height 15
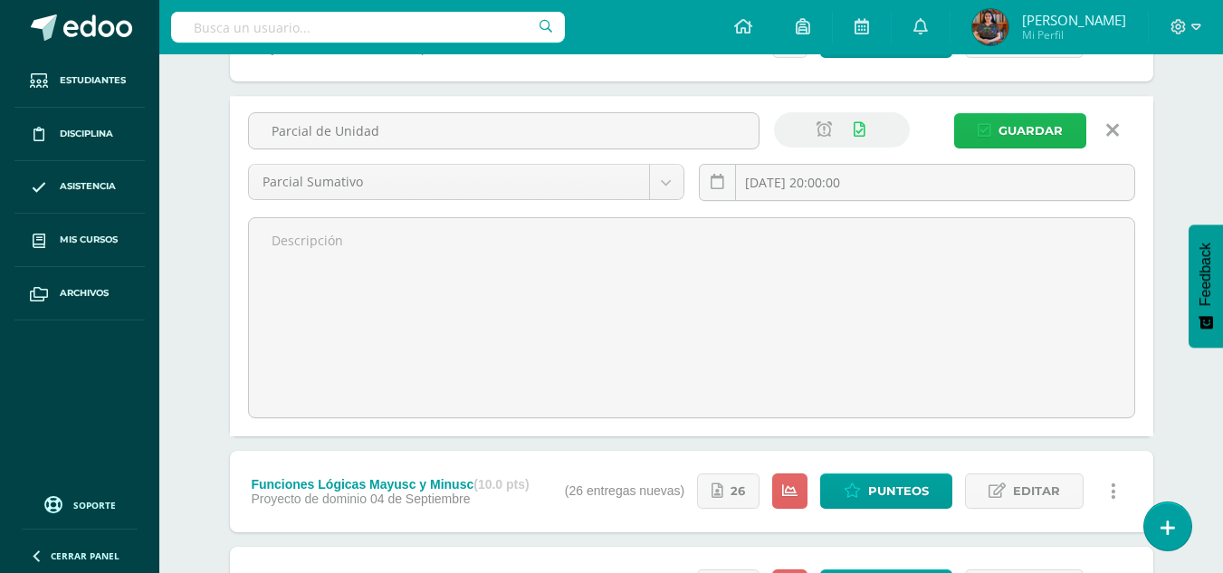
click at [981, 134] on icon "submit" at bounding box center [985, 130] width 14 height 15
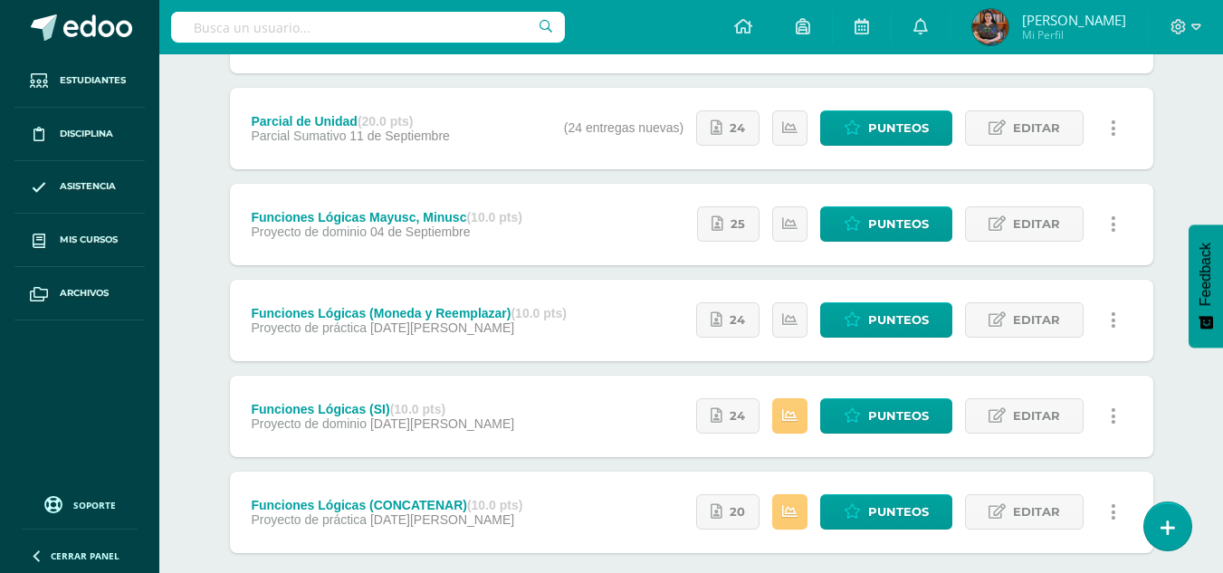
scroll to position [602, 0]
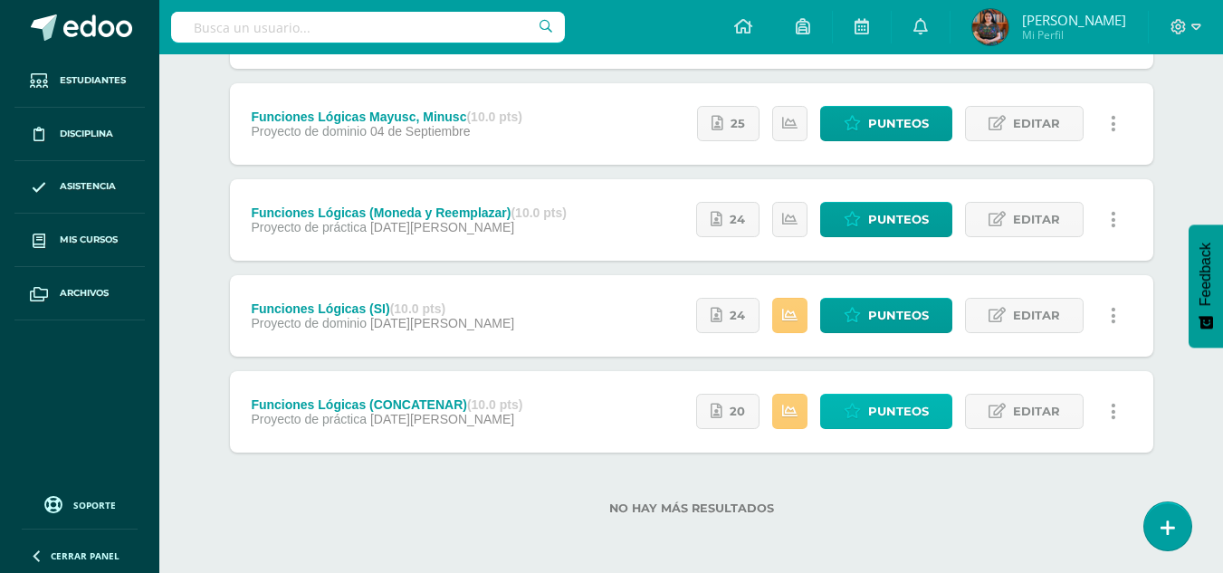
click at [860, 400] on link "Punteos" at bounding box center [886, 411] width 132 height 35
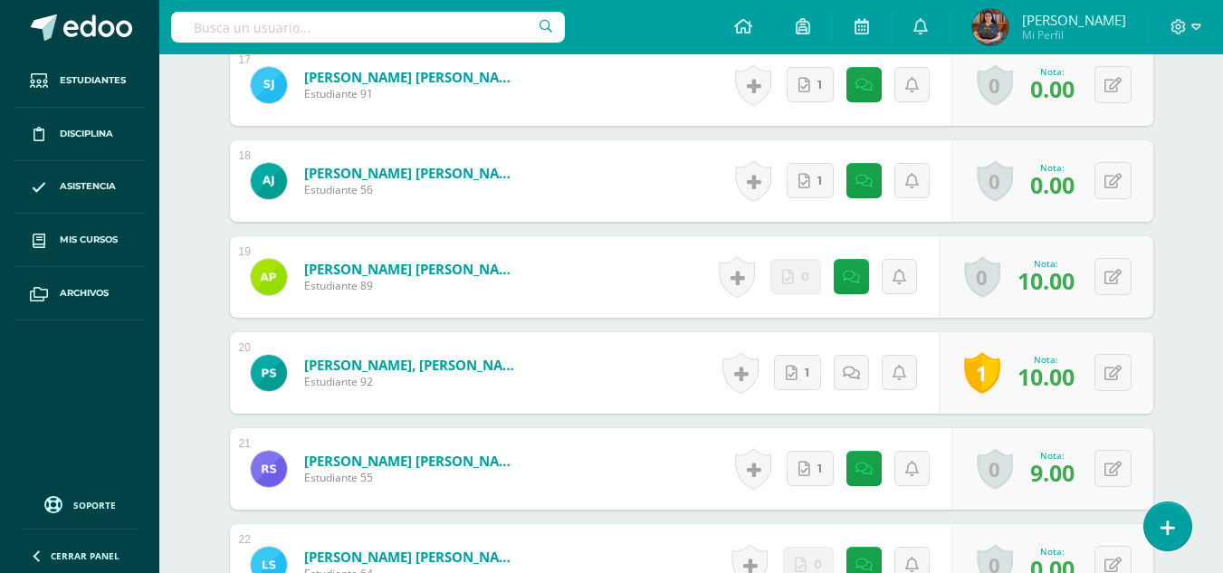
scroll to position [1977, 0]
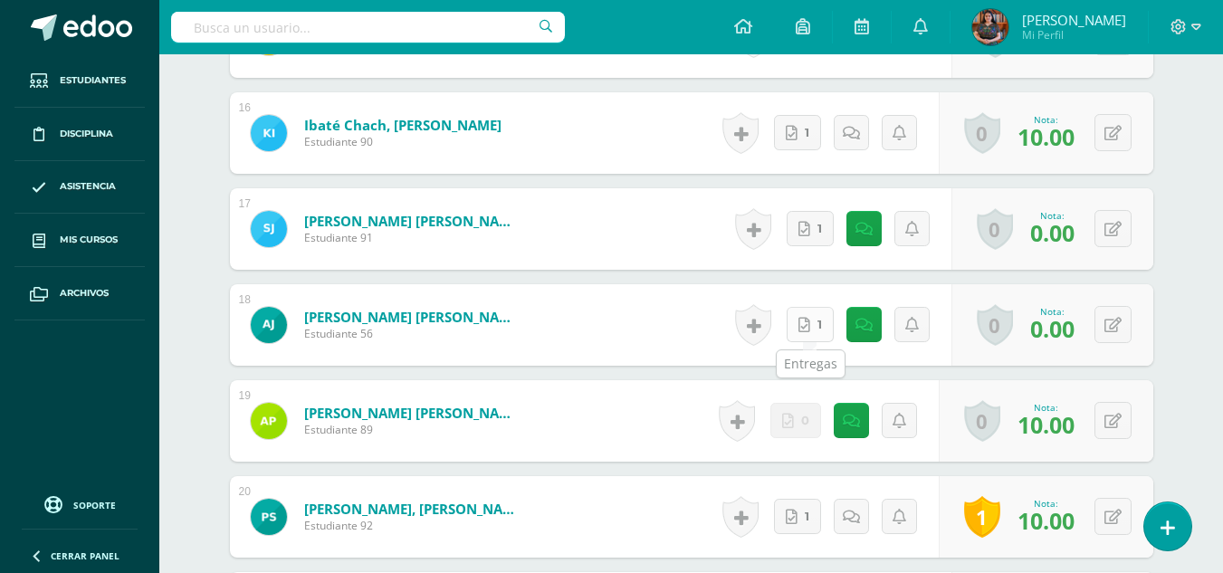
click at [819, 325] on link "1" at bounding box center [810, 324] width 47 height 35
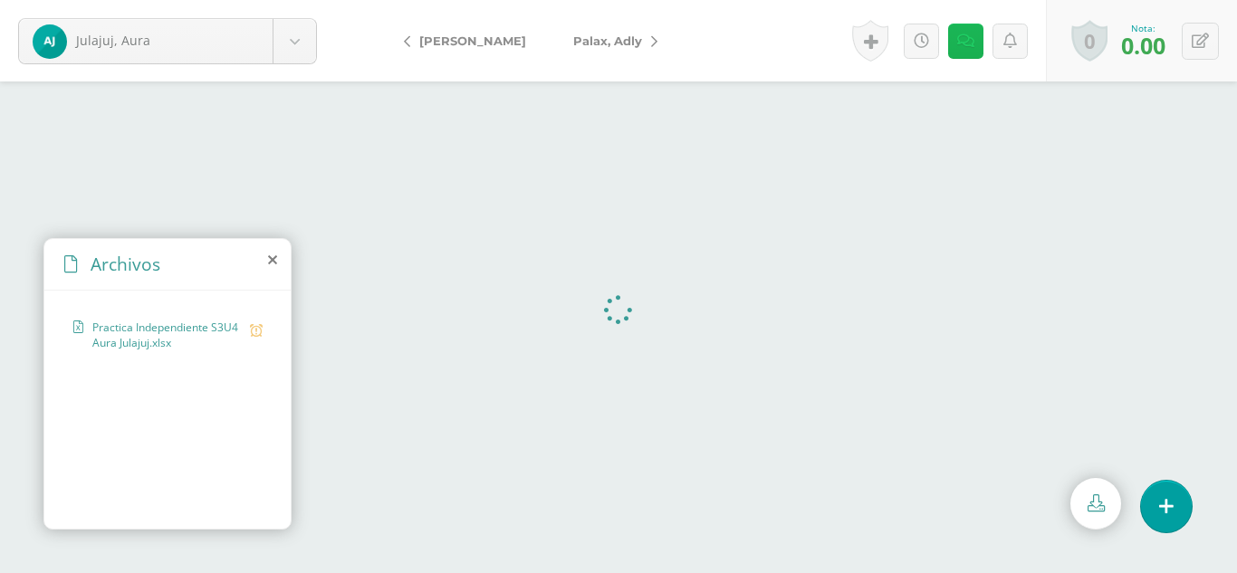
click at [974, 47] on link at bounding box center [965, 41] width 35 height 35
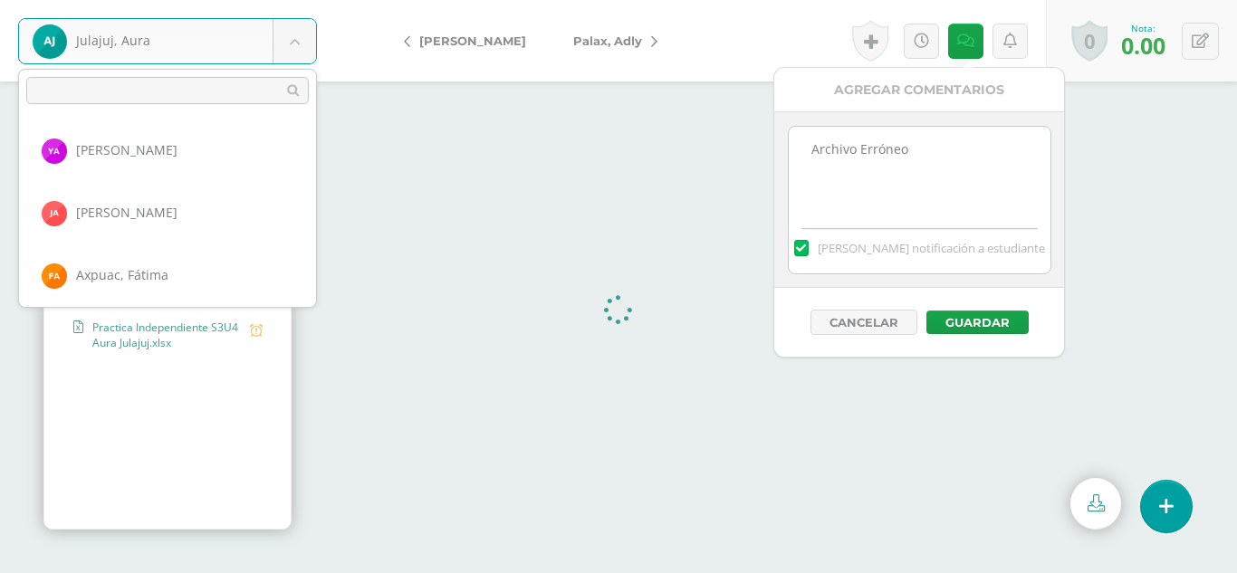
click at [305, 29] on body "Julajuj, Aura Ajiquichí, Yesica Ajualip, Jakelin Axpuac, Fátima Balam, Gladys B…" at bounding box center [618, 286] width 1237 height 573
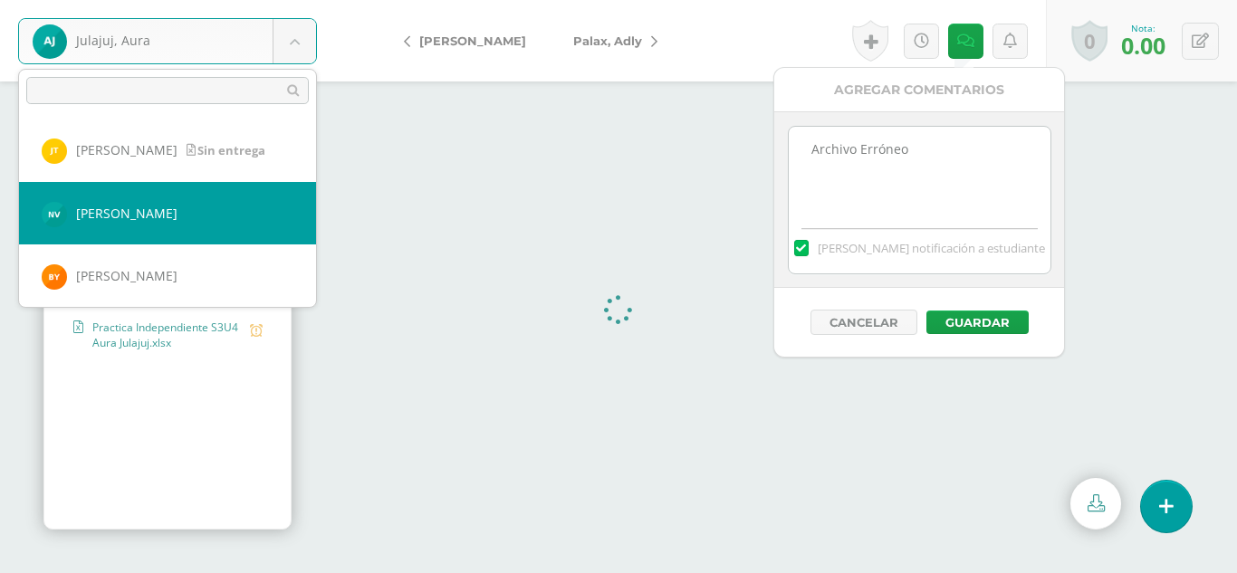
select select "337"
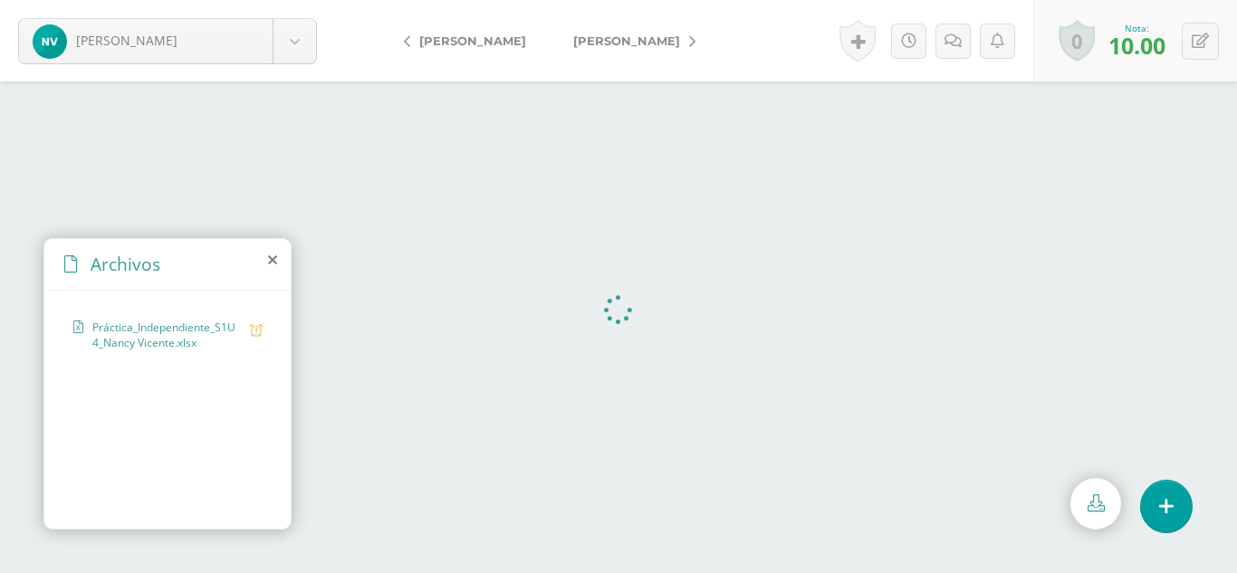
click at [270, 257] on icon at bounding box center [272, 260] width 9 height 14
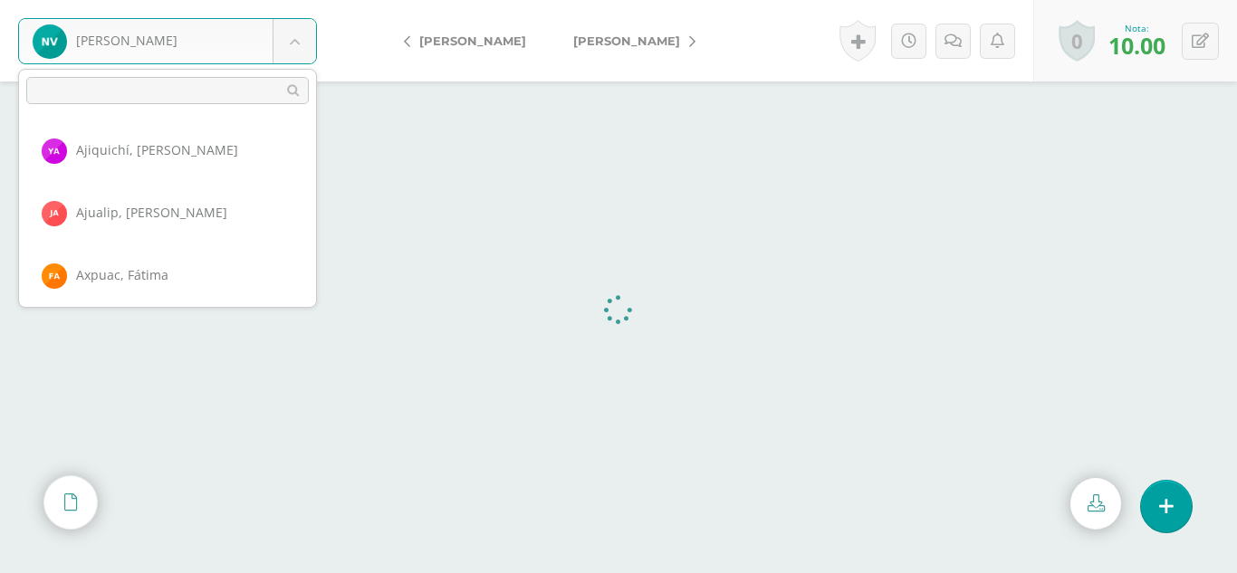
click at [292, 0] on body "Vicente, Nancy Ajiquichí, Yesica Ajualip, Jakelin Axpuac, Fátima Balam, Gladys …" at bounding box center [618, 0] width 1237 height 0
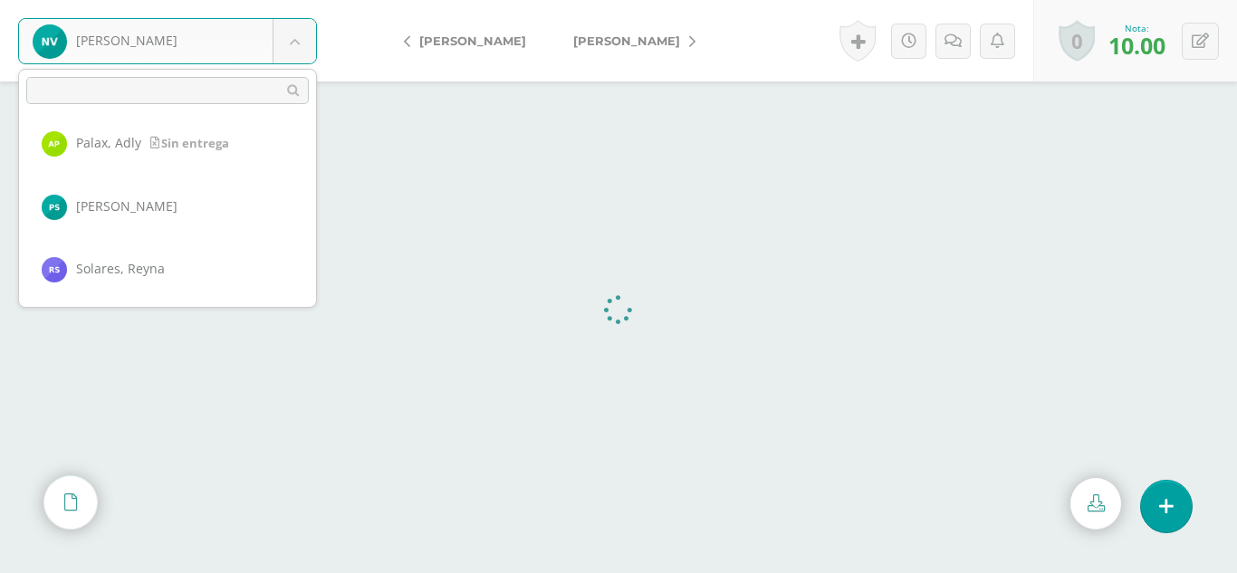
scroll to position [1072, 0]
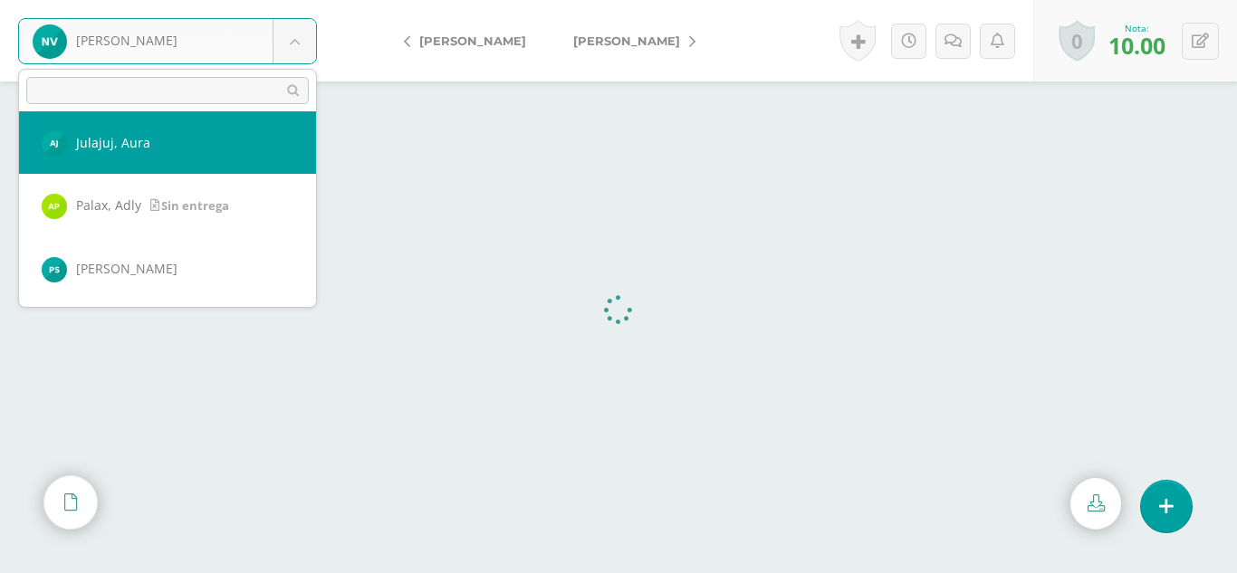
select select "331"
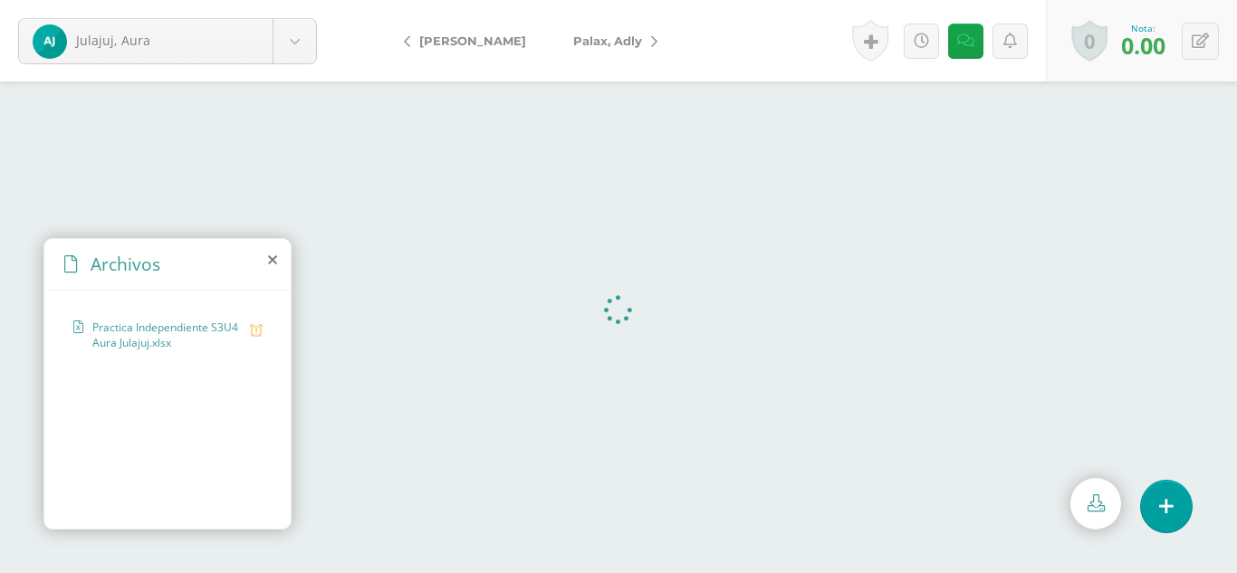
click at [273, 264] on icon at bounding box center [272, 260] width 9 height 14
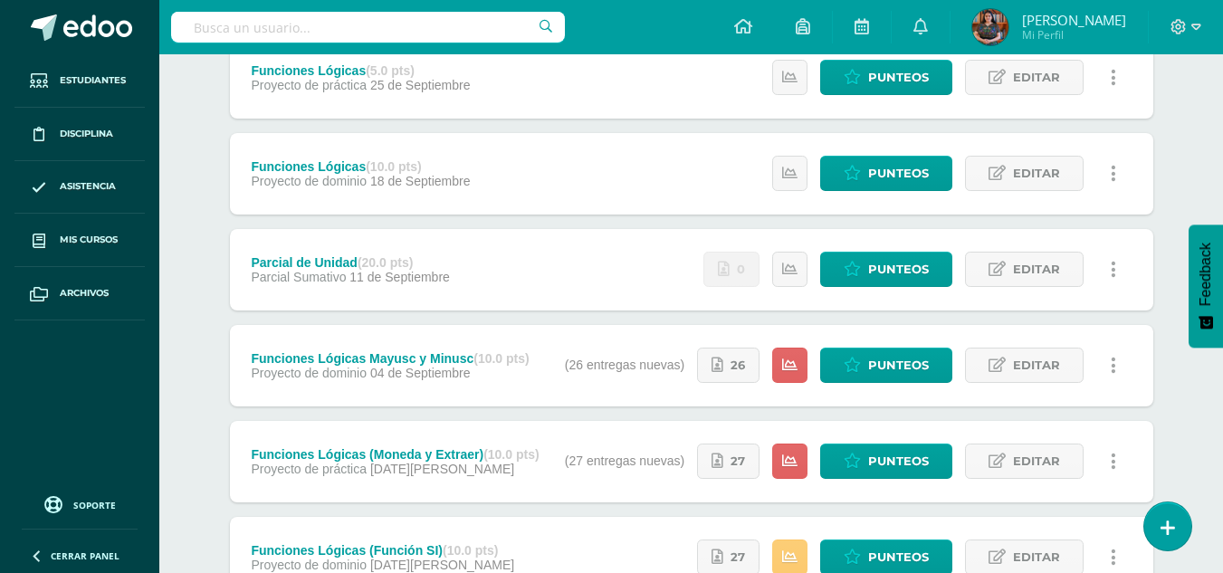
scroll to position [602, 0]
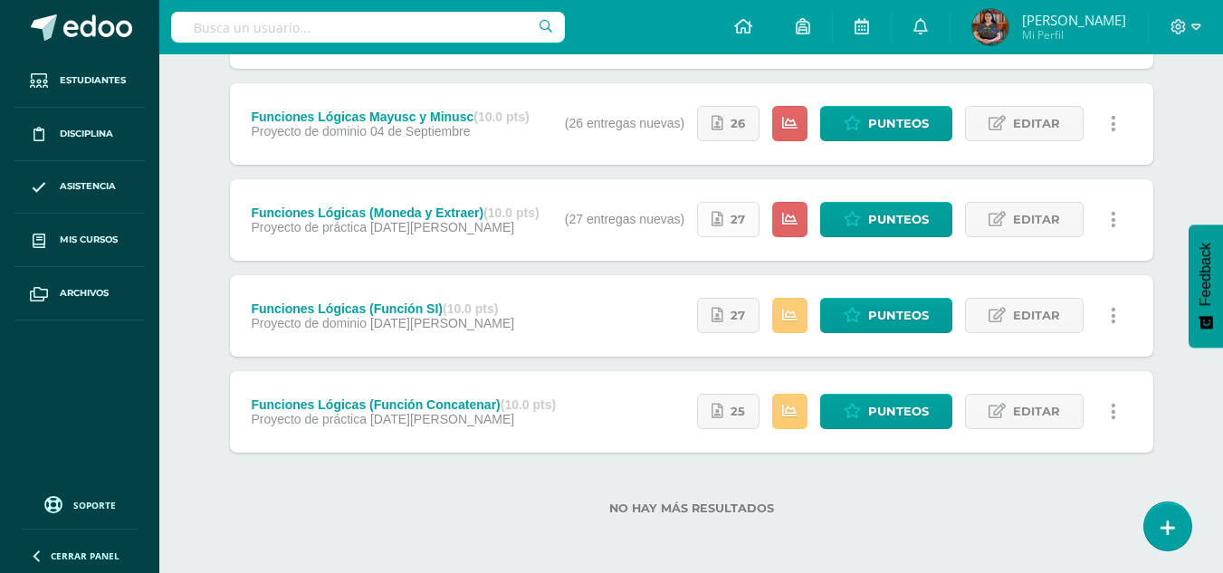
click at [737, 219] on span "27" at bounding box center [738, 220] width 14 height 34
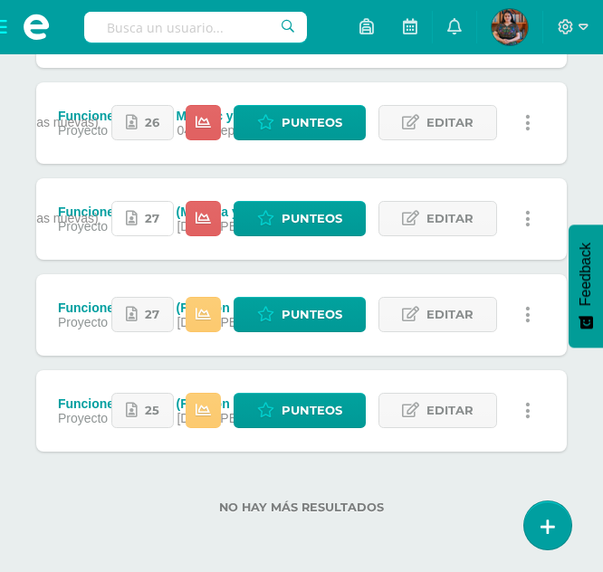
scroll to position [701, 0]
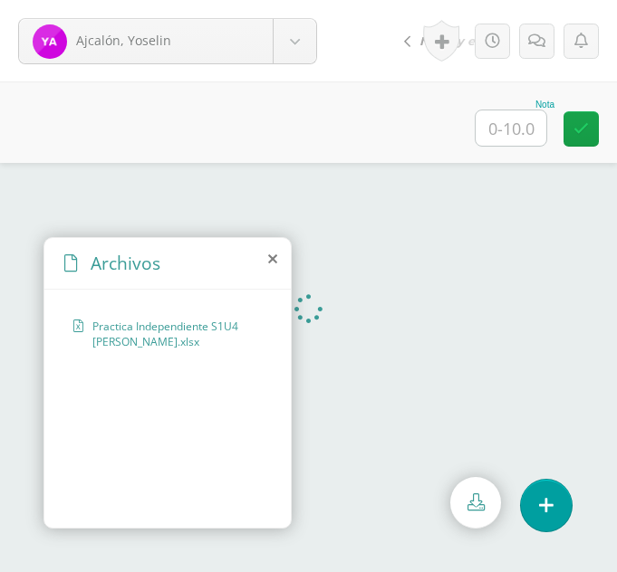
click at [271, 254] on icon at bounding box center [272, 259] width 9 height 14
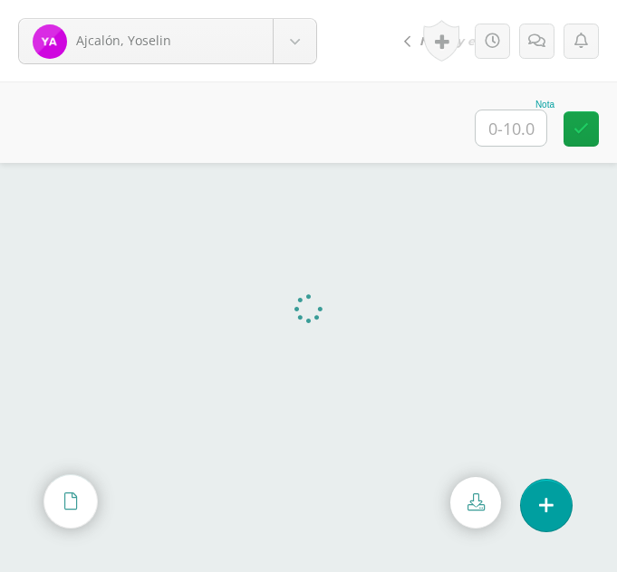
click at [523, 123] on input "text" at bounding box center [510, 127] width 71 height 35
type input "10"
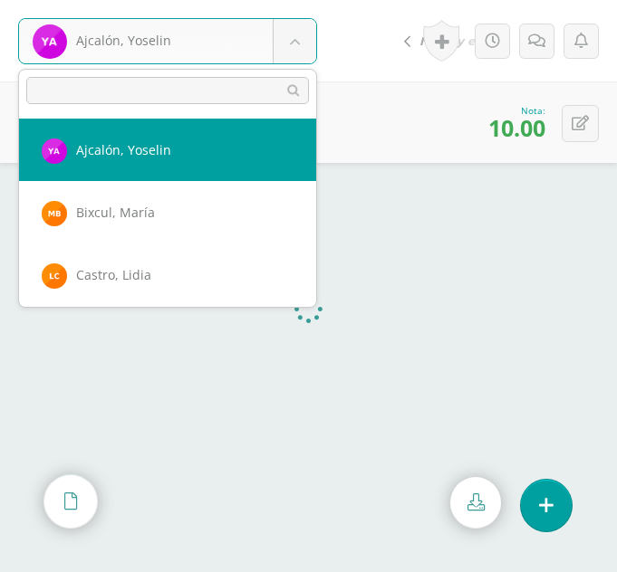
click at [305, 0] on body "Ajcalón, Yoselin Ajcalón, Yoselin Bixcul, María Castro, Lidia Chalcù, Ana Chiya…" at bounding box center [308, 0] width 617 height 0
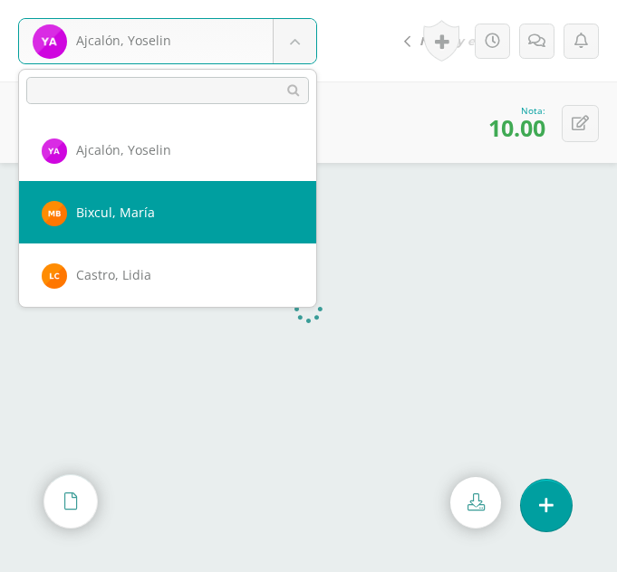
select select "352"
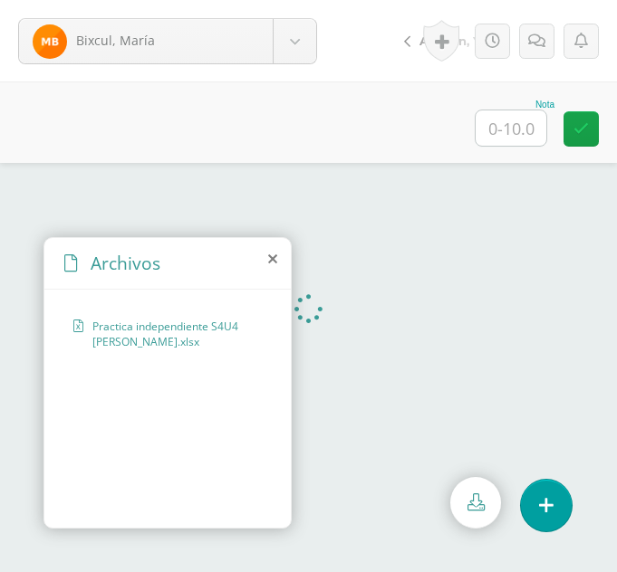
click at [271, 261] on icon at bounding box center [272, 259] width 9 height 14
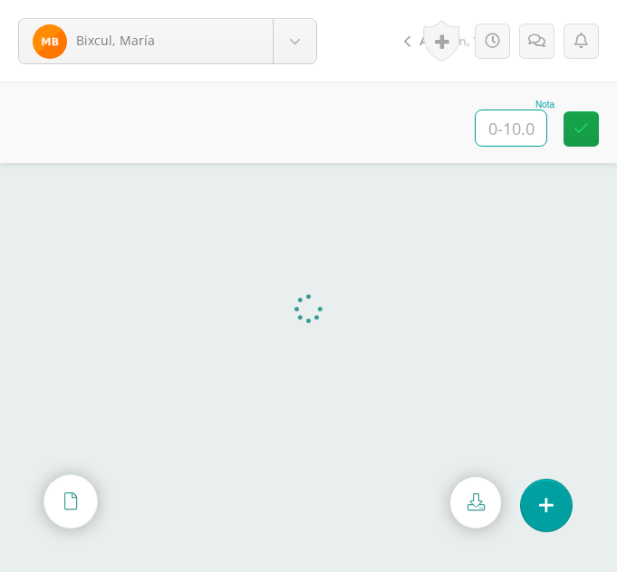
click at [511, 126] on input "text" at bounding box center [510, 127] width 71 height 35
type input "10"
click at [295, 0] on body "Bixcul, María Ajcalón, Yoselin Bixcul, María Castro, Lidia Chalcù, Ana Chiyal, …" at bounding box center [308, 0] width 617 height 0
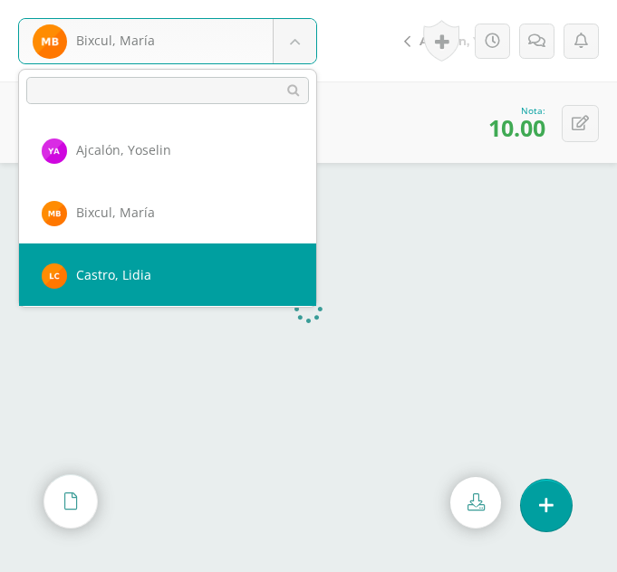
select select "369"
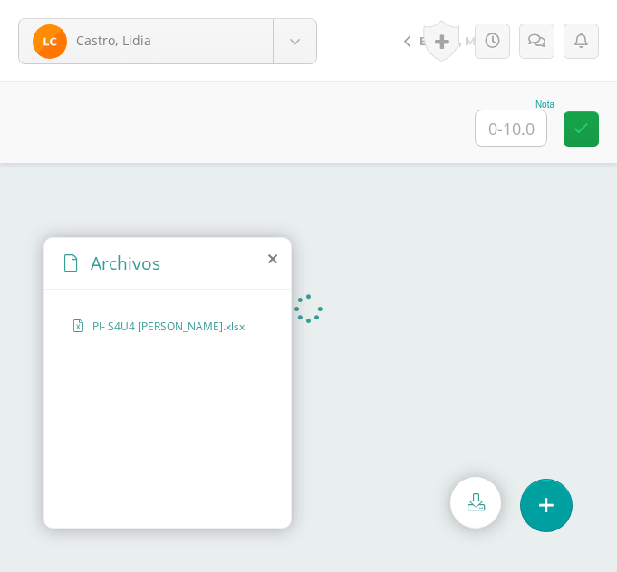
click at [539, 118] on input "text" at bounding box center [510, 127] width 71 height 35
type input "10"
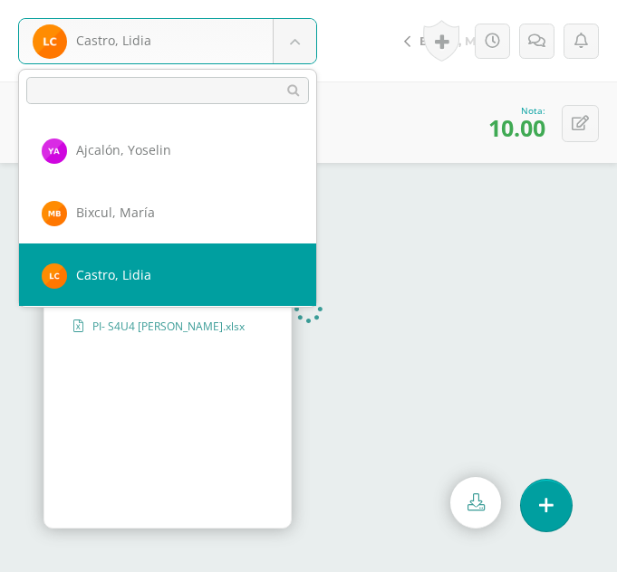
click at [303, 0] on body "[PERSON_NAME] [PERSON_NAME], [PERSON_NAME][GEOGRAPHIC_DATA], [PERSON_NAME] [PER…" at bounding box center [308, 0] width 617 height 0
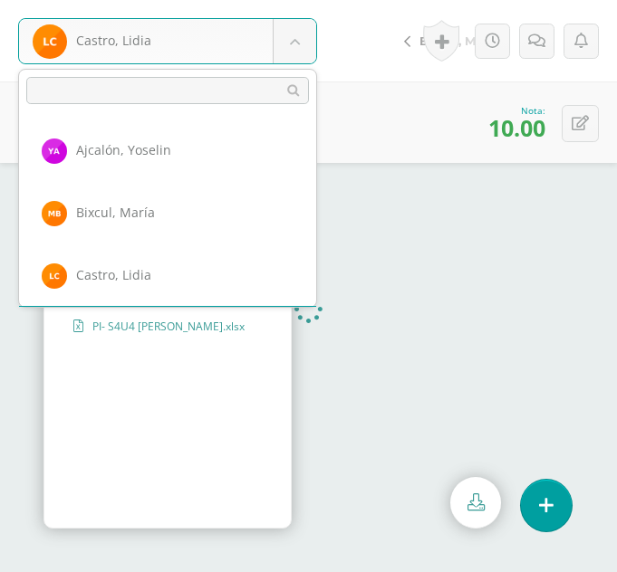
scroll to position [62, 0]
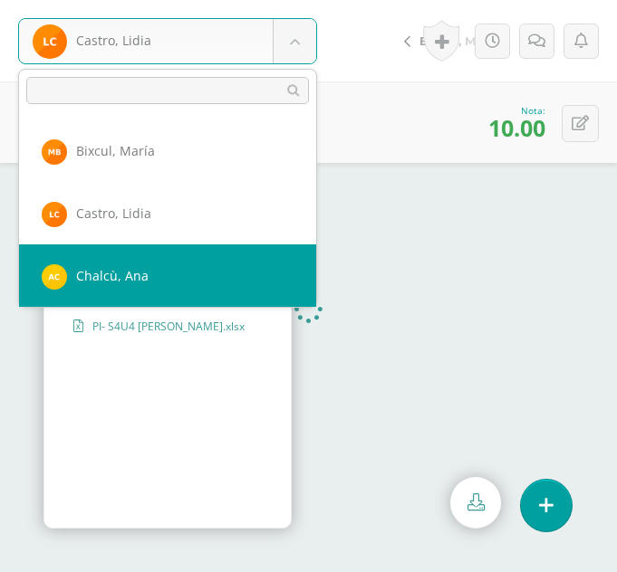
select select "295"
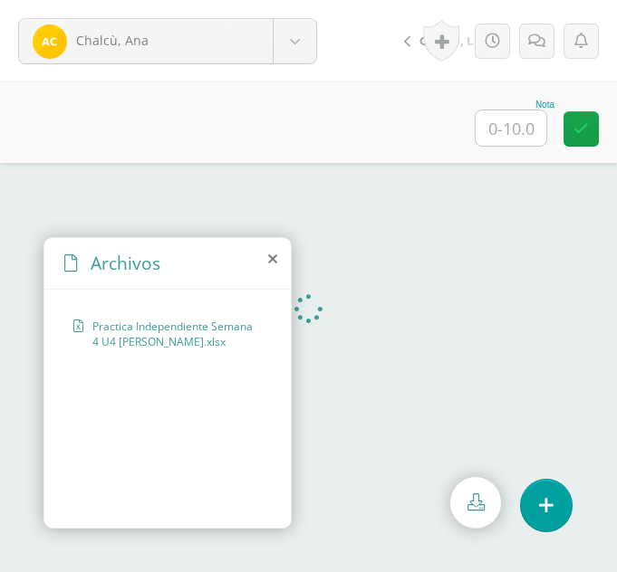
click at [274, 264] on icon at bounding box center [272, 259] width 9 height 14
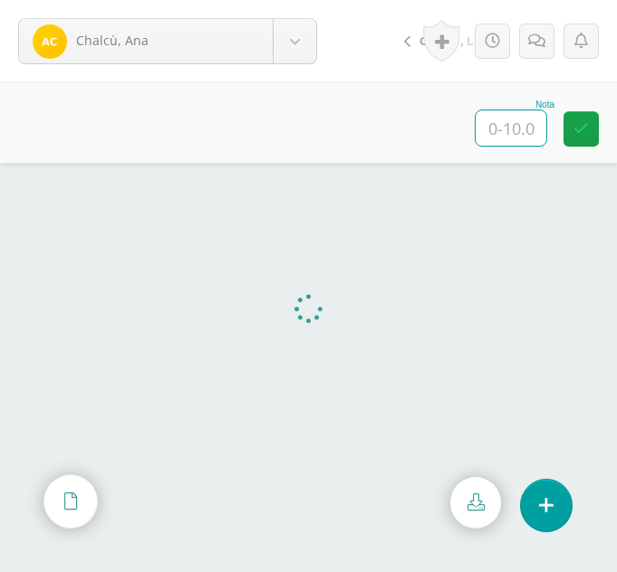
click at [509, 128] on input "text" at bounding box center [510, 127] width 71 height 35
type input "10"
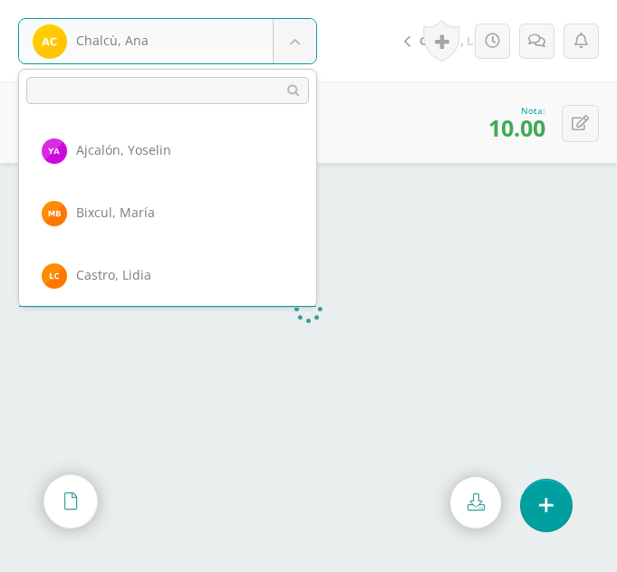
click at [300, 0] on body "[PERSON_NAME] [PERSON_NAME] [PERSON_NAME] [GEOGRAPHIC_DATA][PERSON_NAME][GEOGRA…" at bounding box center [308, 0] width 617 height 0
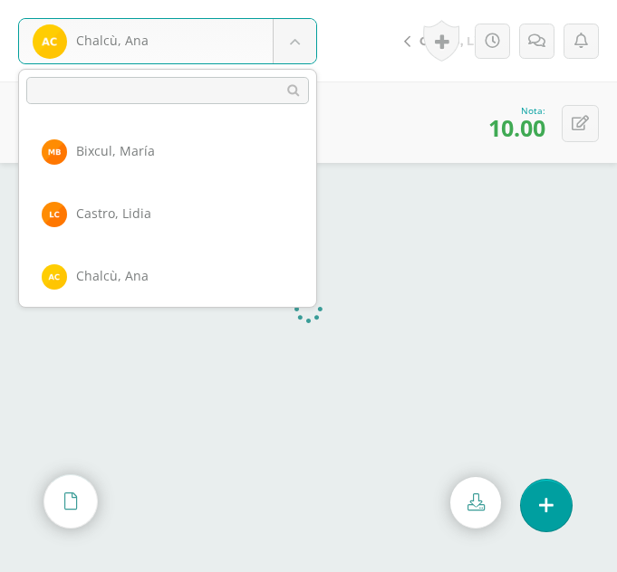
scroll to position [124, 0]
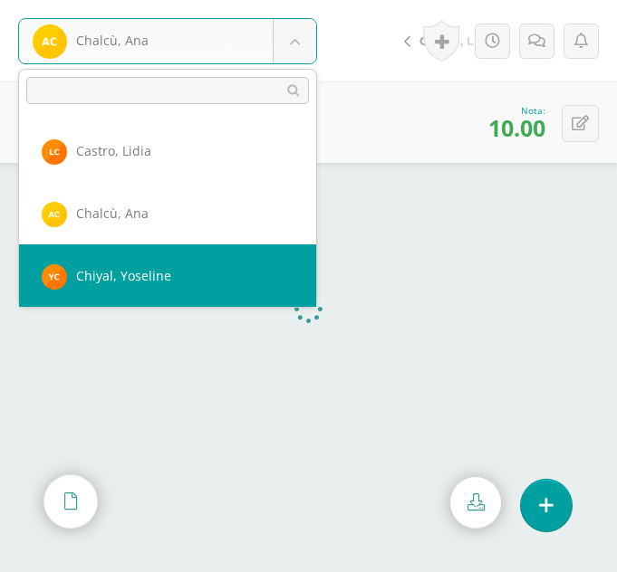
select select "296"
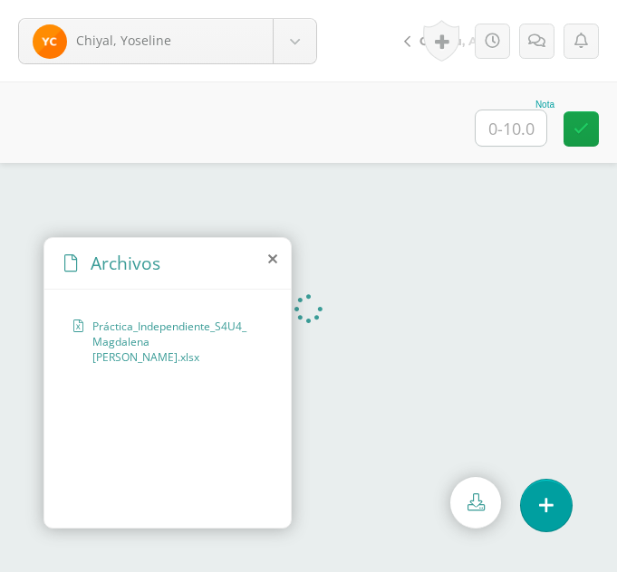
click at [273, 257] on icon at bounding box center [272, 259] width 9 height 14
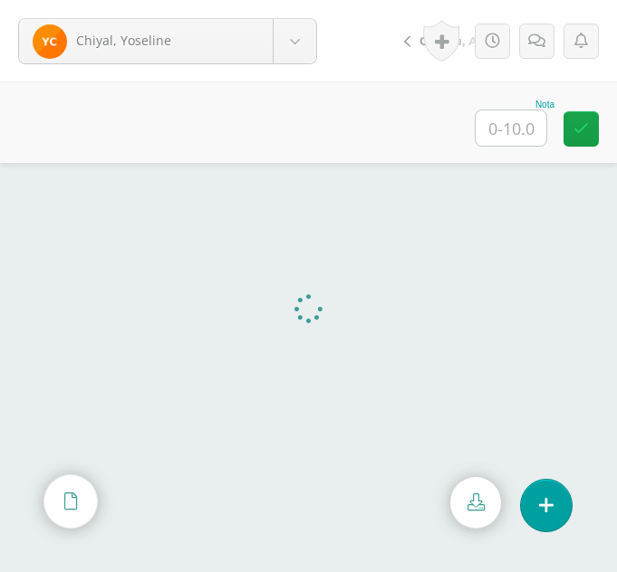
click at [509, 138] on input "text" at bounding box center [510, 127] width 71 height 35
type input "10"
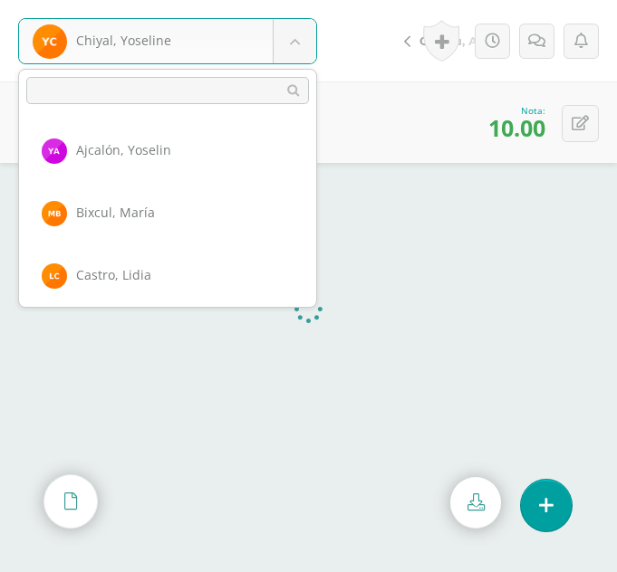
click at [291, 0] on body "Chiyal, Yoseline Ajcalón, Yoselin Bixcul, María Castro, Lidia Chalcù, Ana Chiya…" at bounding box center [308, 0] width 617 height 0
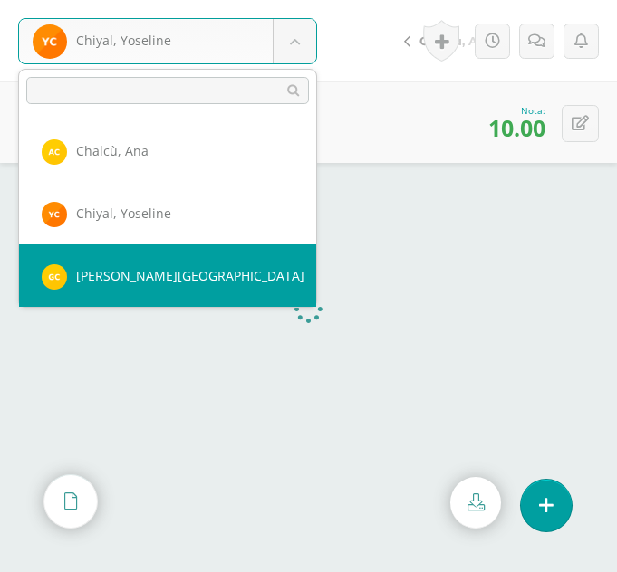
select select "297"
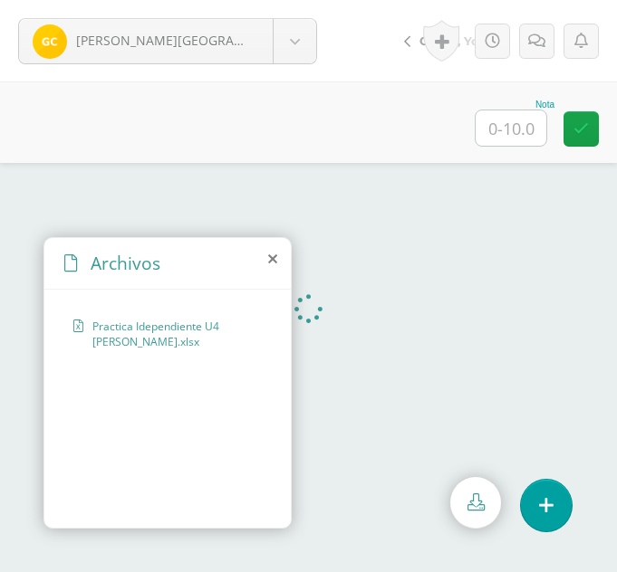
click at [268, 264] on icon at bounding box center [272, 259] width 9 height 14
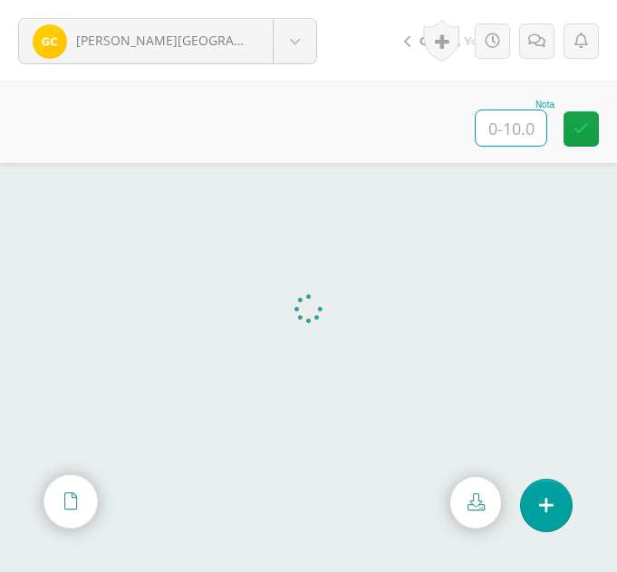
click at [531, 126] on input "text" at bounding box center [510, 127] width 71 height 35
type input "10"
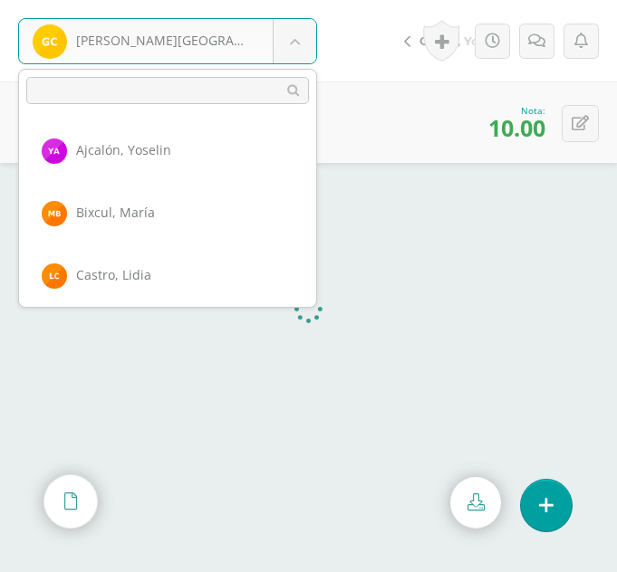
click at [285, 0] on body "Chumil, Glendy Ajcalón, Yoselin Bixcul, María Castro, Lidia Chalcù, Ana Chiyal,…" at bounding box center [308, 0] width 617 height 0
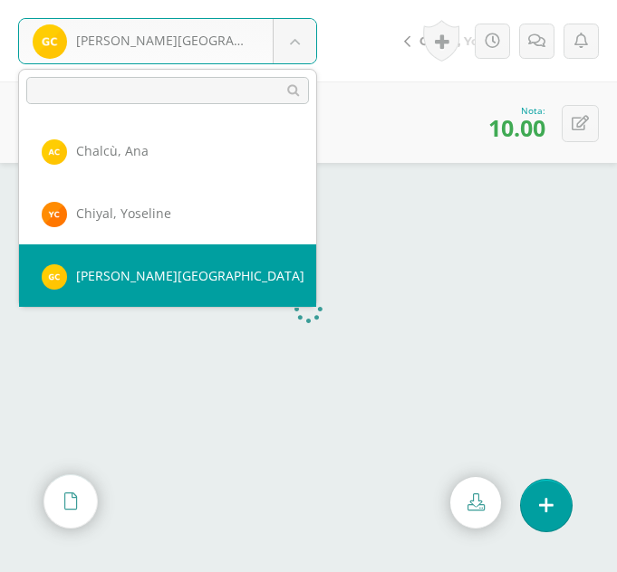
scroll to position [249, 0]
select select "316"
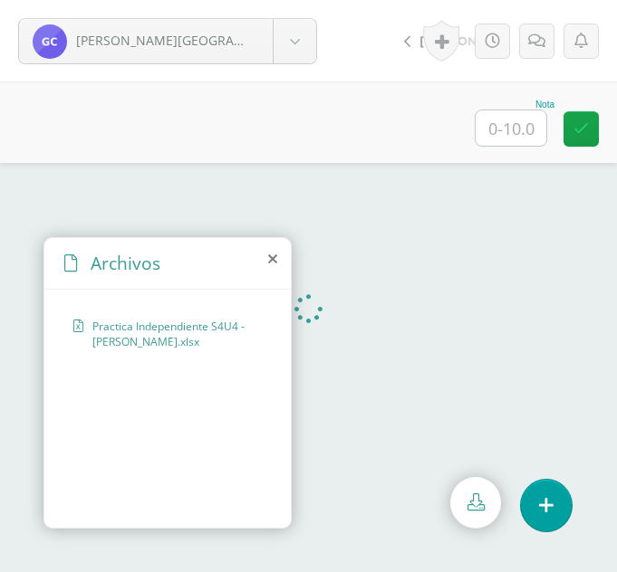
click at [273, 259] on icon at bounding box center [272, 259] width 9 height 14
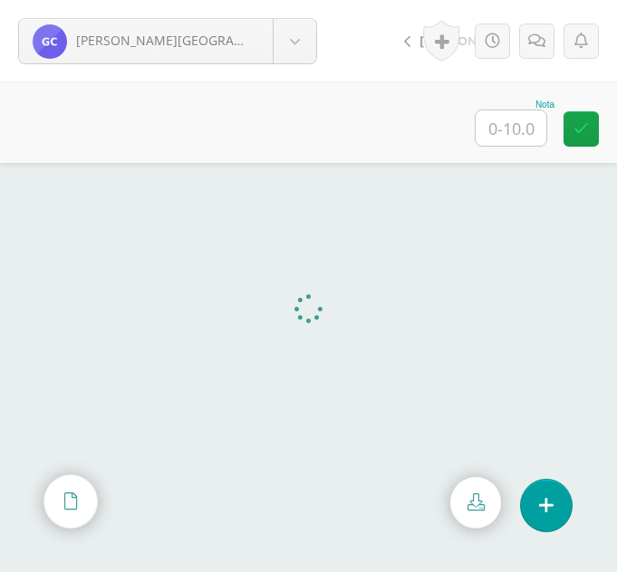
click at [511, 120] on input "text" at bounding box center [510, 127] width 71 height 35
type input "10"
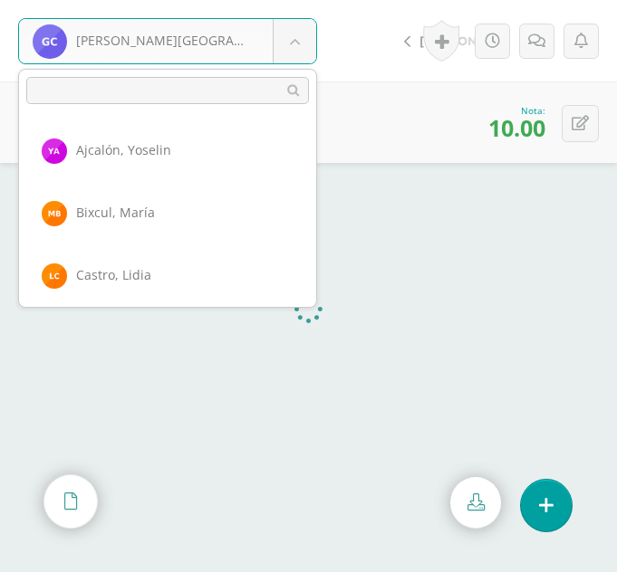
click at [304, 0] on body "[PERSON_NAME][GEOGRAPHIC_DATA] [PERSON_NAME] [PERSON_NAME] [GEOGRAPHIC_DATA][PE…" at bounding box center [308, 0] width 617 height 0
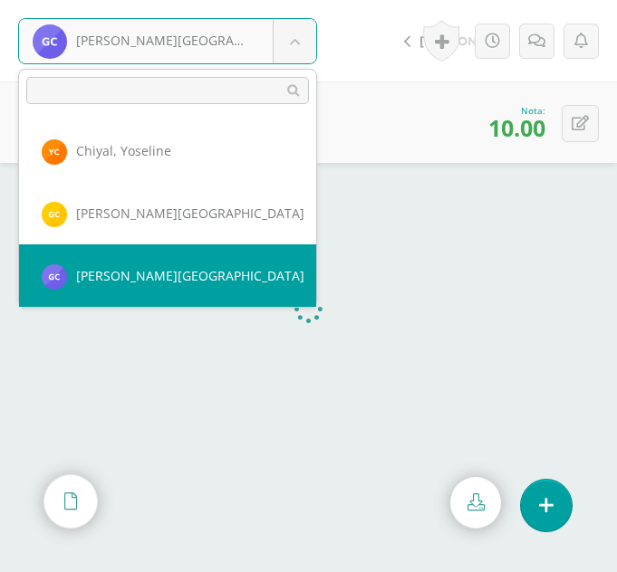
scroll to position [312, 0]
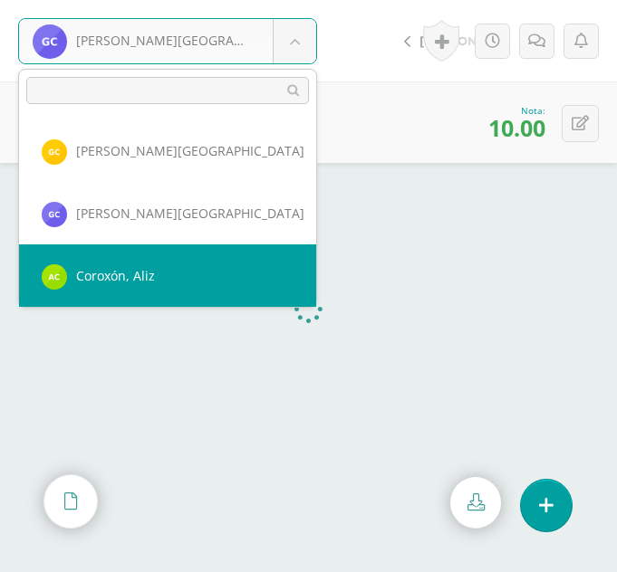
select select "344"
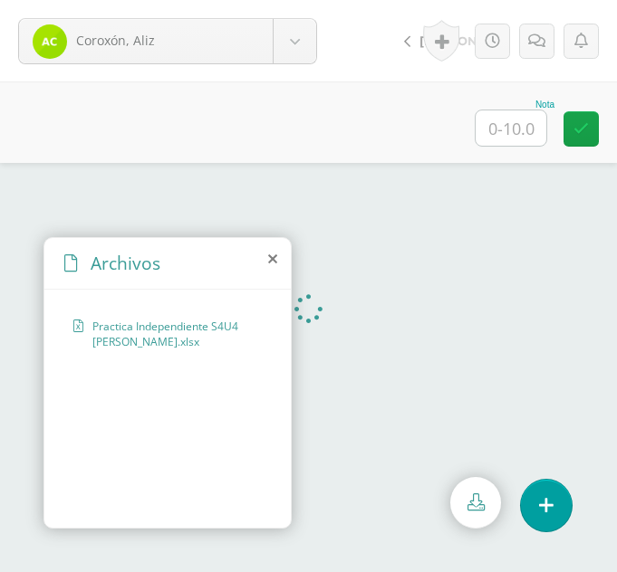
click at [270, 262] on icon at bounding box center [272, 259] width 9 height 14
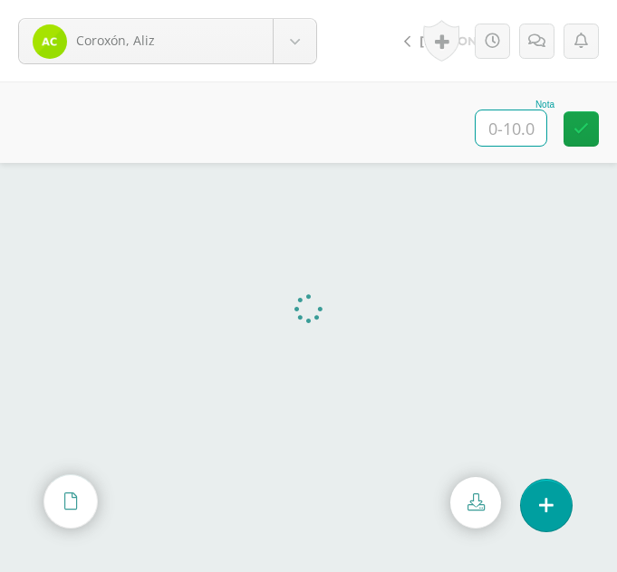
click at [516, 144] on input "text" at bounding box center [510, 127] width 71 height 35
type input "10"
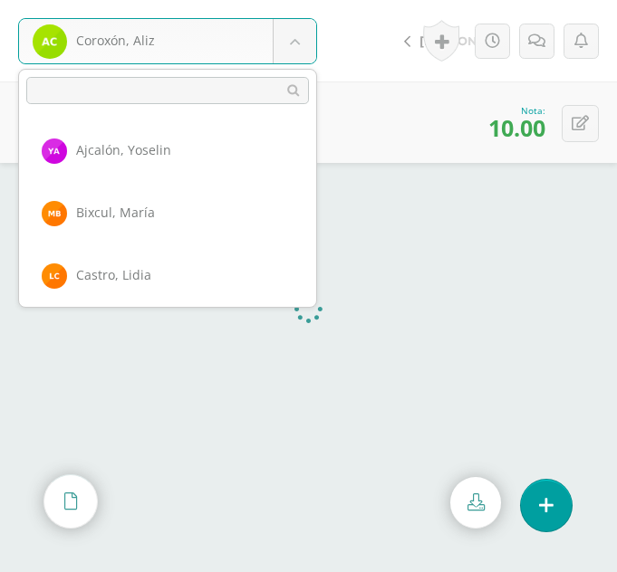
click at [315, 0] on body "Coroxón, Aliz Ajcalón, Yoselin Bixcul, María Castro, Lidia Chalcù, Ana Chiyal, …" at bounding box center [308, 0] width 617 height 0
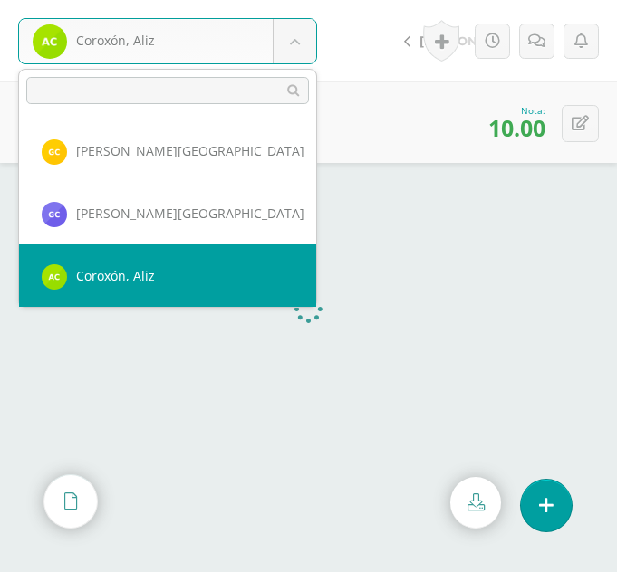
scroll to position [374, 0]
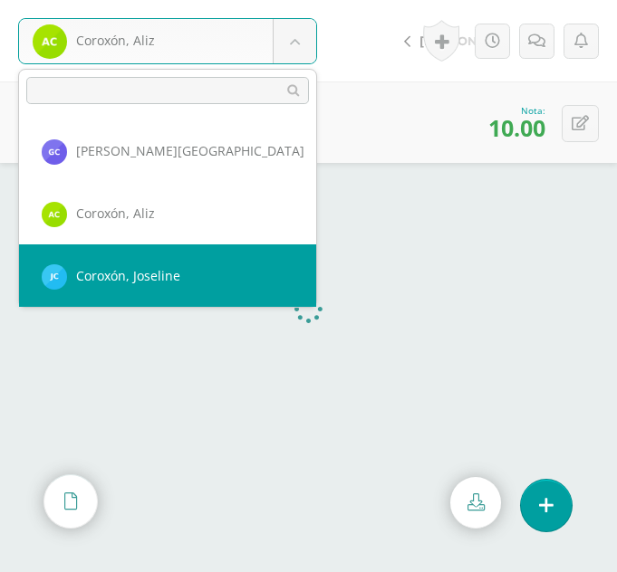
select select "298"
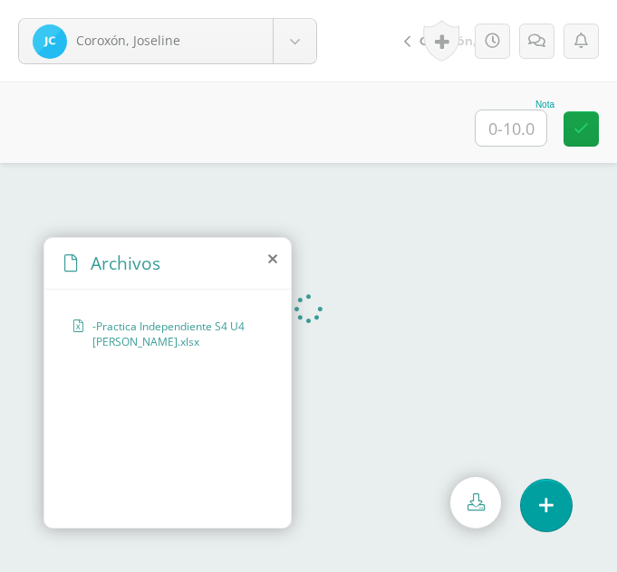
click at [277, 260] on div "Archivos" at bounding box center [167, 264] width 246 height 52
click at [273, 260] on icon at bounding box center [272, 259] width 9 height 14
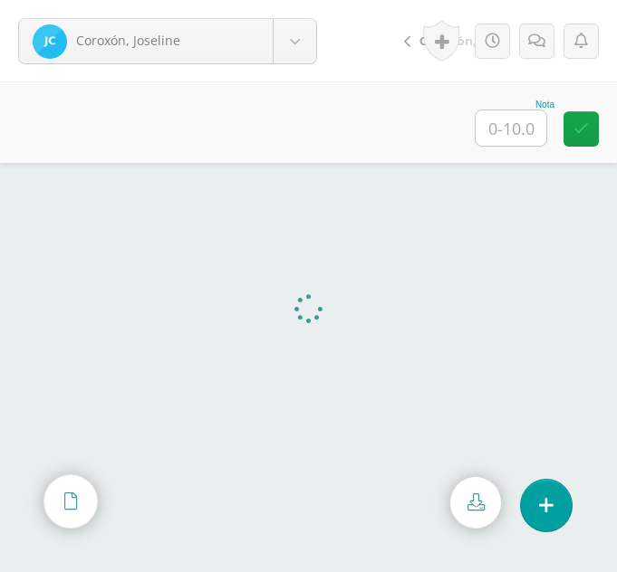
click at [513, 118] on input "text" at bounding box center [510, 127] width 71 height 35
type input "10"
click at [291, 0] on body "Coroxón, Joseline Ajcalón, Yoselin Bixcul, María Castro, Lidia Chalcù, Ana Chiy…" at bounding box center [308, 0] width 617 height 0
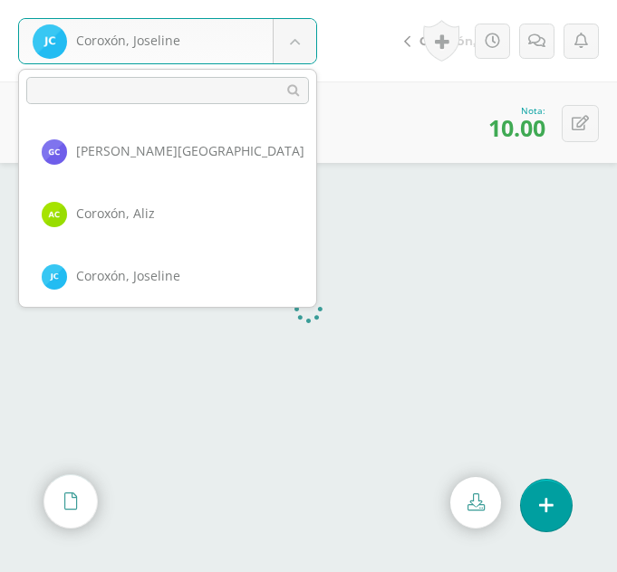
scroll to position [436, 0]
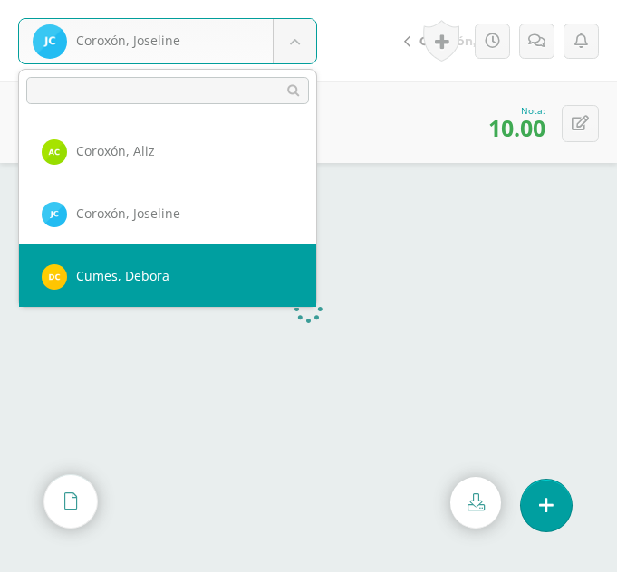
select select "361"
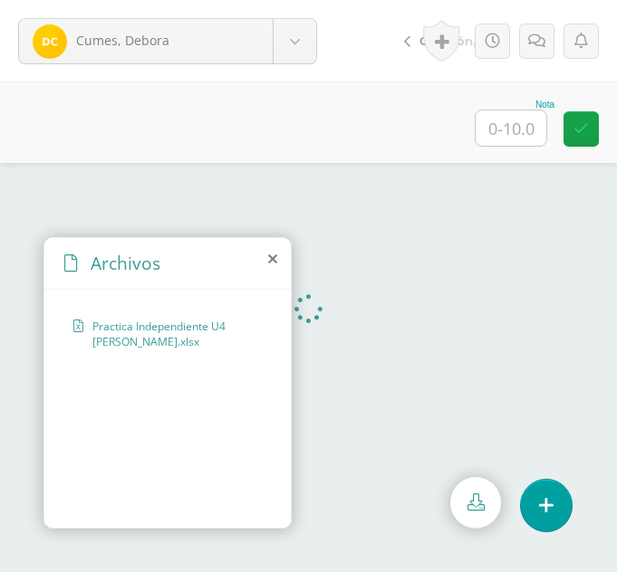
click at [271, 256] on icon at bounding box center [272, 259] width 9 height 14
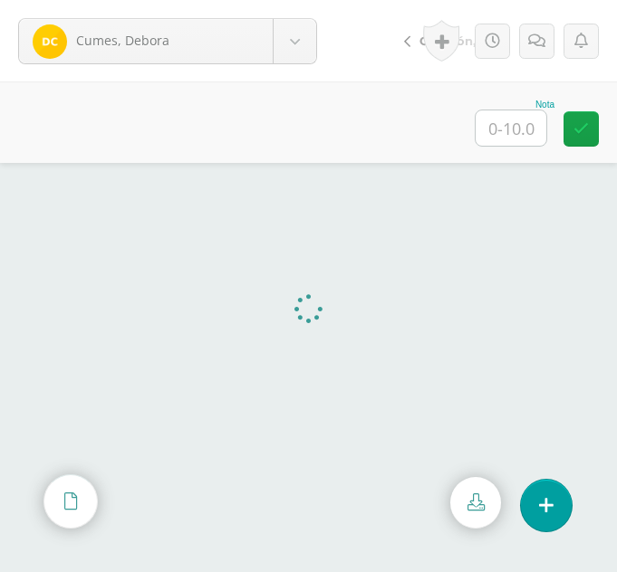
click at [511, 122] on input "text" at bounding box center [510, 127] width 71 height 35
type input "8"
click at [288, 0] on body "Cumes, Debora Ajcalón, Yoselin Bixcul, María Castro, Lidia Chalcù, Ana Chiyal, …" at bounding box center [308, 0] width 617 height 0
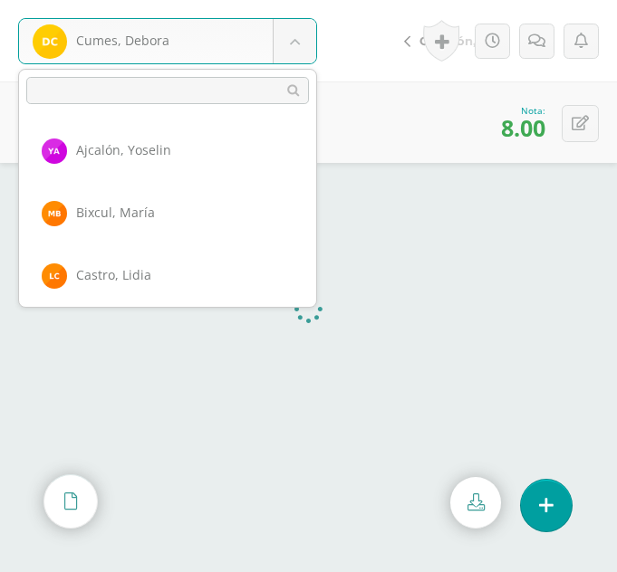
scroll to position [499, 0]
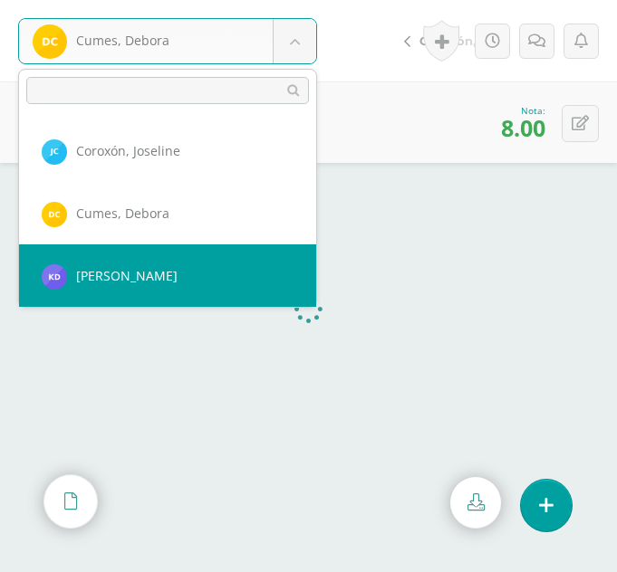
select select "301"
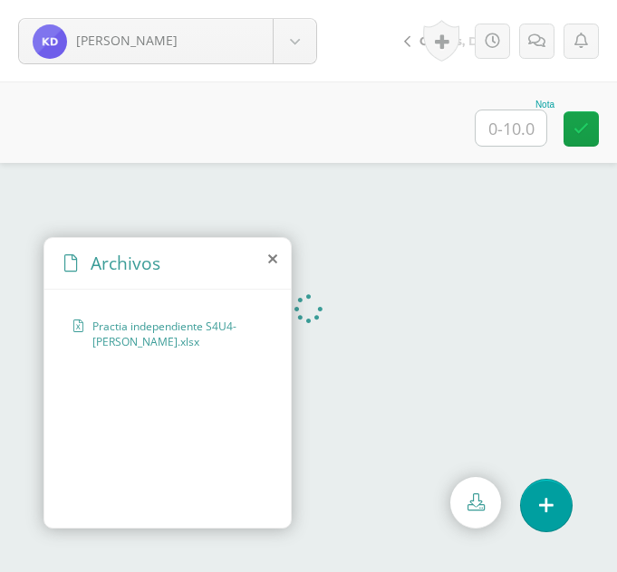
click at [271, 257] on icon at bounding box center [272, 259] width 9 height 14
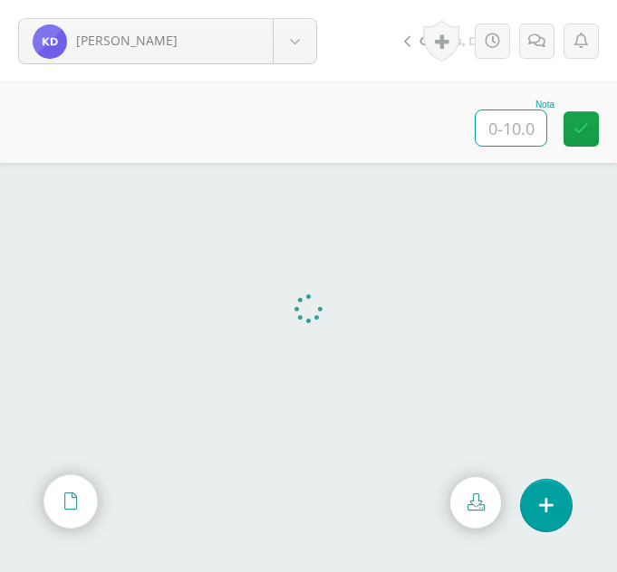
click at [515, 130] on input "text" at bounding box center [510, 127] width 71 height 35
type input "10"
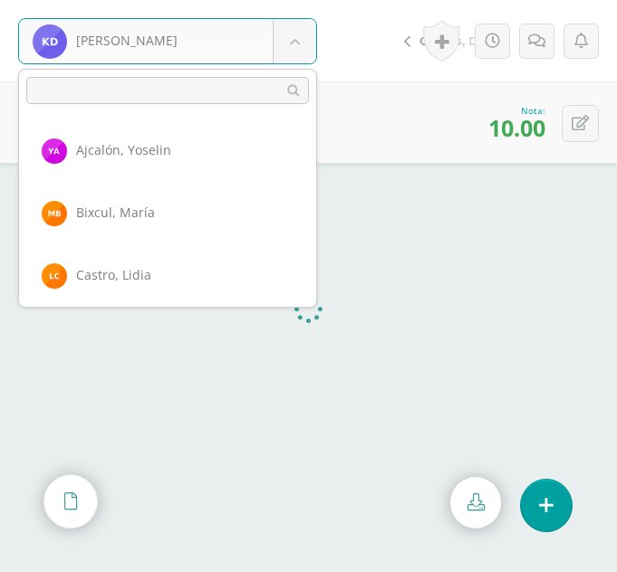
click at [305, 0] on body "De León, Karla Ajcalón, Yoselin Bixcul, María Castro, Lidia Chalcù, Ana Chiyal,…" at bounding box center [308, 0] width 617 height 0
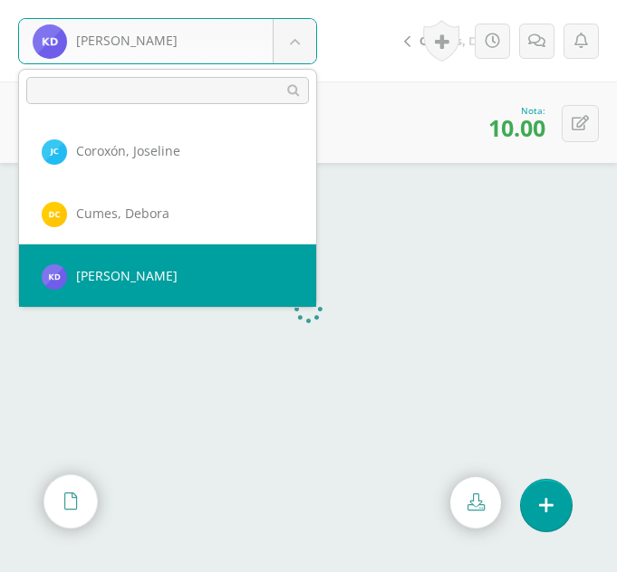
scroll to position [561, 0]
select select "377"
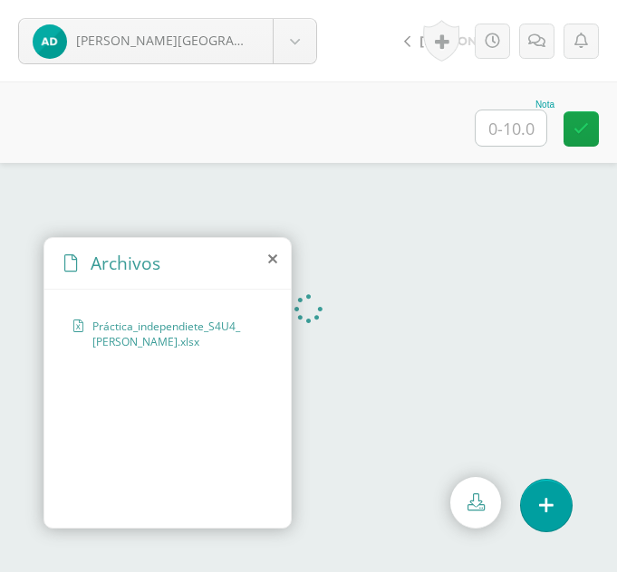
click at [269, 257] on icon at bounding box center [272, 259] width 9 height 14
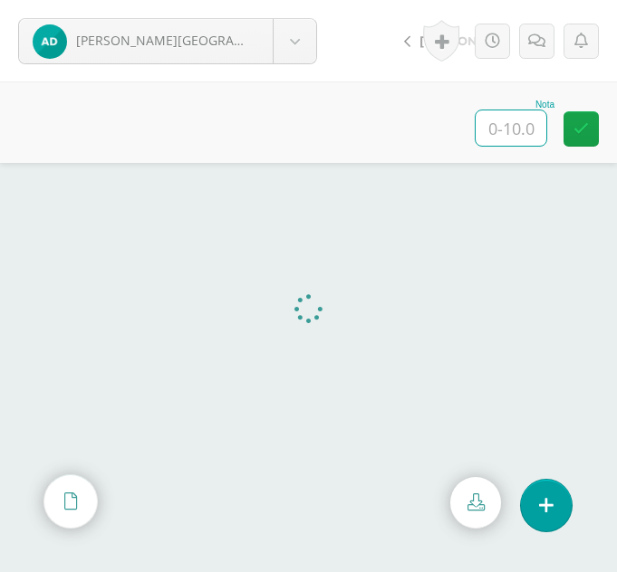
click at [517, 126] on input "text" at bounding box center [510, 127] width 71 height 35
type input "10"
click at [307, 0] on body "De León, Argelia Ajcalón, Yoselin Bixcul, María Castro, Lidia Chalcù, Ana Chiya…" at bounding box center [308, 0] width 617 height 0
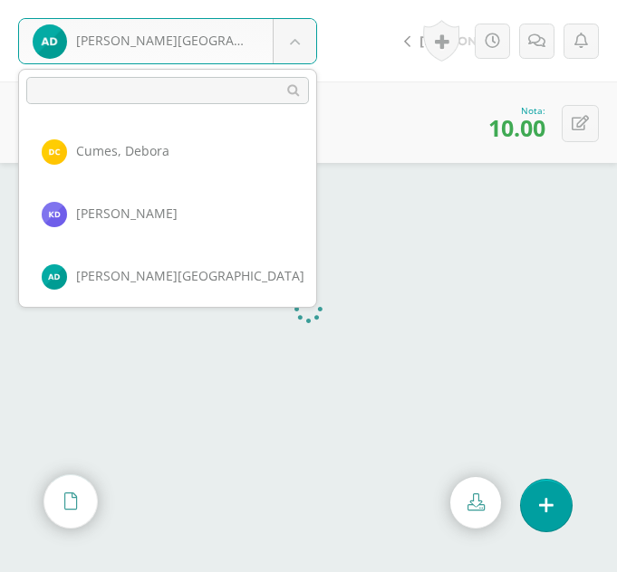
scroll to position [624, 0]
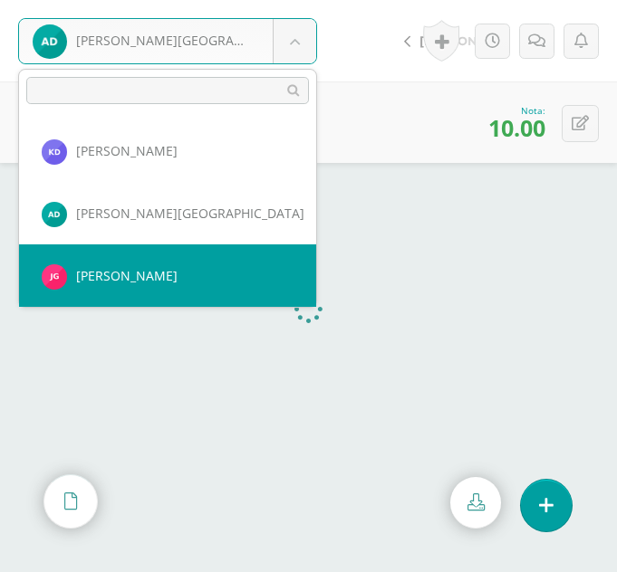
select select "341"
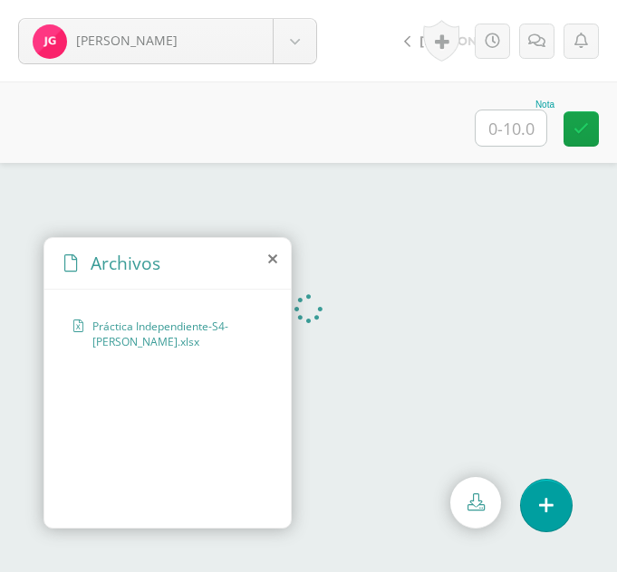
click at [271, 259] on icon at bounding box center [272, 259] width 9 height 14
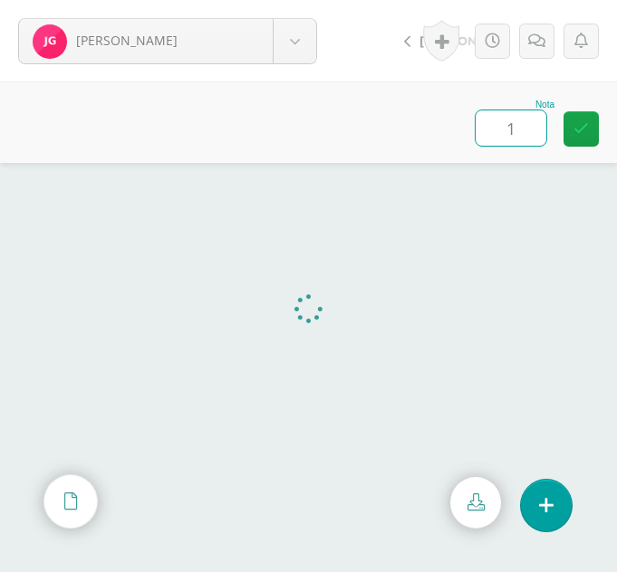
click at [504, 127] on input "1" at bounding box center [510, 127] width 71 height 35
type input "10"
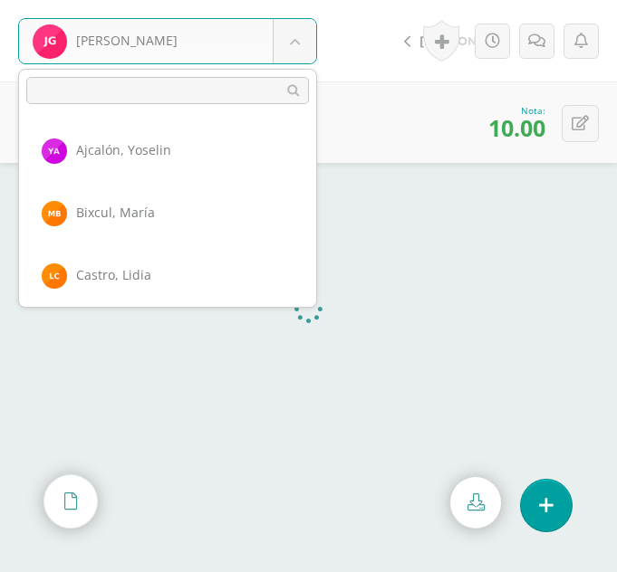
click at [284, 0] on body "[PERSON_NAME] [PERSON_NAME] [PERSON_NAME] [GEOGRAPHIC_DATA][PERSON_NAME][GEOGRA…" at bounding box center [308, 0] width 617 height 0
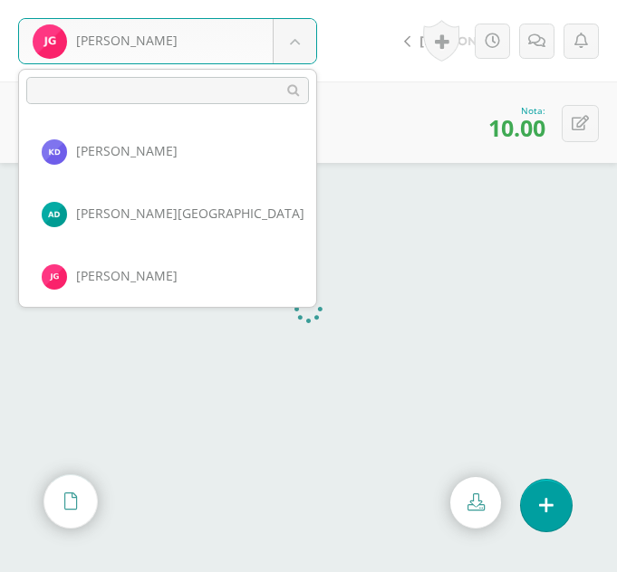
scroll to position [686, 0]
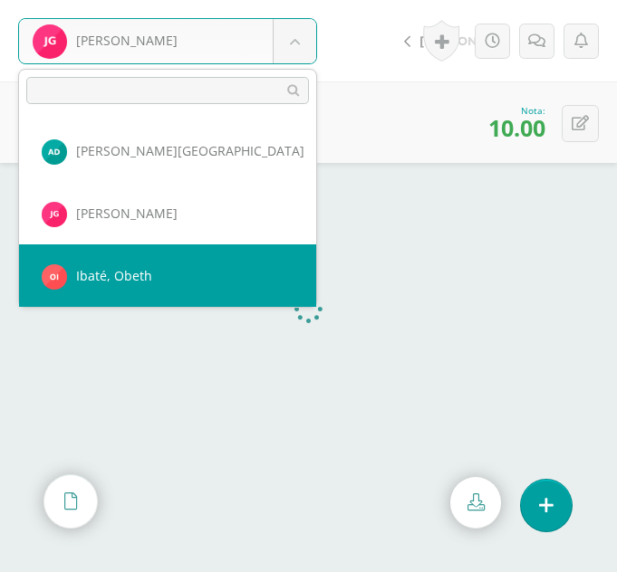
select select "372"
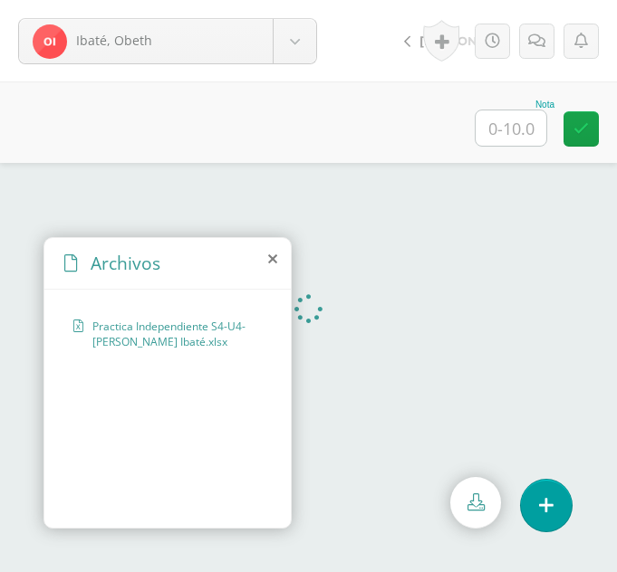
click at [273, 258] on icon at bounding box center [272, 259] width 9 height 14
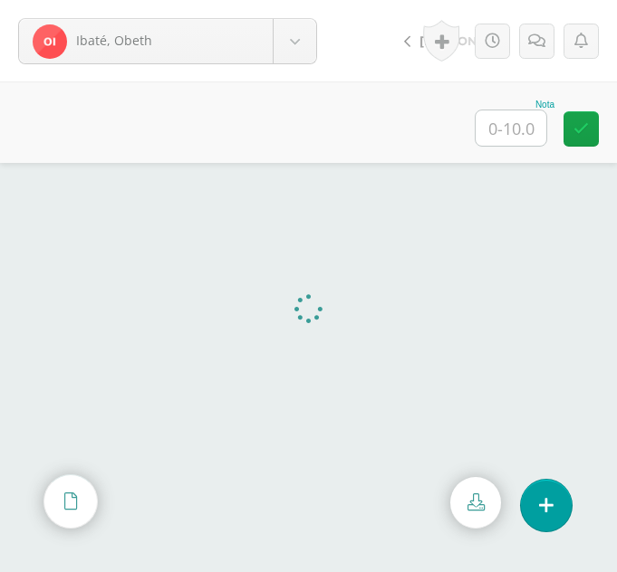
click at [516, 133] on input "text" at bounding box center [510, 127] width 71 height 35
type input "8"
click at [306, 0] on body "Ibaté, Obeth Ajcalón, Yoselin Bixcul, María Castro, Lidia Chalcù, Ana Chiyal, Y…" at bounding box center [308, 0] width 617 height 0
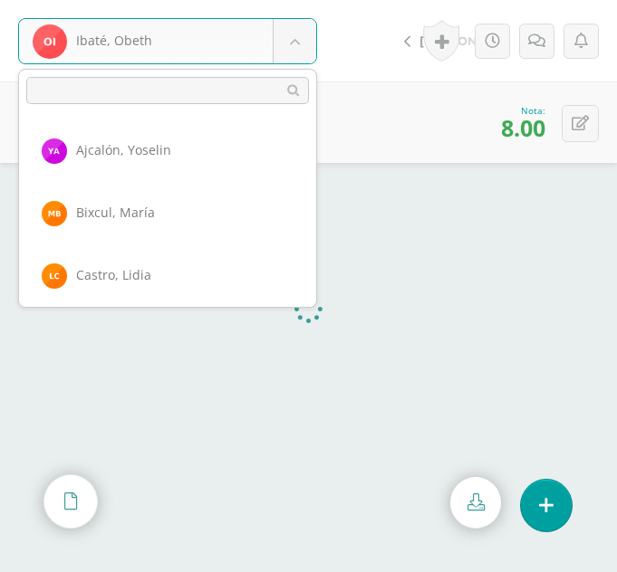
scroll to position [749, 0]
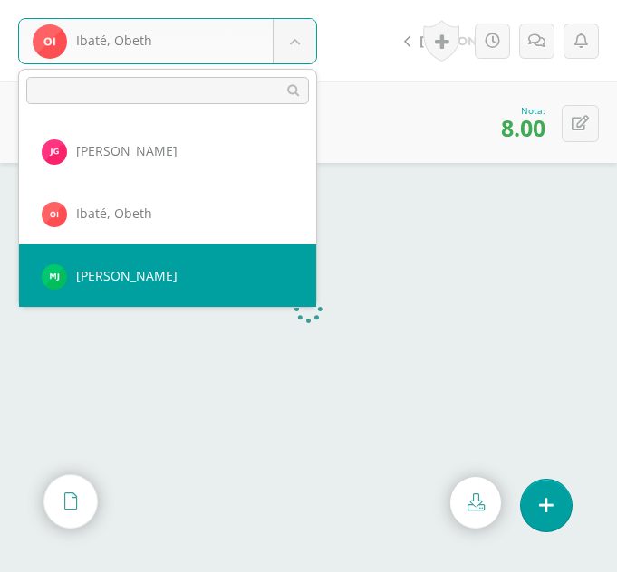
select select "368"
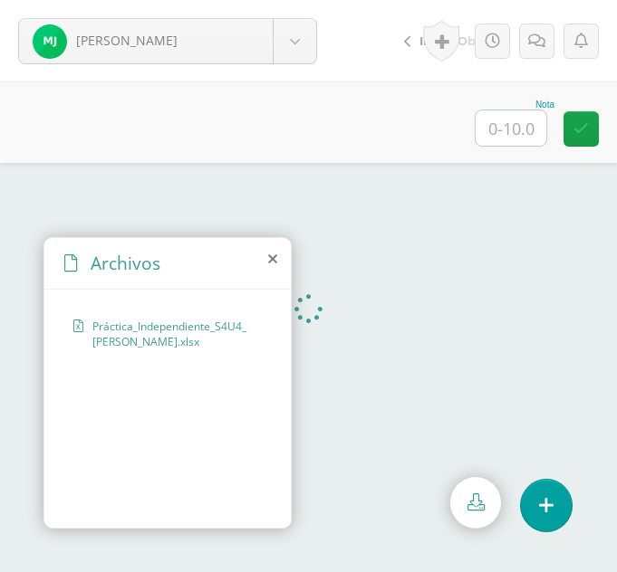
click at [273, 259] on icon at bounding box center [272, 259] width 9 height 14
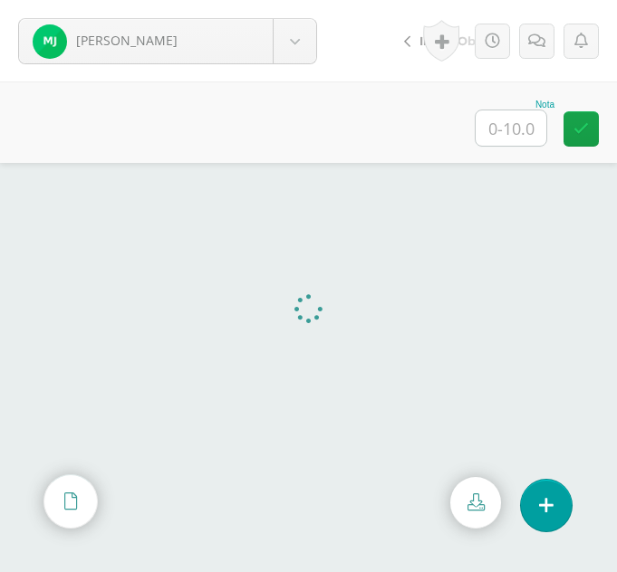
click at [513, 130] on input "text" at bounding box center [510, 127] width 71 height 35
type input "10"
click at [295, 0] on body "Julajuj, María Ajcalón, Yoselin Bixcul, María Castro, Lidia Chalcù, Ana Chiyal,…" at bounding box center [308, 0] width 617 height 0
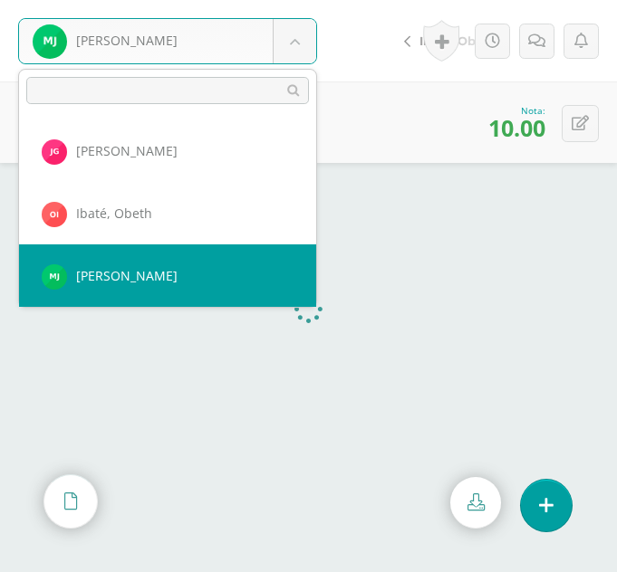
scroll to position [811, 0]
select select "335"
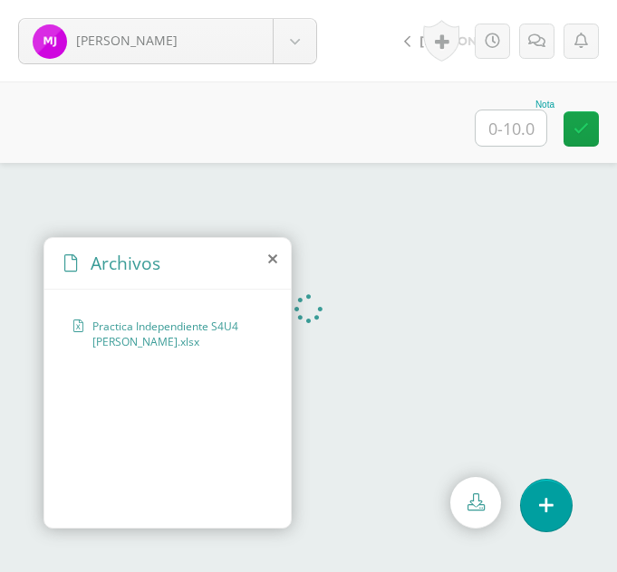
click at [273, 260] on icon at bounding box center [272, 259] width 9 height 14
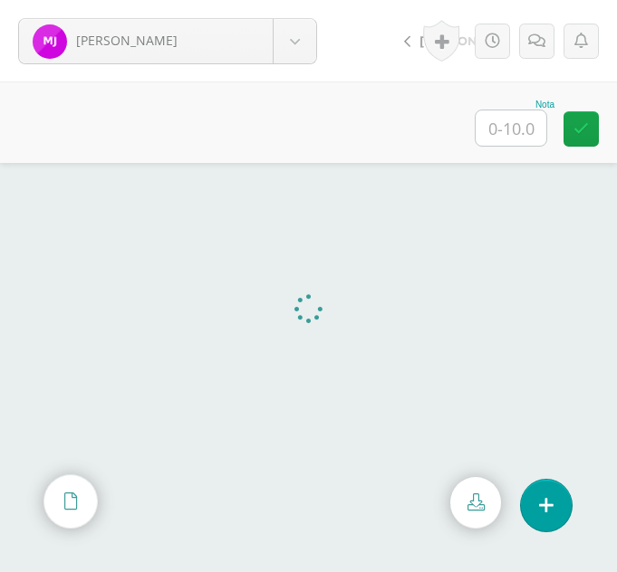
click at [514, 124] on input "text" at bounding box center [510, 127] width 71 height 35
type input "9"
click at [532, 37] on icon at bounding box center [536, 41] width 17 height 15
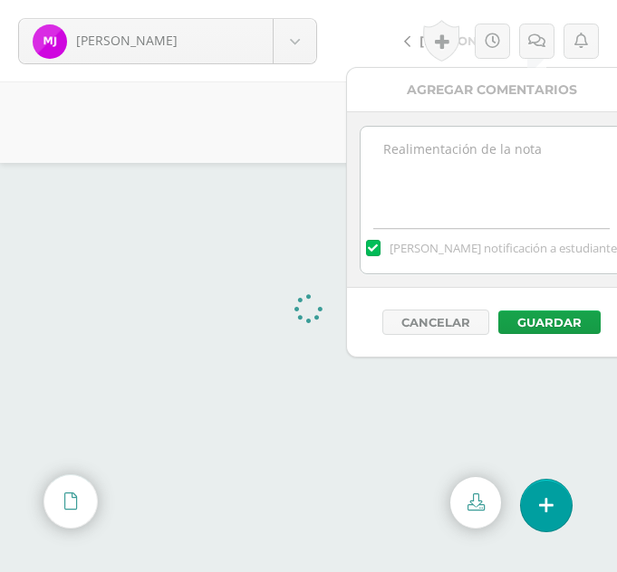
click at [484, 152] on textarea at bounding box center [491, 172] width 262 height 91
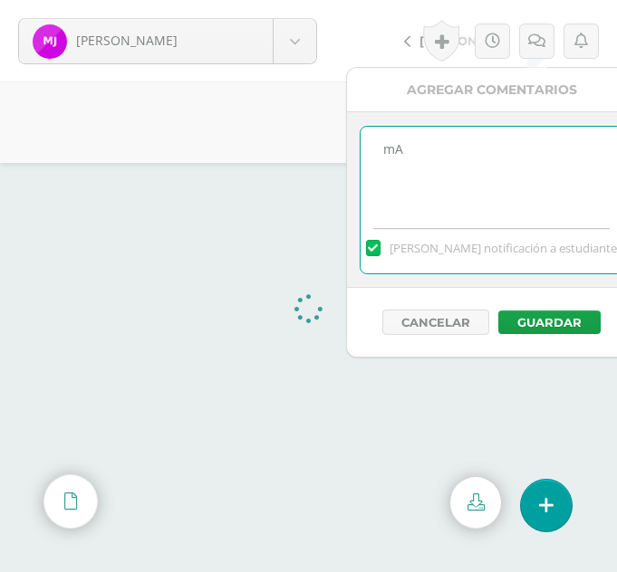
type textarea "m"
type textarea "Mala aplicación de la función Reemplazar"
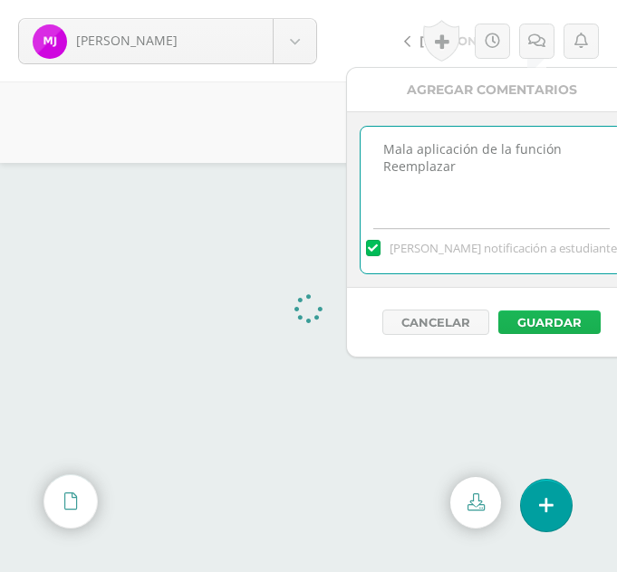
click at [527, 324] on button "Guardar" at bounding box center [549, 323] width 102 height 24
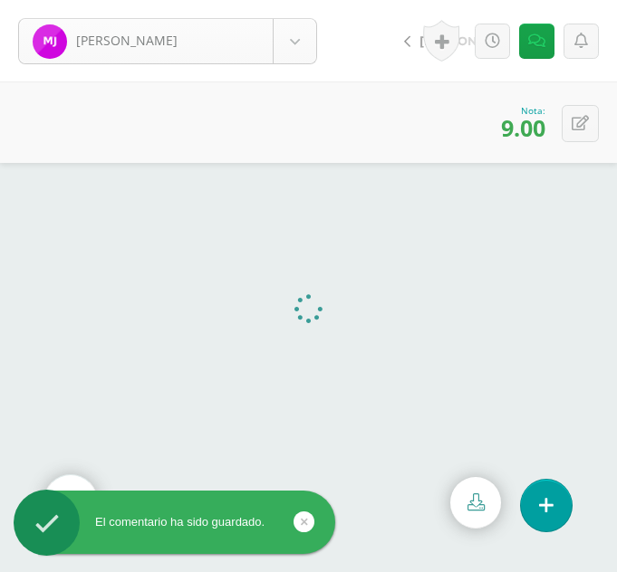
click at [307, 37] on body "El comentario ha sido guardado. [PERSON_NAME] [PERSON_NAME] [PERSON_NAME] [GEOG…" at bounding box center [308, 286] width 617 height 572
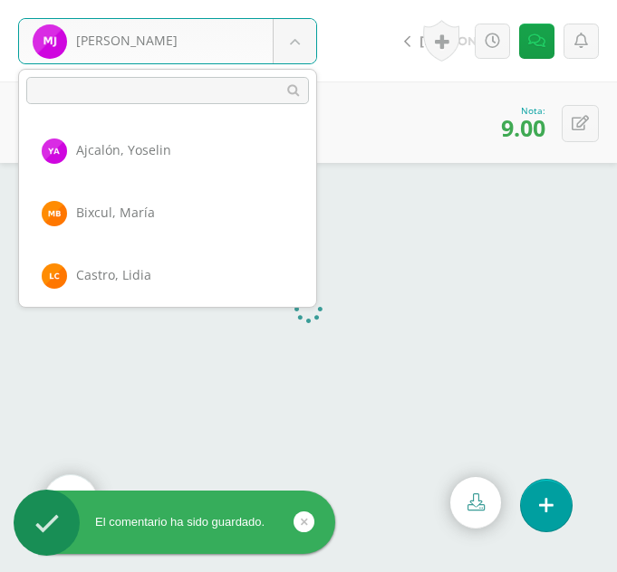
scroll to position [874, 0]
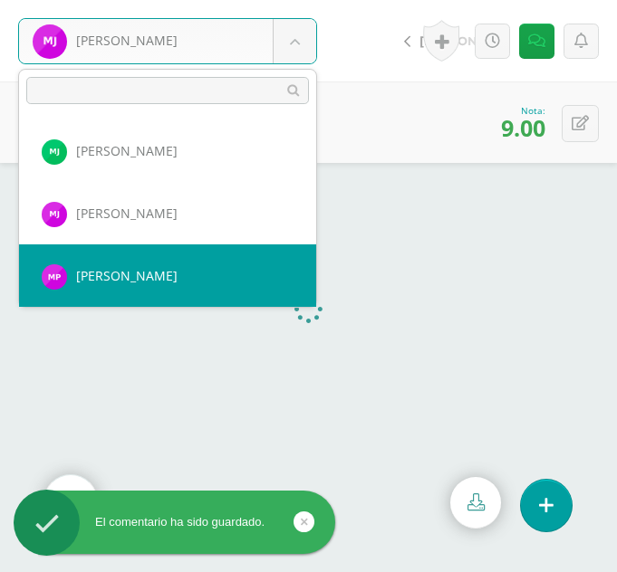
select select "360"
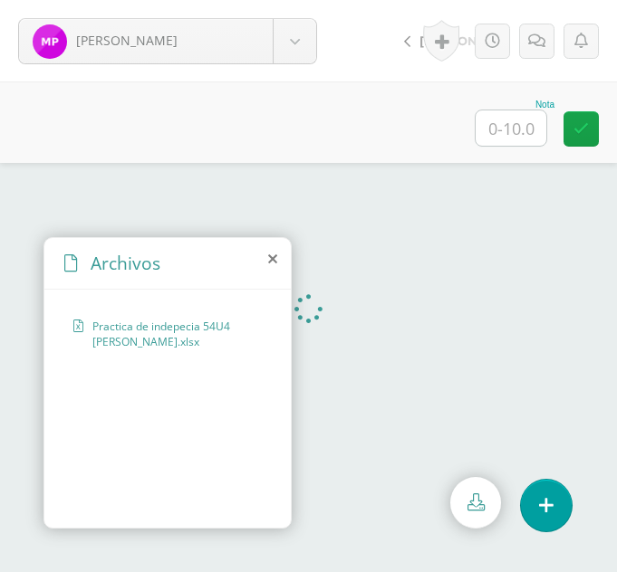
click at [272, 262] on icon at bounding box center [272, 259] width 9 height 14
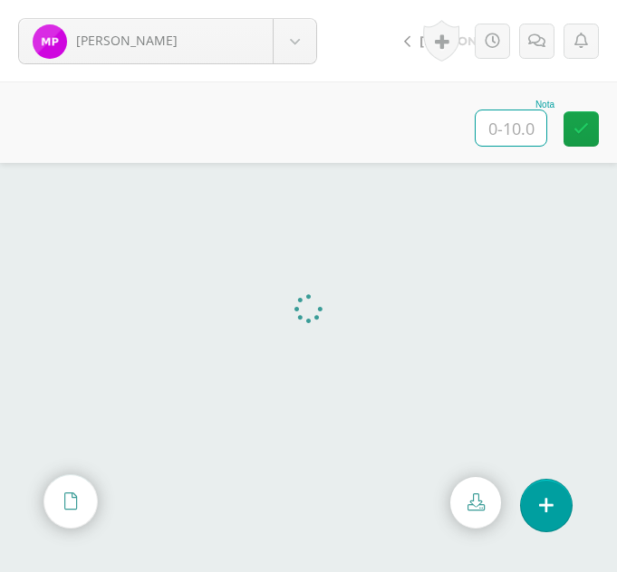
click at [517, 138] on input "text" at bounding box center [510, 127] width 71 height 35
type input "9"
click at [289, 0] on body "[PERSON_NAME] [PERSON_NAME] [PERSON_NAME] [GEOGRAPHIC_DATA][PERSON_NAME][GEOGRA…" at bounding box center [308, 0] width 617 height 0
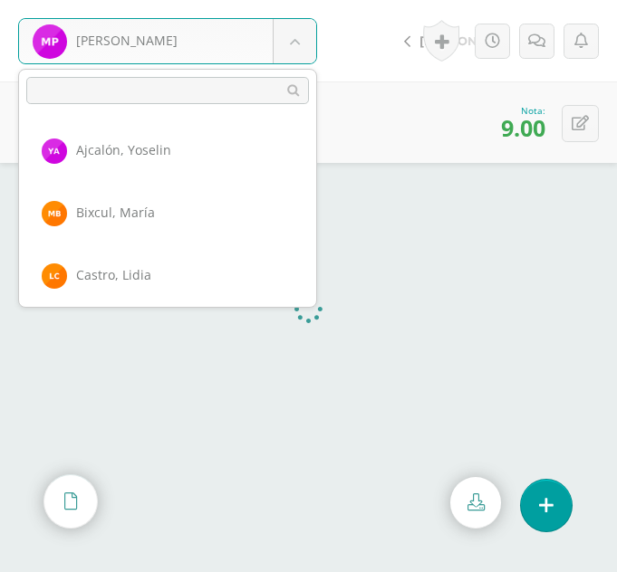
scroll to position [936, 0]
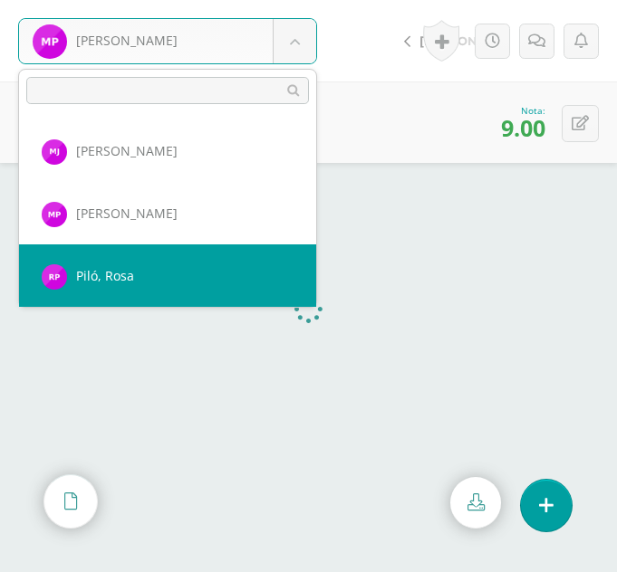
select select "370"
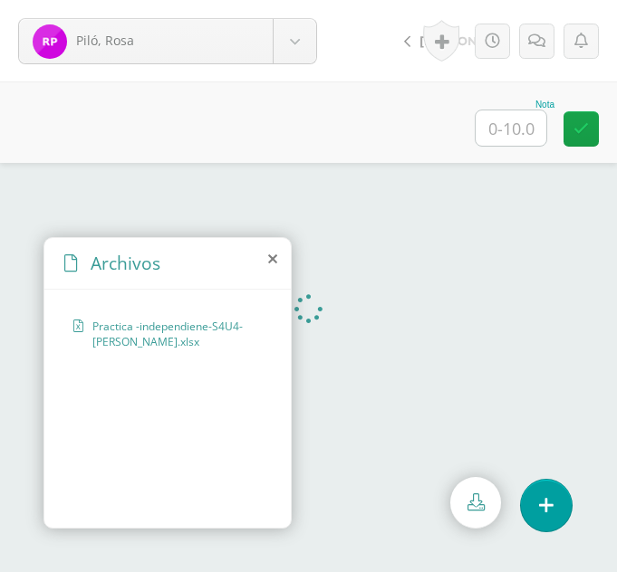
click at [272, 254] on icon at bounding box center [272, 259] width 9 height 14
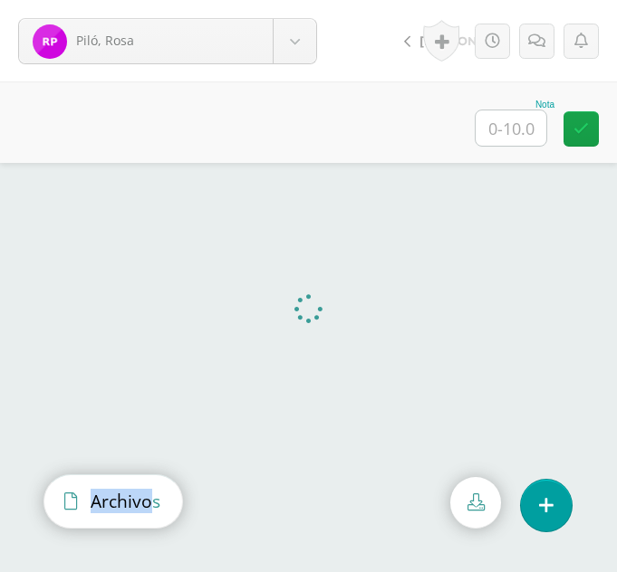
drag, startPoint x: 153, startPoint y: 513, endPoint x: 181, endPoint y: 511, distance: 28.1
click at [181, 511] on div "Archivos" at bounding box center [113, 501] width 138 height 52
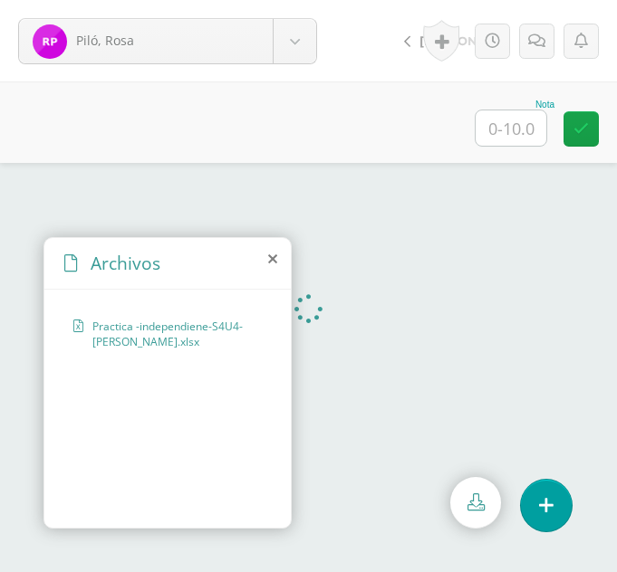
click at [225, 328] on span "Practica -independiene-S4U4-Rosa Piló.xlsx" at bounding box center [172, 334] width 160 height 31
click at [268, 257] on icon at bounding box center [272, 259] width 9 height 14
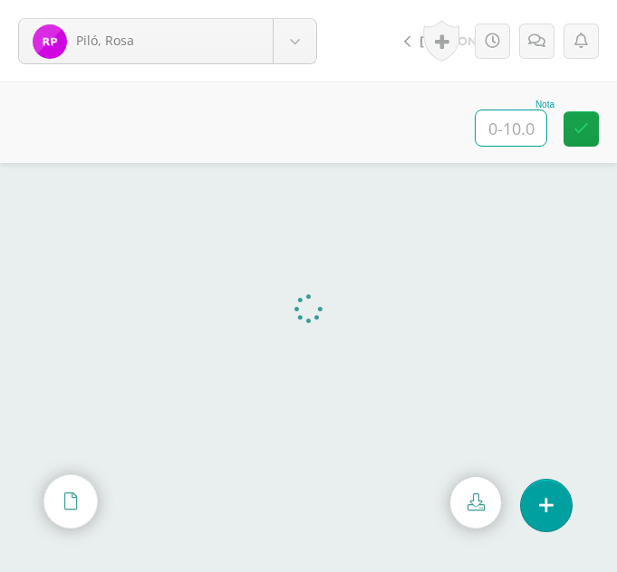
click at [502, 126] on input "text" at bounding box center [510, 127] width 71 height 35
type input "10"
click at [303, 0] on body "Piló, Rosa Ajcalón, Yoselin Bixcul, María Castro, Lidia Chalcù, Ana Chiyal, Yos…" at bounding box center [308, 0] width 617 height 0
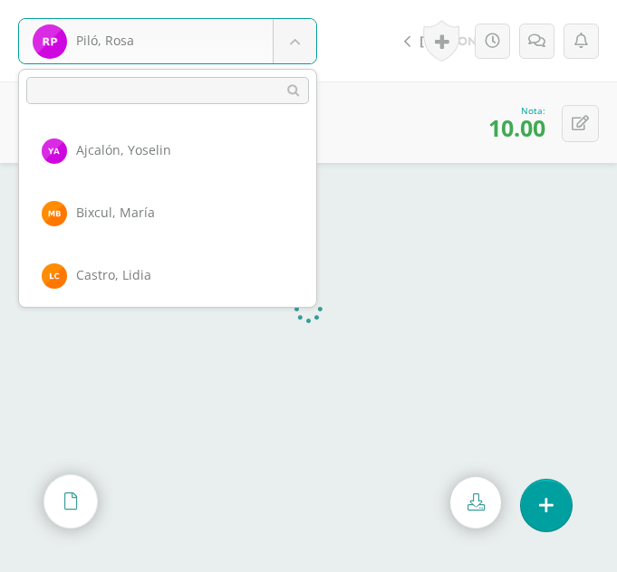
scroll to position [999, 0]
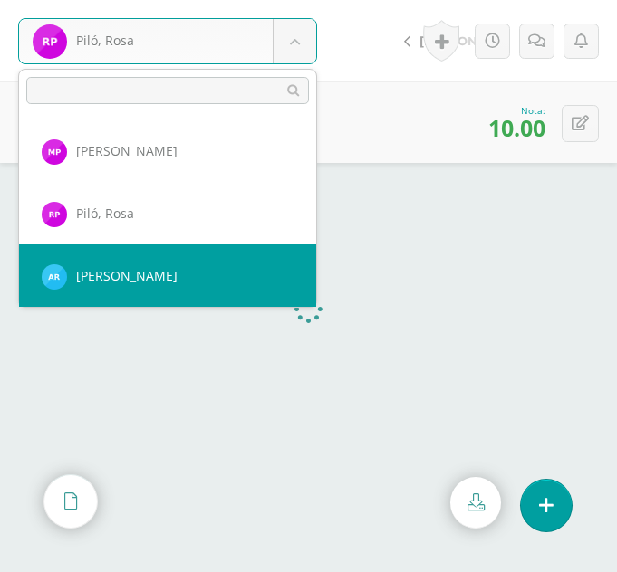
select select "303"
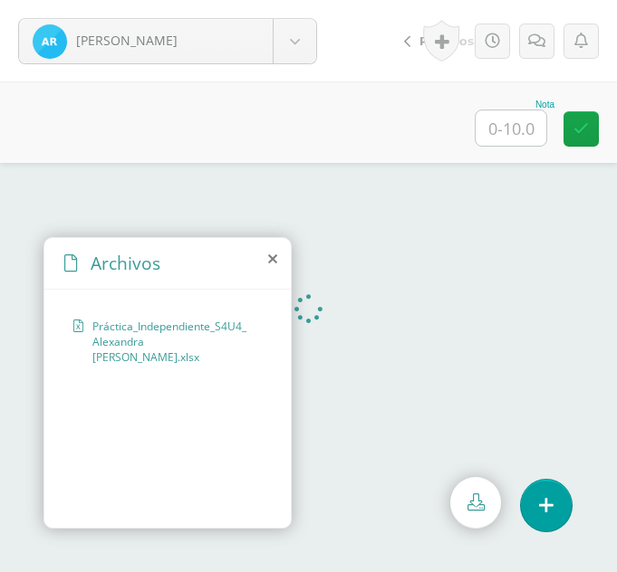
click at [272, 257] on icon at bounding box center [272, 259] width 9 height 14
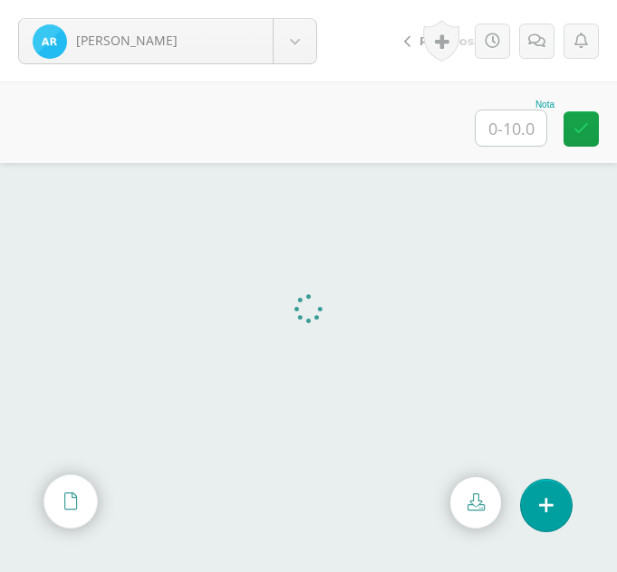
click at [527, 131] on input "text" at bounding box center [510, 127] width 71 height 35
type input "10"
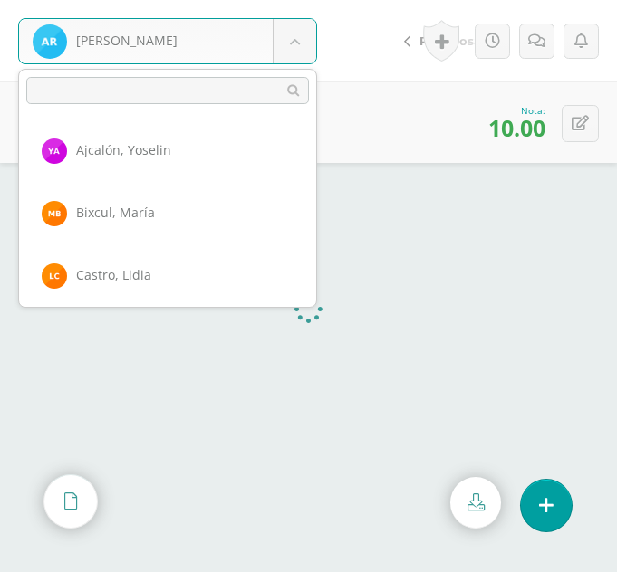
click at [285, 0] on body "[PERSON_NAME] [PERSON_NAME], [PERSON_NAME][GEOGRAPHIC_DATA], [PERSON_NAME] [PER…" at bounding box center [308, 0] width 617 height 0
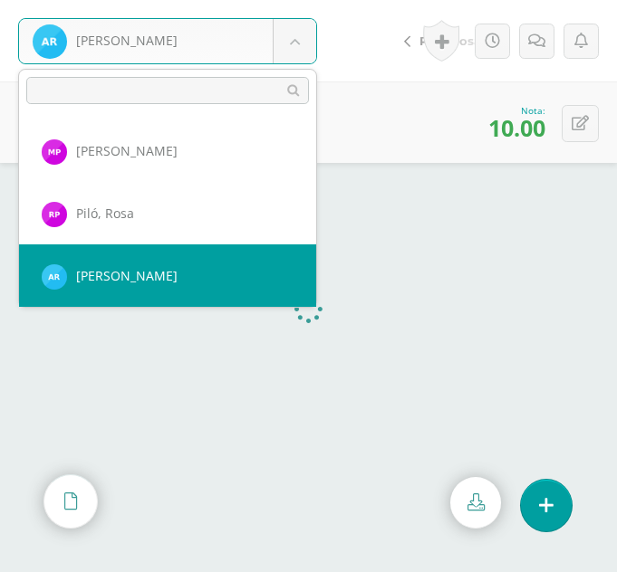
scroll to position [1061, 0]
select select "304"
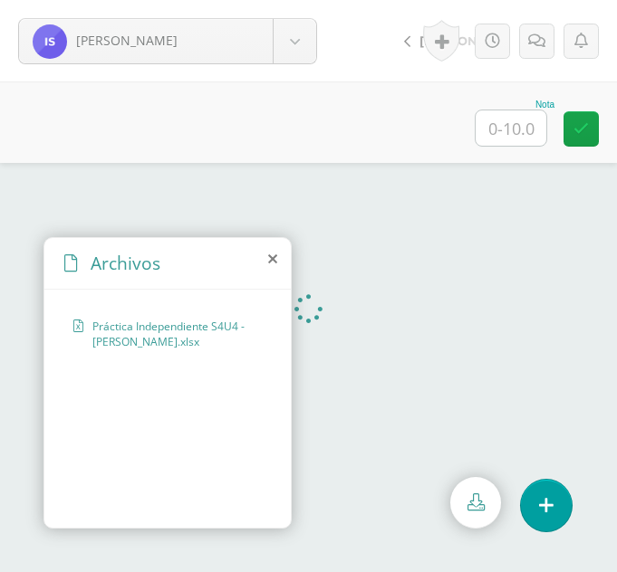
click at [273, 263] on icon at bounding box center [272, 259] width 9 height 14
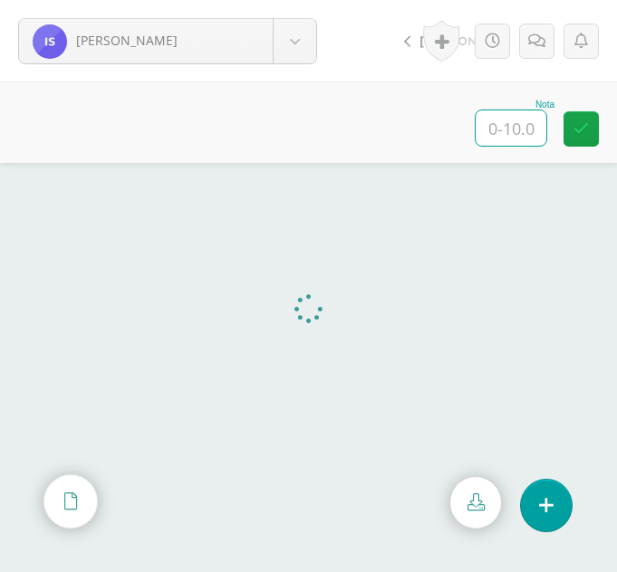
click at [529, 139] on input "text" at bounding box center [510, 127] width 71 height 35
type input "10"
click at [285, 0] on body "Samines, Irma Ajcalón, Yoselin Bixcul, María Castro, Lidia Chalcù, Ana Chiyal, …" at bounding box center [308, 0] width 617 height 0
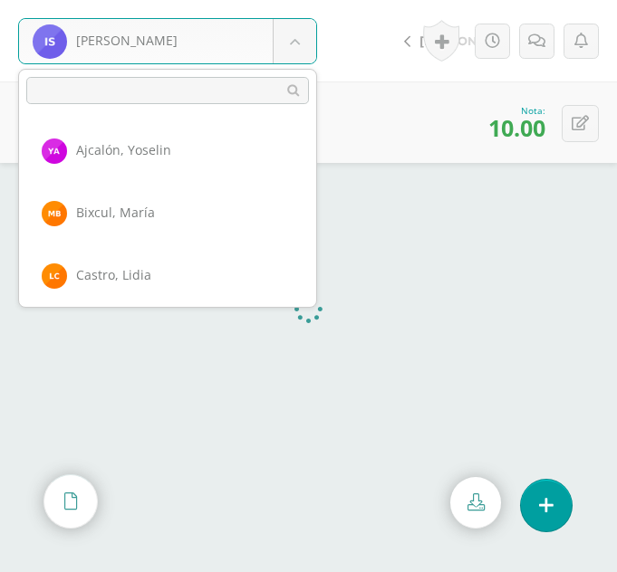
scroll to position [1124, 0]
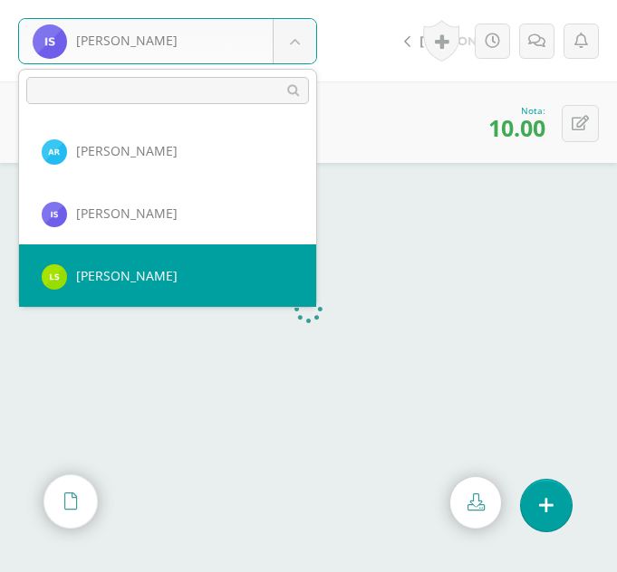
select select "363"
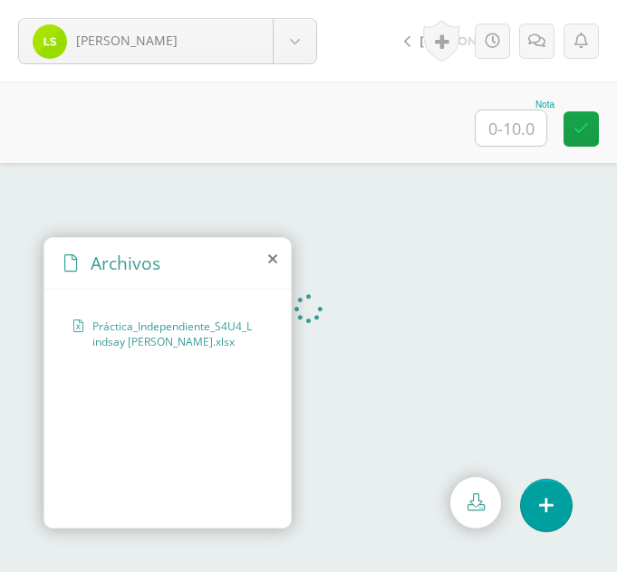
click at [274, 262] on icon at bounding box center [272, 259] width 9 height 14
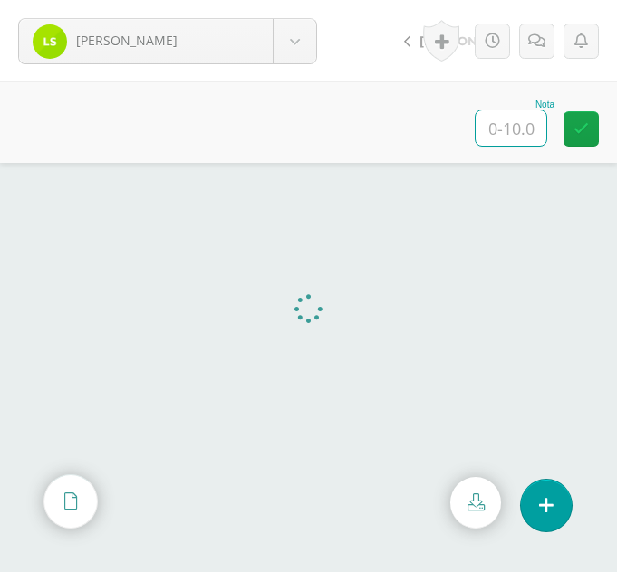
click at [522, 120] on input "text" at bounding box center [510, 127] width 71 height 35
type input "10"
click at [282, 0] on body "[PERSON_NAME] [PERSON_NAME], [PERSON_NAME][GEOGRAPHIC_DATA], [PERSON_NAME] [PER…" at bounding box center [308, 0] width 617 height 0
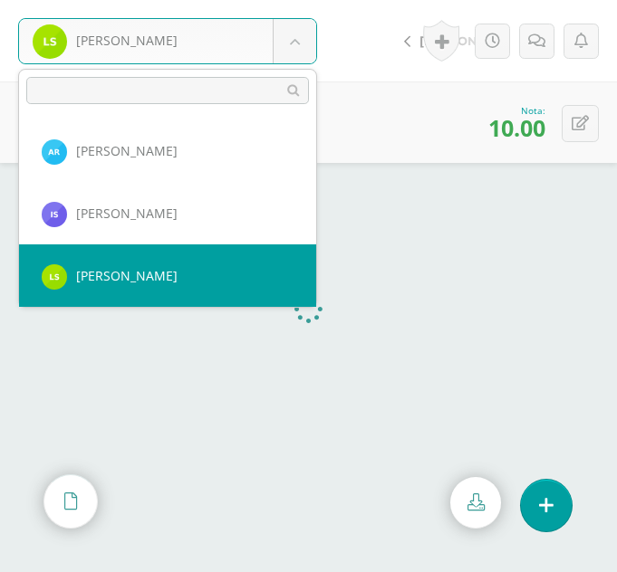
scroll to position [1186, 0]
select select "345"
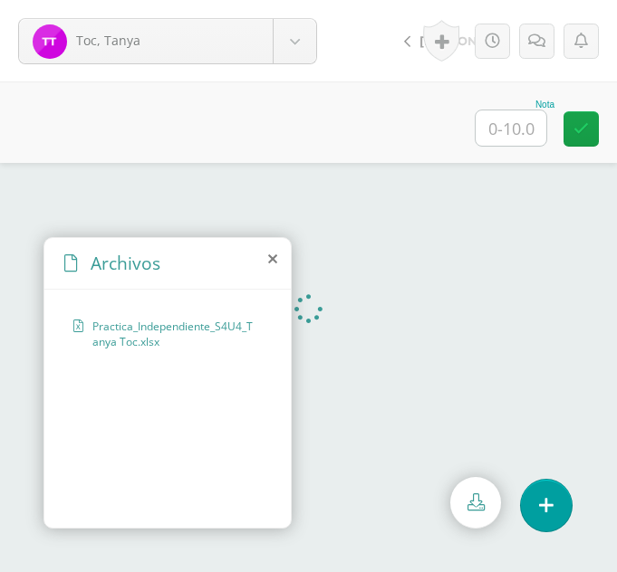
click at [274, 259] on icon at bounding box center [272, 259] width 9 height 14
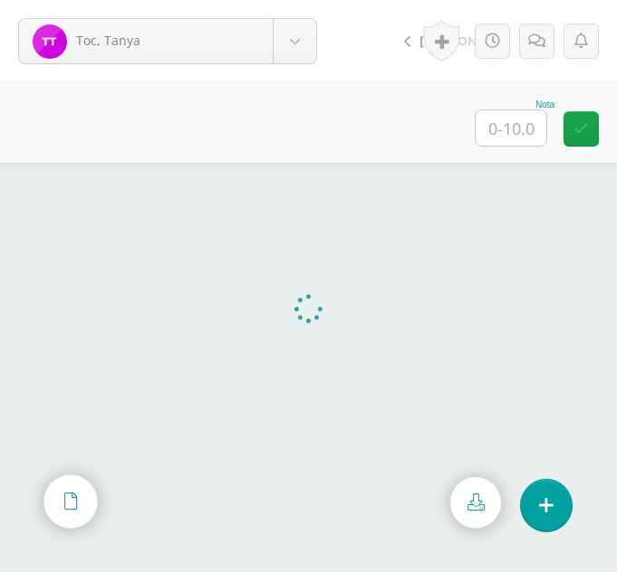
click at [503, 129] on input "text" at bounding box center [510, 127] width 71 height 35
type input "10"
click at [308, 0] on body "Toc, Tanya Ajcalón, Yoselin Bixcul, María Castro, Lidia Chalcù, Ana Chiyal, Yos…" at bounding box center [308, 0] width 617 height 0
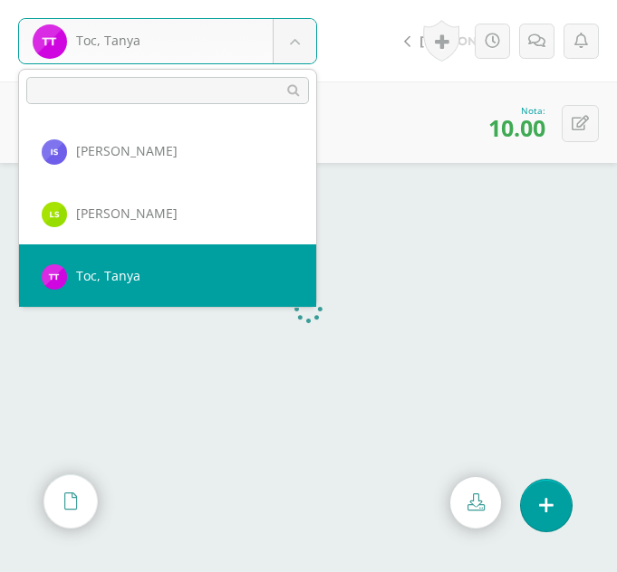
scroll to position [1249, 0]
select select "305"
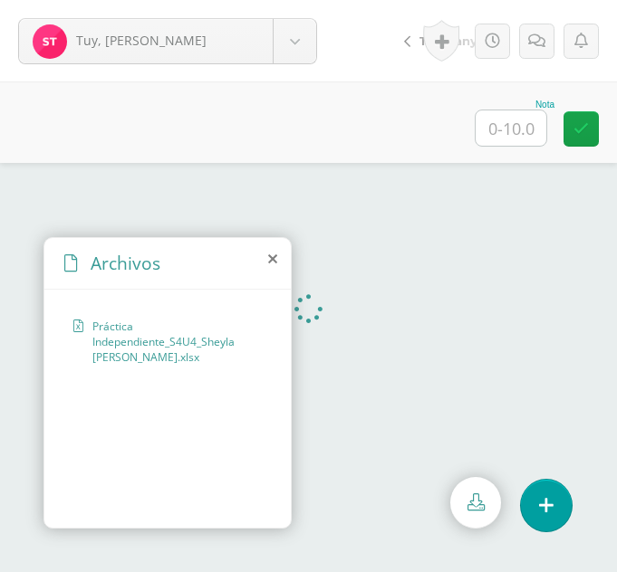
click at [276, 256] on icon at bounding box center [272, 259] width 9 height 14
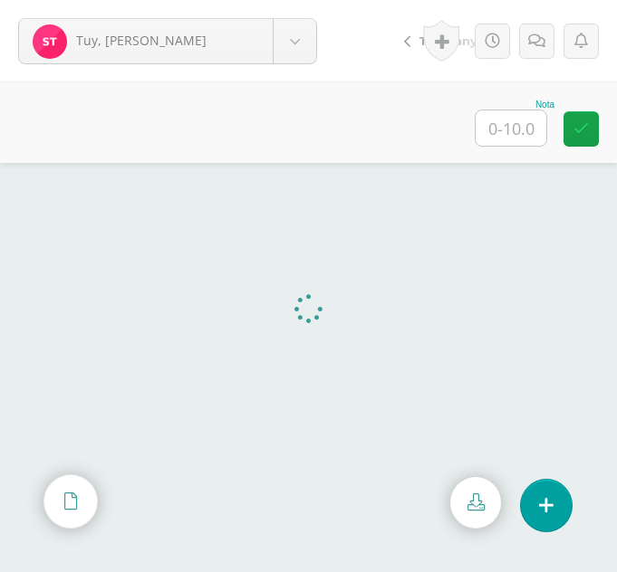
click at [503, 131] on input "text" at bounding box center [510, 127] width 71 height 35
type input "10"
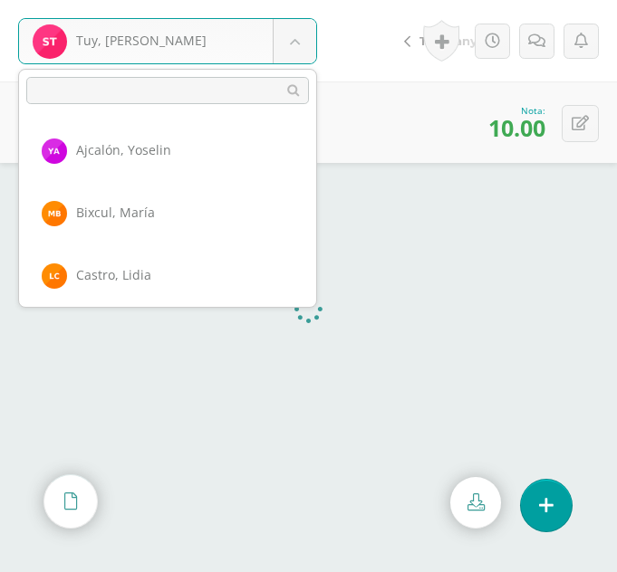
click at [298, 0] on body "Tuy, [PERSON_NAME], [PERSON_NAME], [PERSON_NAME][GEOGRAPHIC_DATA], [GEOGRAPHIC_…" at bounding box center [308, 0] width 617 height 0
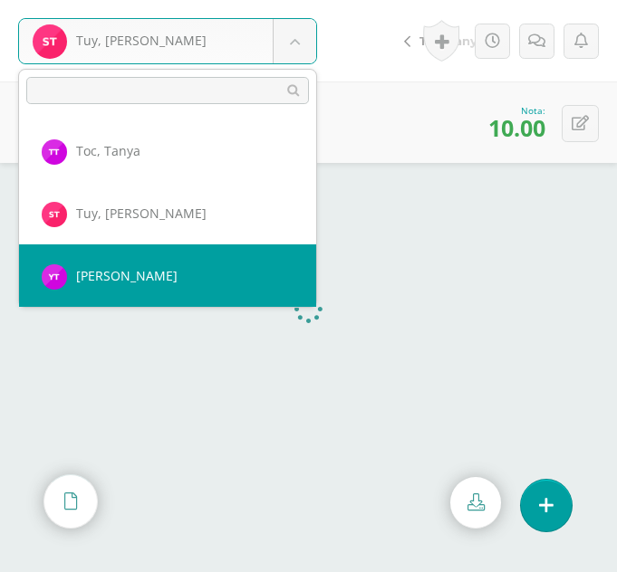
select select "334"
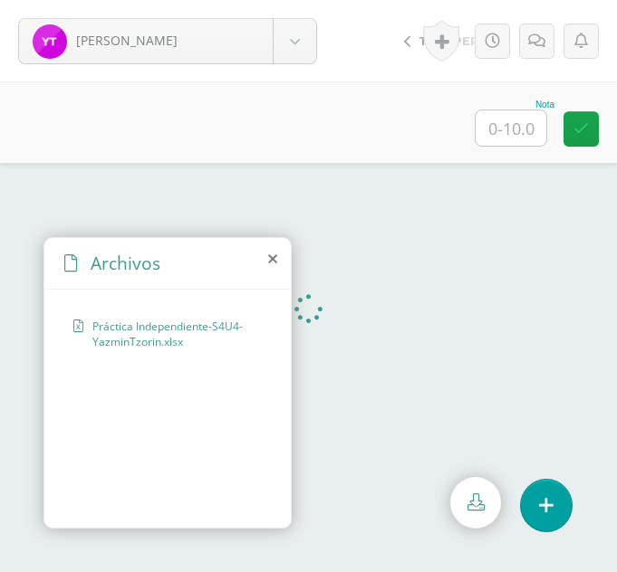
click at [270, 260] on icon at bounding box center [272, 259] width 9 height 14
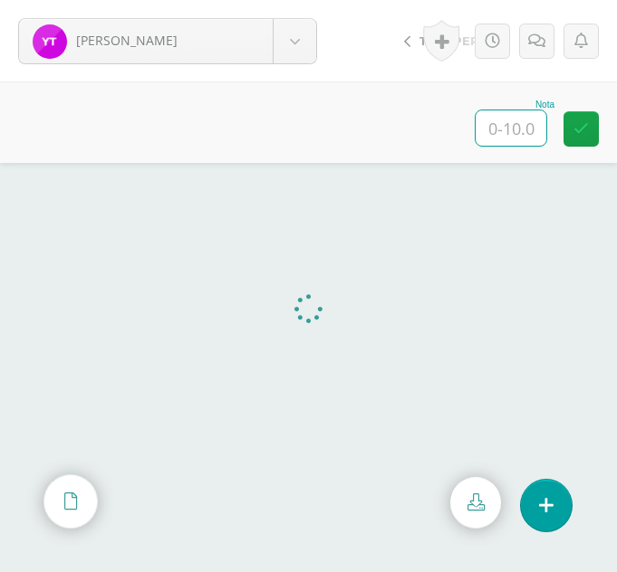
click at [489, 131] on input "text" at bounding box center [510, 127] width 71 height 35
type input "10"
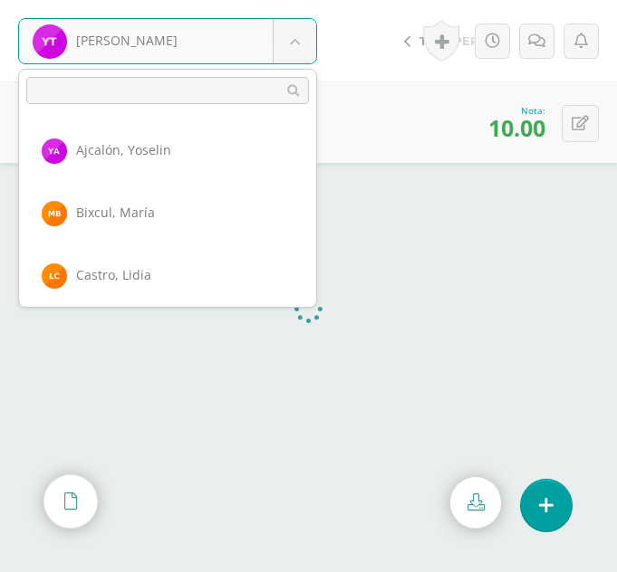
click at [273, 0] on body "Tzorín, Yazmín Ajcalón, Yoselin Bixcul, María Castro, Lidia Chalcù, Ana Chiyal,…" at bounding box center [308, 0] width 617 height 0
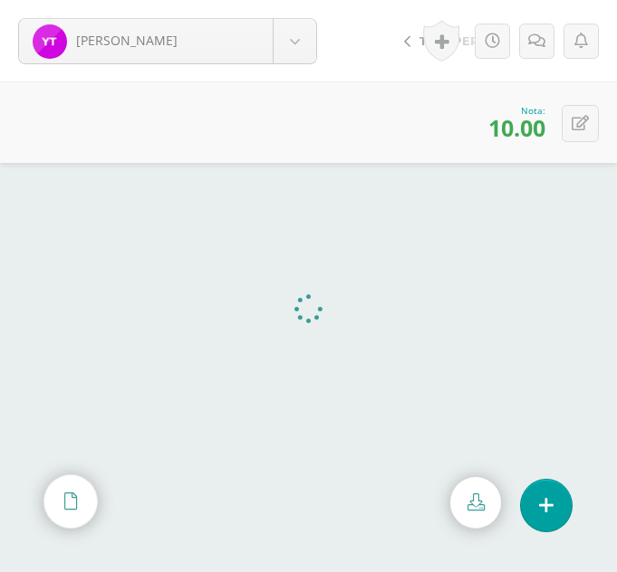
click at [302, 0] on body "Tzorín, Yazmín Ajcalón, Yoselin Bixcul, María Castro, Lidia Chalcù, Ana Chiyal,…" at bounding box center [308, 0] width 617 height 0
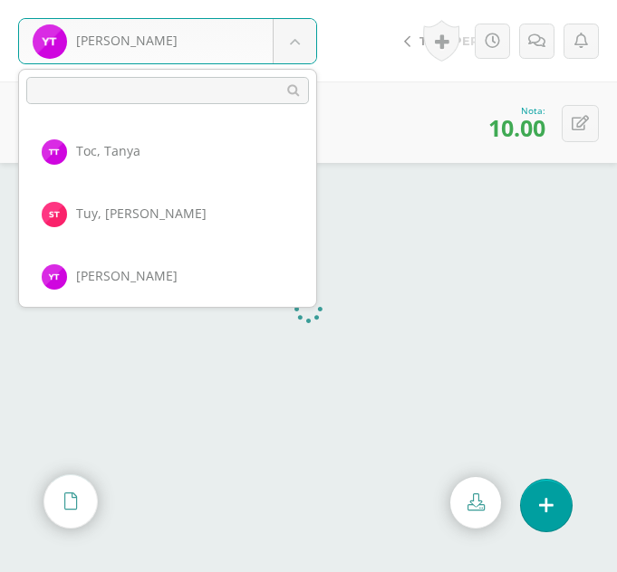
scroll to position [1374, 0]
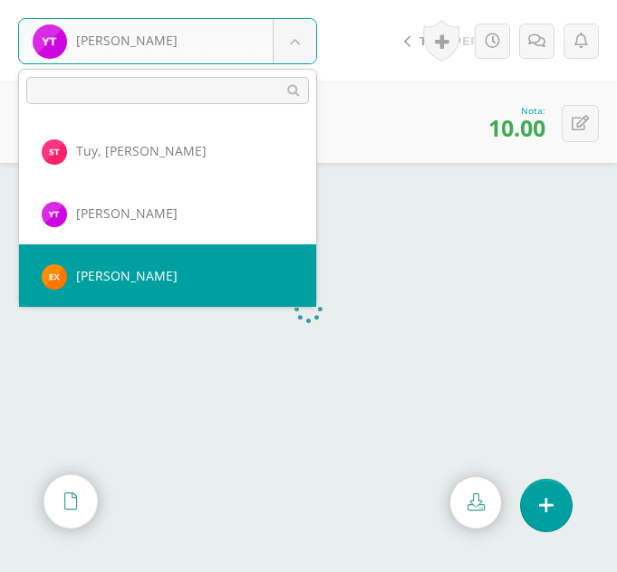
select select "342"
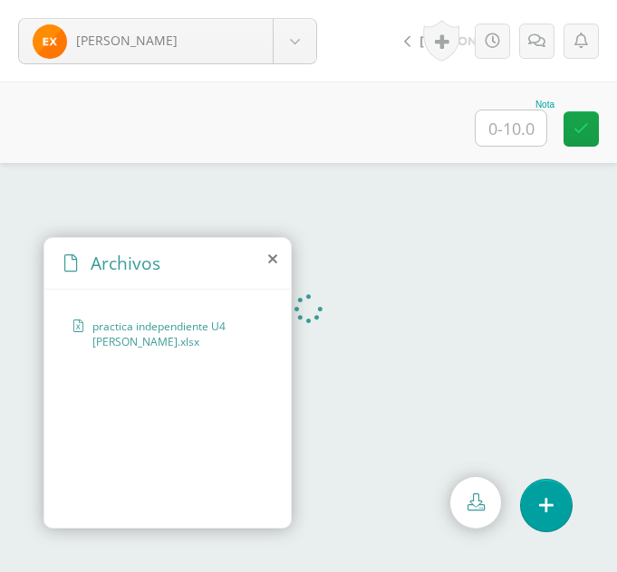
click at [273, 261] on icon at bounding box center [272, 259] width 9 height 14
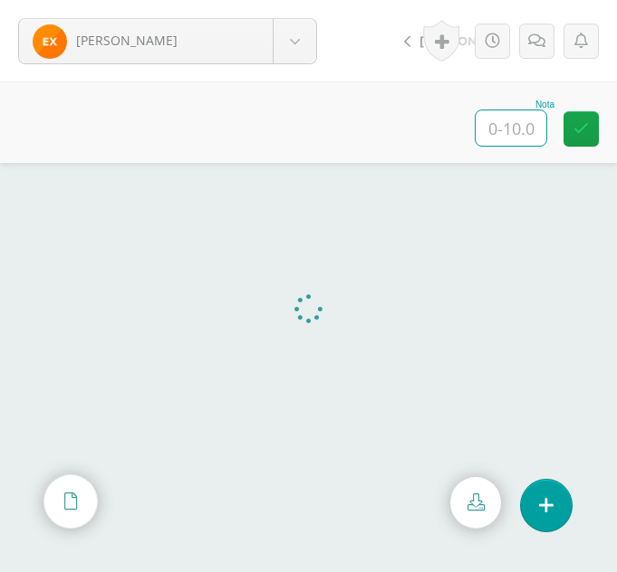
click at [526, 130] on input "text" at bounding box center [510, 127] width 71 height 35
type input "0"
click at [543, 47] on icon at bounding box center [536, 41] width 17 height 15
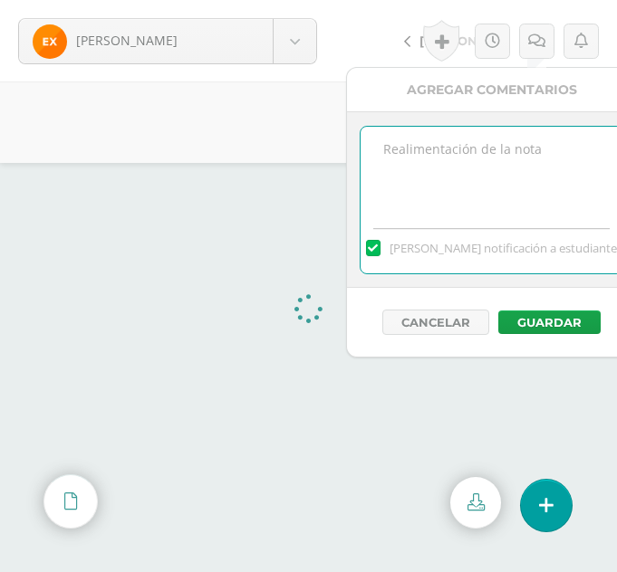
click at [469, 152] on textarea at bounding box center [491, 172] width 262 height 91
type textarea "o"
type textarea "No aplicó la función reemplazar"
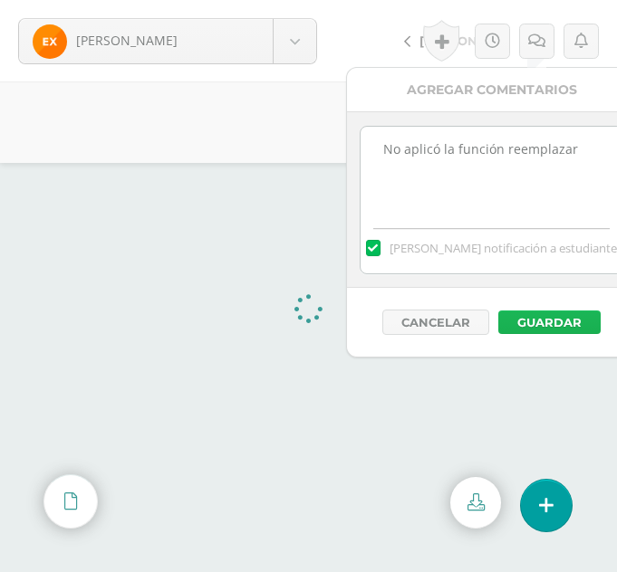
click at [565, 321] on button "Guardar" at bounding box center [549, 323] width 102 height 24
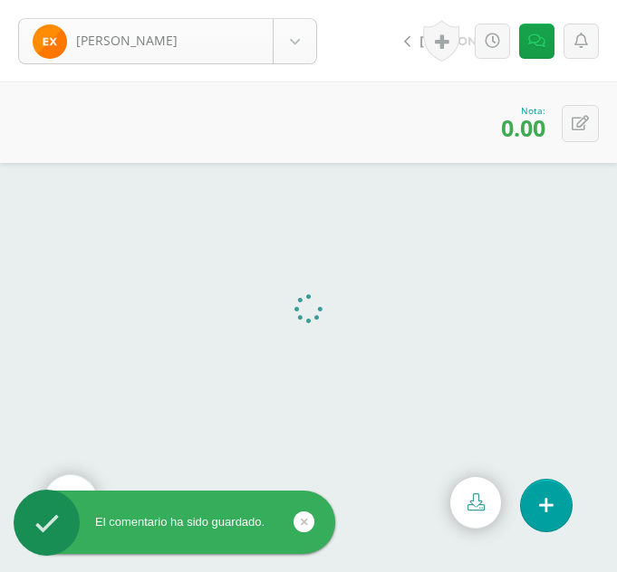
click at [304, 42] on body "El comentario ha sido guardado. Xitamul, Evelyn Ajcalón, Yoselin Bixcul, María …" at bounding box center [308, 286] width 617 height 572
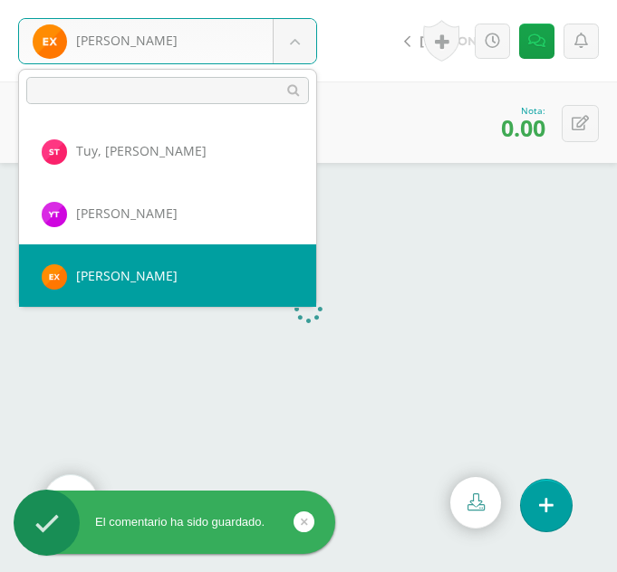
scroll to position [1436, 0]
select select "307"
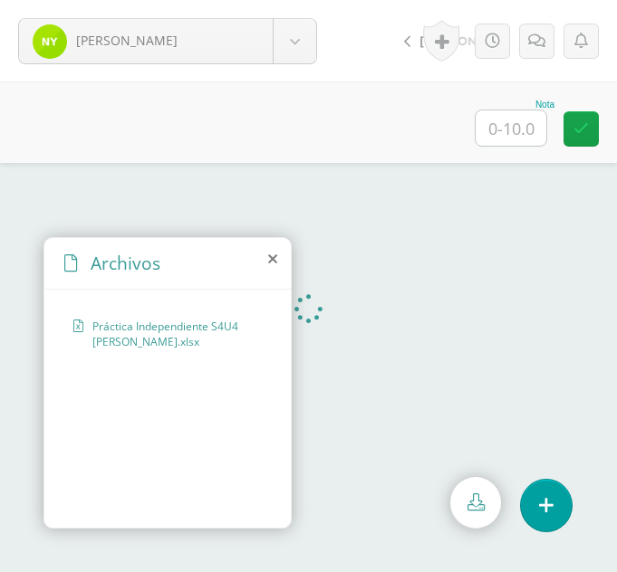
click at [535, 107] on div "Nota" at bounding box center [515, 105] width 80 height 10
click at [523, 122] on input "text" at bounding box center [510, 127] width 71 height 35
type input "10"
click at [299, 0] on body "[PERSON_NAME] [PERSON_NAME] [PERSON_NAME] [GEOGRAPHIC_DATA][PERSON_NAME][GEOGRA…" at bounding box center [308, 0] width 617 height 0
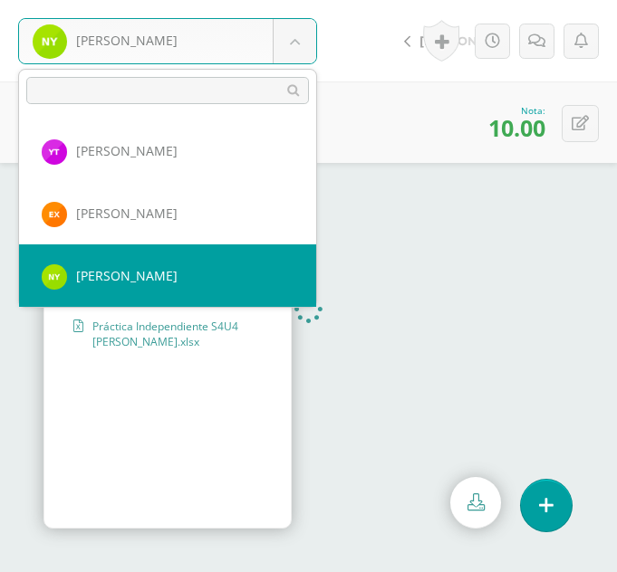
scroll to position [1499, 0]
select select "308"
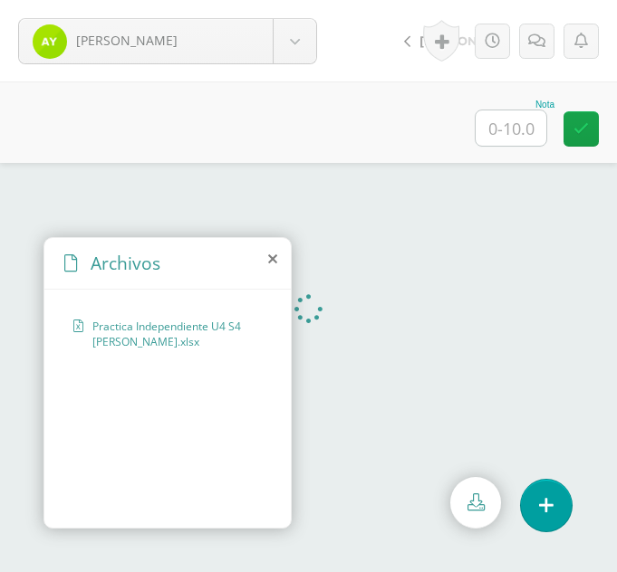
click at [270, 257] on icon at bounding box center [272, 259] width 9 height 14
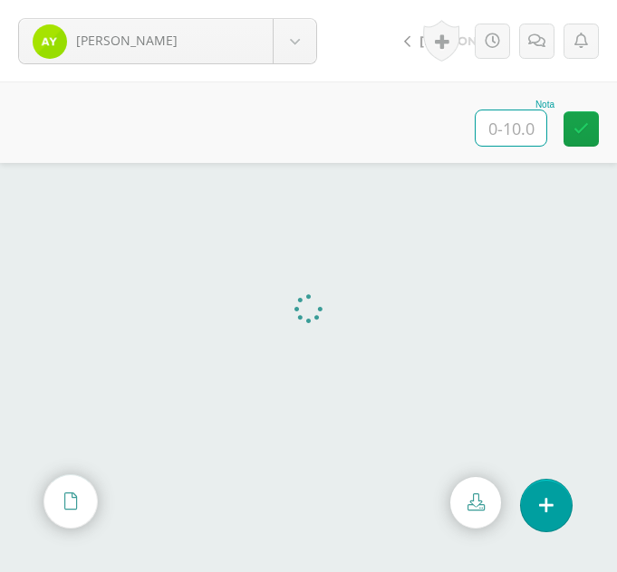
click at [511, 127] on input "text" at bounding box center [510, 127] width 71 height 35
type input "10"
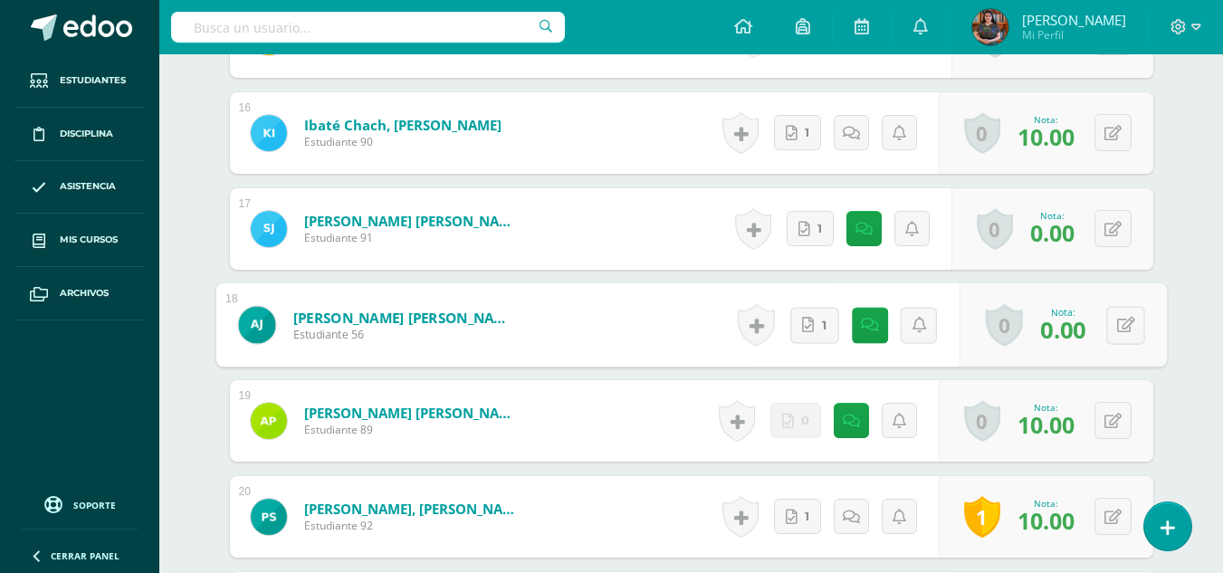
scroll to position [1977, 0]
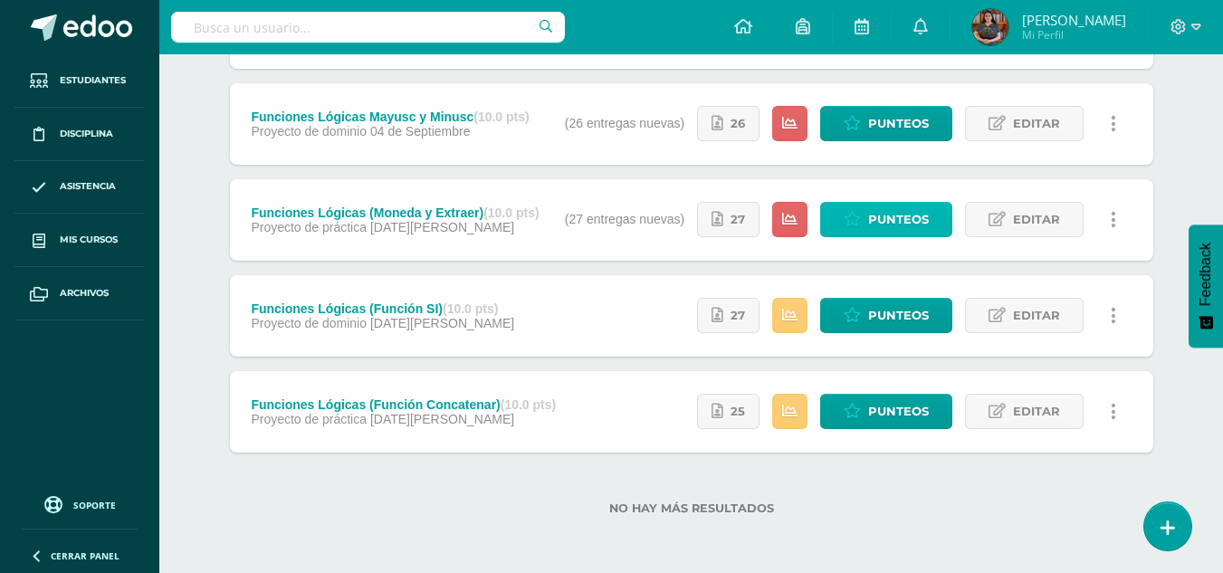
click at [906, 218] on span "Punteos" at bounding box center [898, 220] width 61 height 34
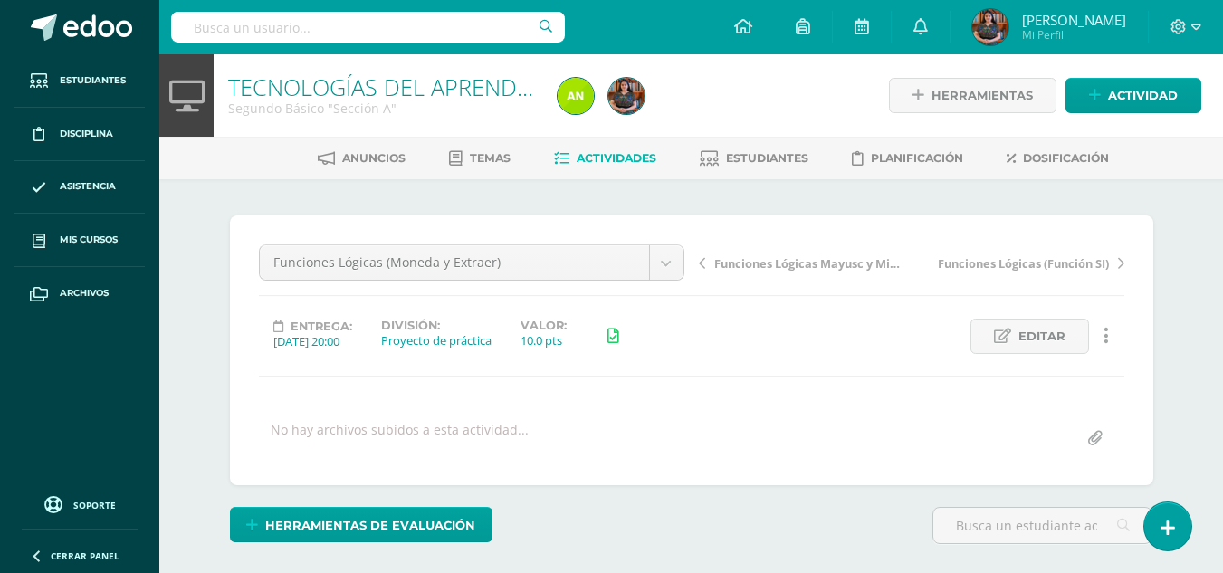
click at [1090, 436] on input "file" at bounding box center [1095, 438] width 35 height 35
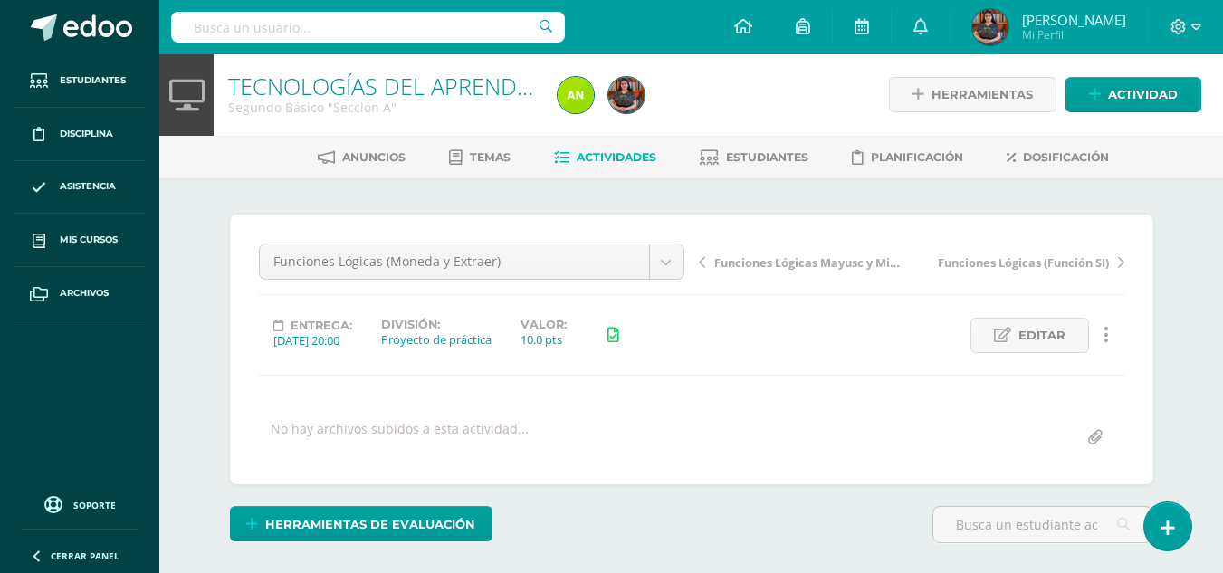
scroll to position [2, 0]
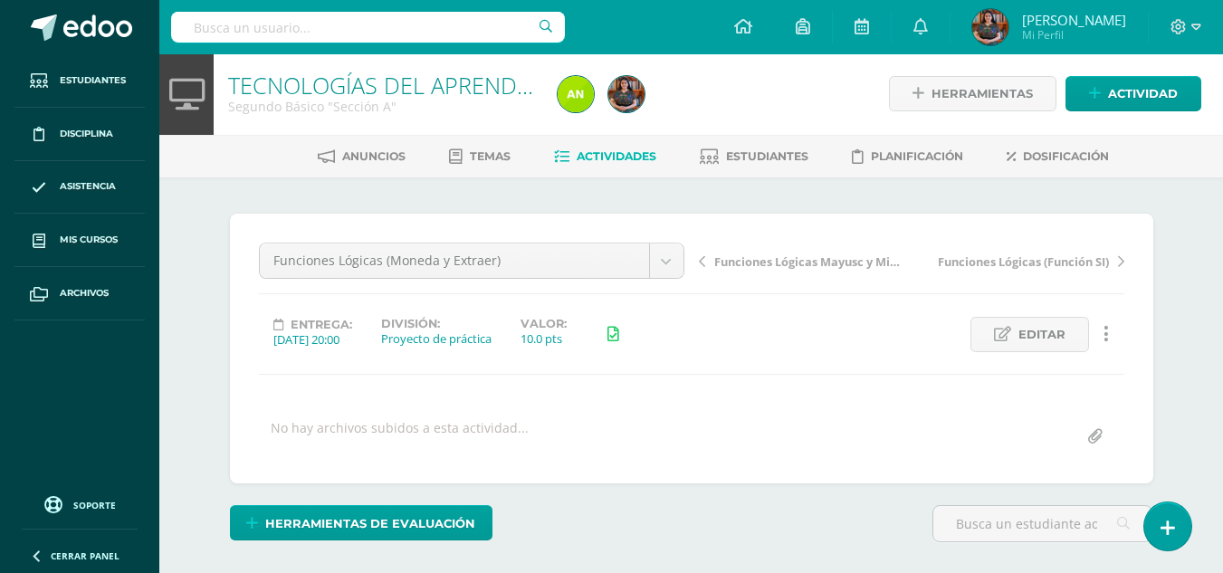
type input "C:\fakepath\Mayusc A.xlsx"
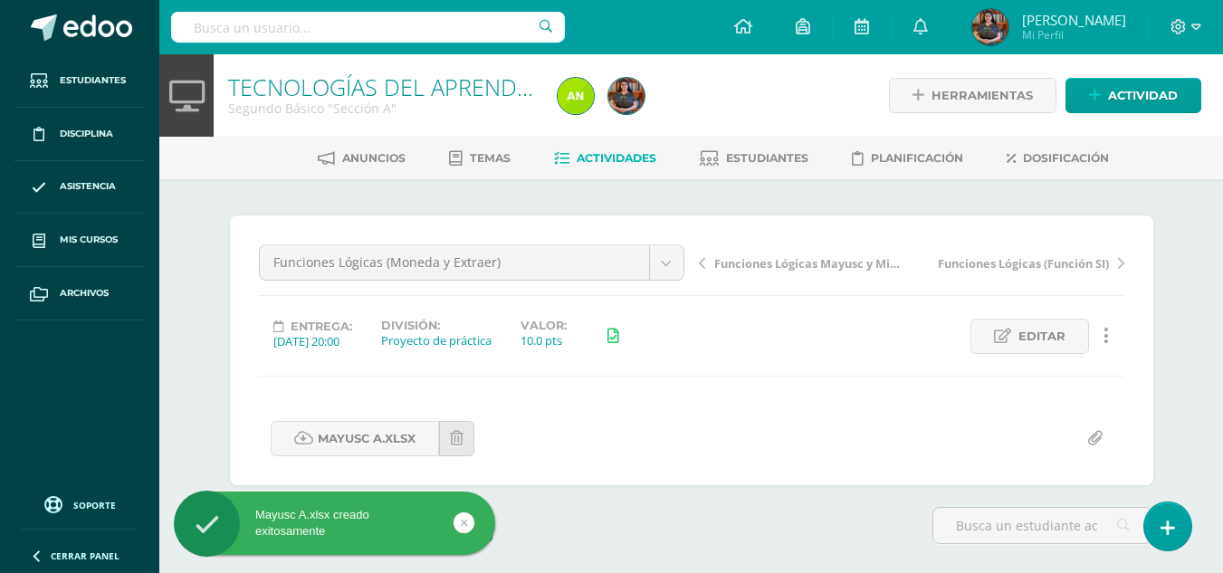
click at [601, 159] on span "Actividades" at bounding box center [617, 158] width 80 height 14
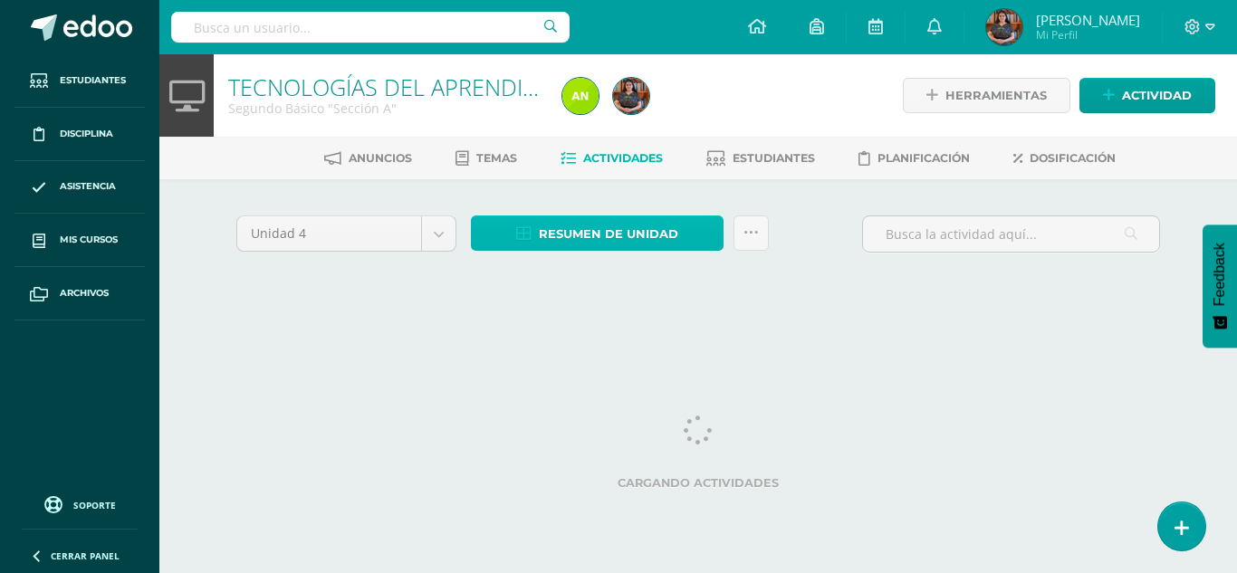
click at [621, 226] on span "Resumen de unidad" at bounding box center [608, 234] width 139 height 34
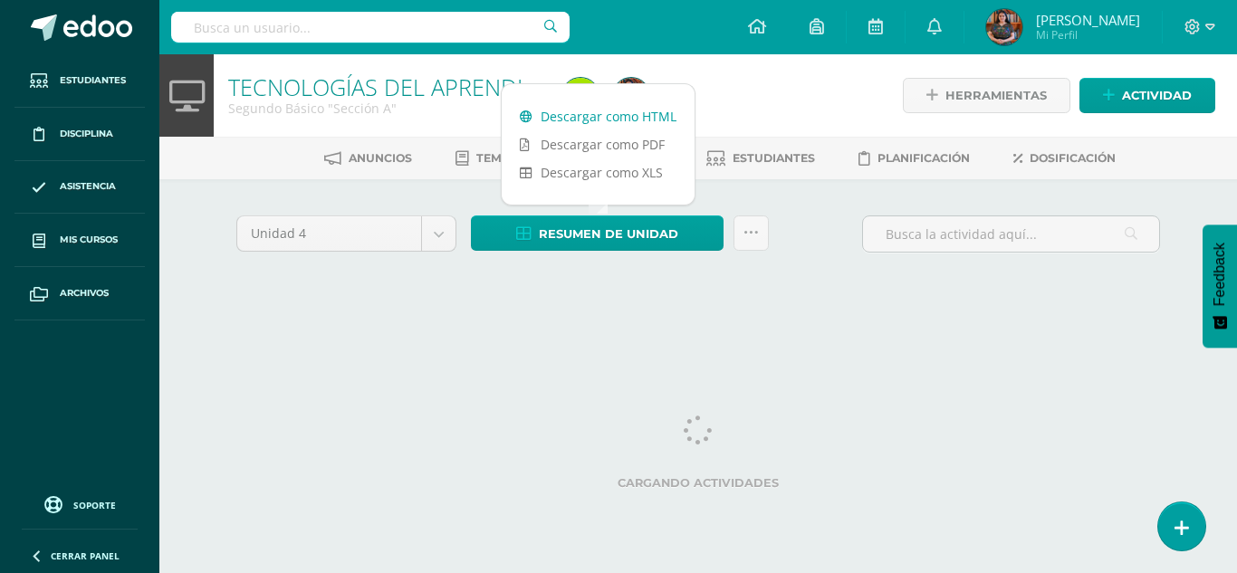
click at [648, 114] on link "Descargar como HTML" at bounding box center [598, 116] width 193 height 28
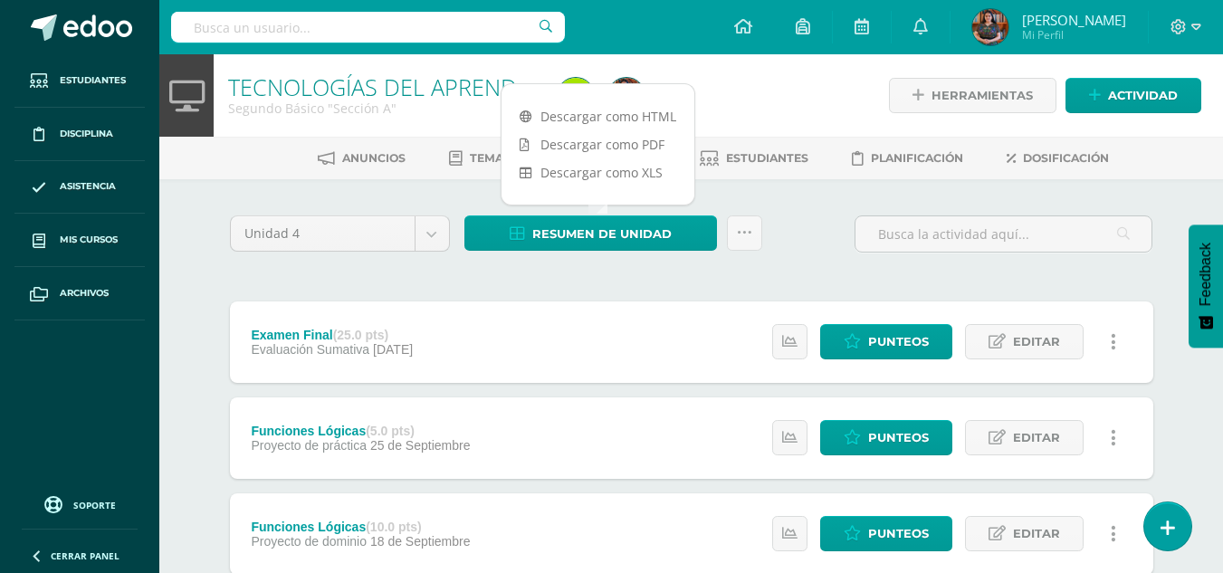
click at [835, 239] on div "Unidad 4 Unidad 1 Unidad 2 Unidad 3 Unidad 4 Resumen de unidad Subir actividade…" at bounding box center [692, 242] width 938 height 52
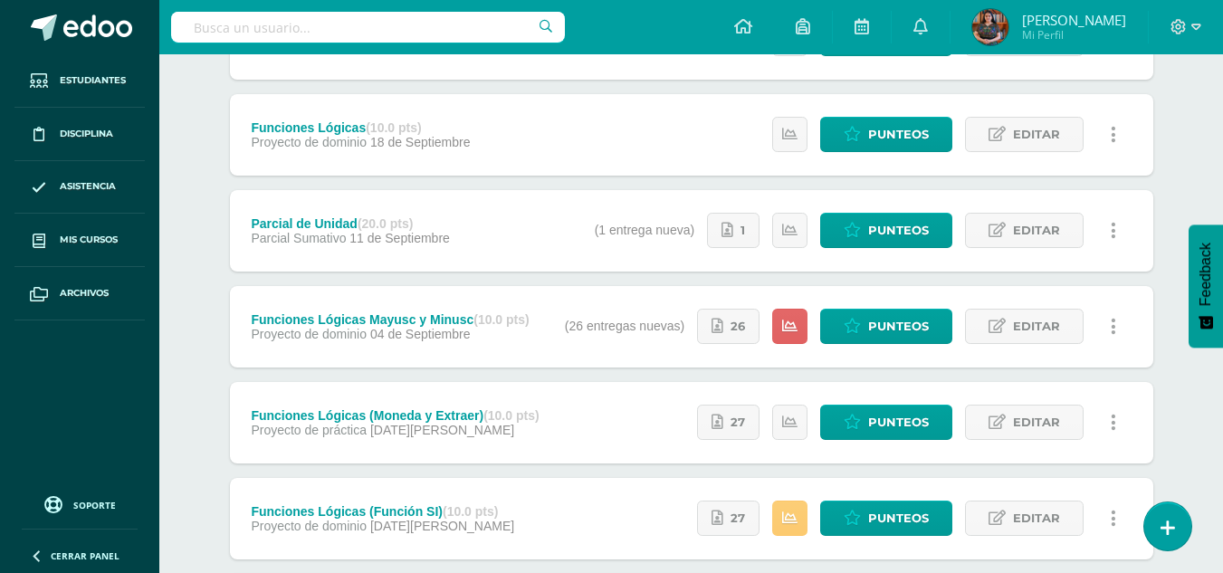
scroll to position [394, 0]
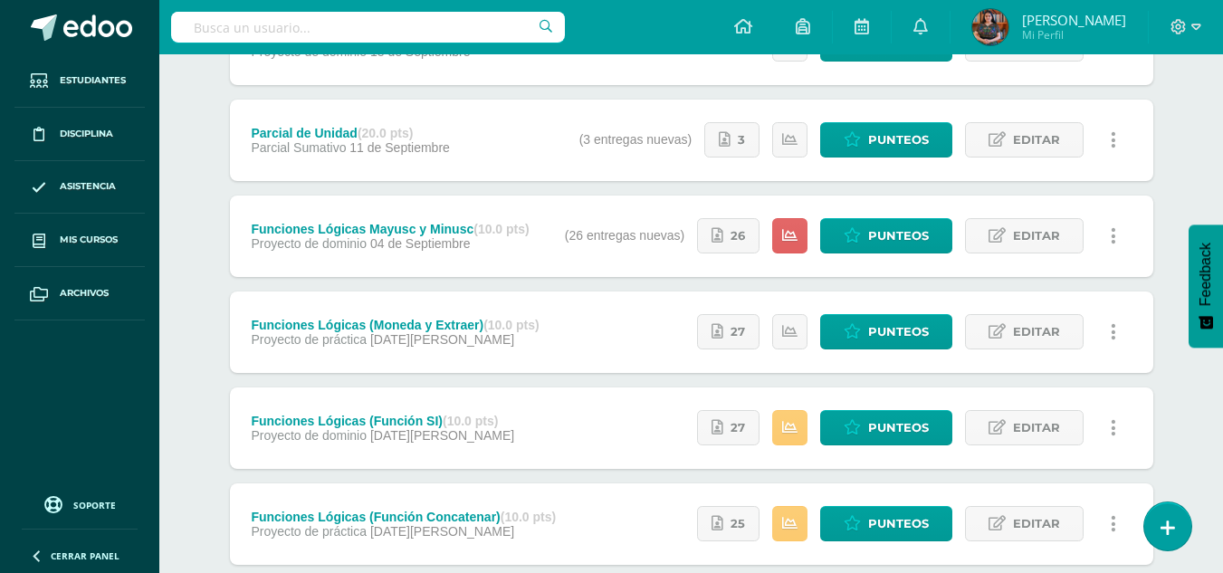
scroll to position [446, 0]
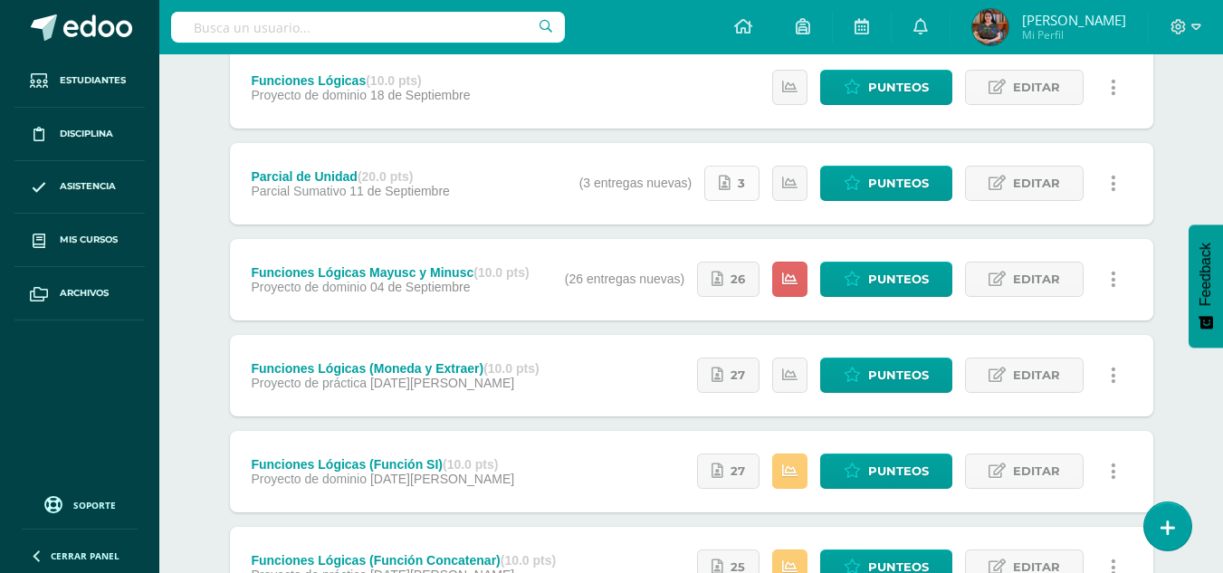
click at [735, 173] on link "3" at bounding box center [732, 183] width 55 height 35
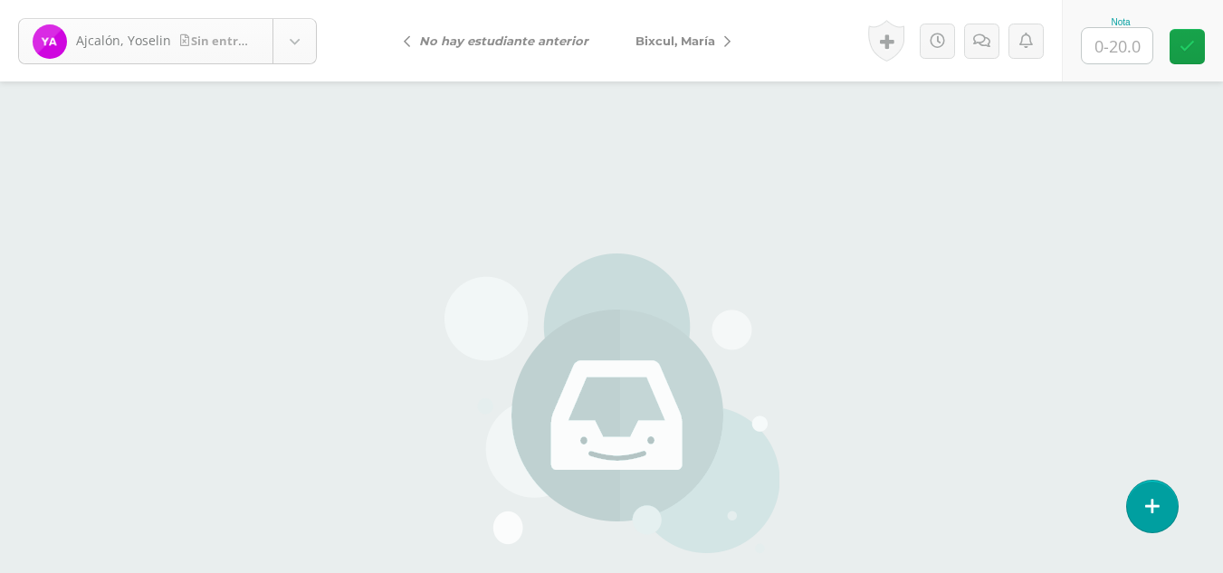
click at [295, 45] on body "[PERSON_NAME] entrega [PERSON_NAME], [PERSON_NAME], [PERSON_NAME][GEOGRAPHIC_DA…" at bounding box center [611, 376] width 1223 height 753
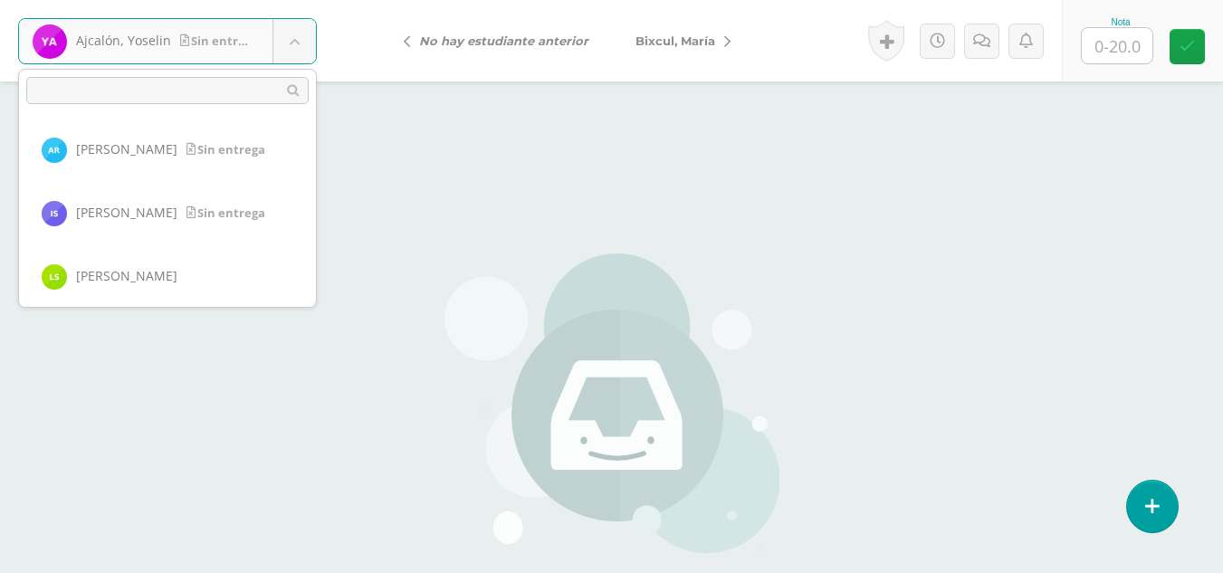
scroll to position [1203, 0]
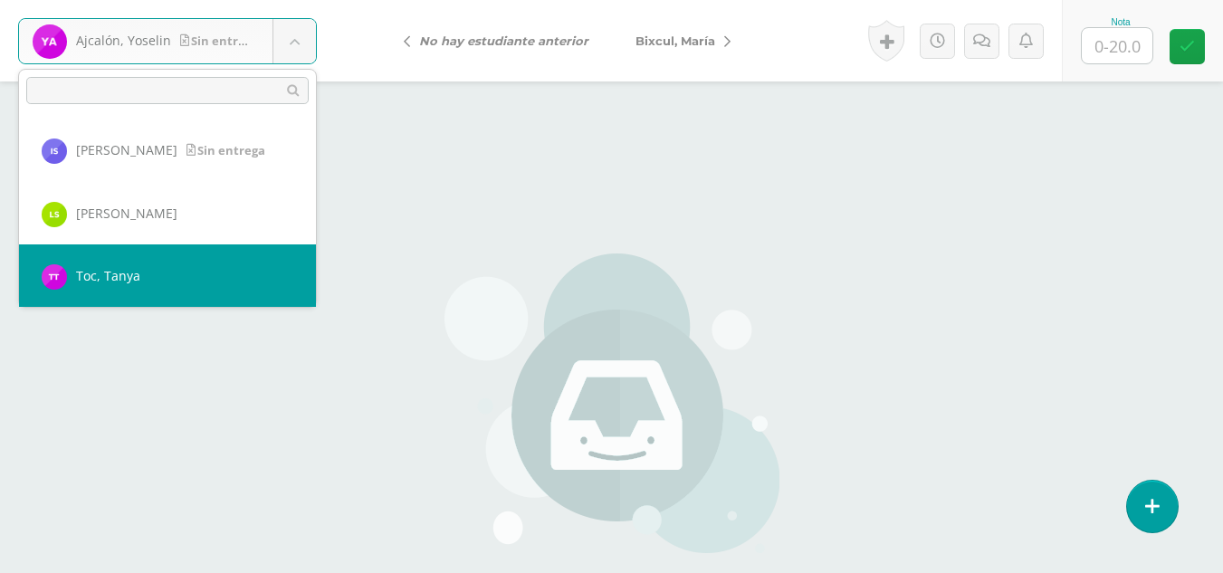
select select "345"
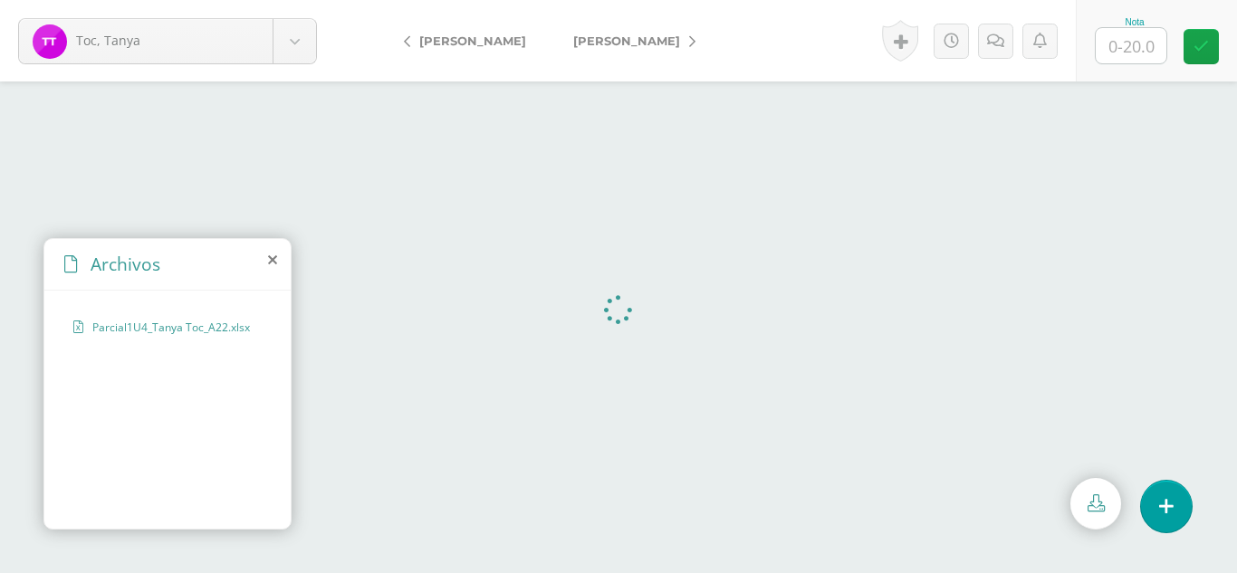
click at [269, 255] on icon at bounding box center [272, 260] width 9 height 14
